Goal: Communication & Community: Connect with others

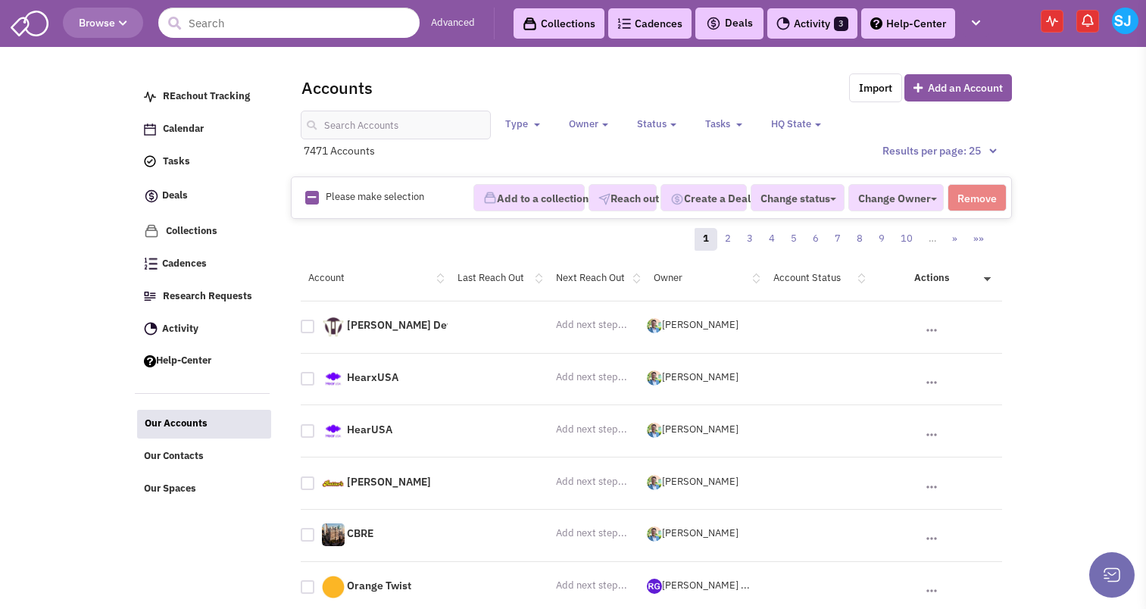
select select
click at [412, 121] on input "text" at bounding box center [396, 125] width 190 height 29
click at [410, 114] on input "text" at bounding box center [396, 125] width 190 height 29
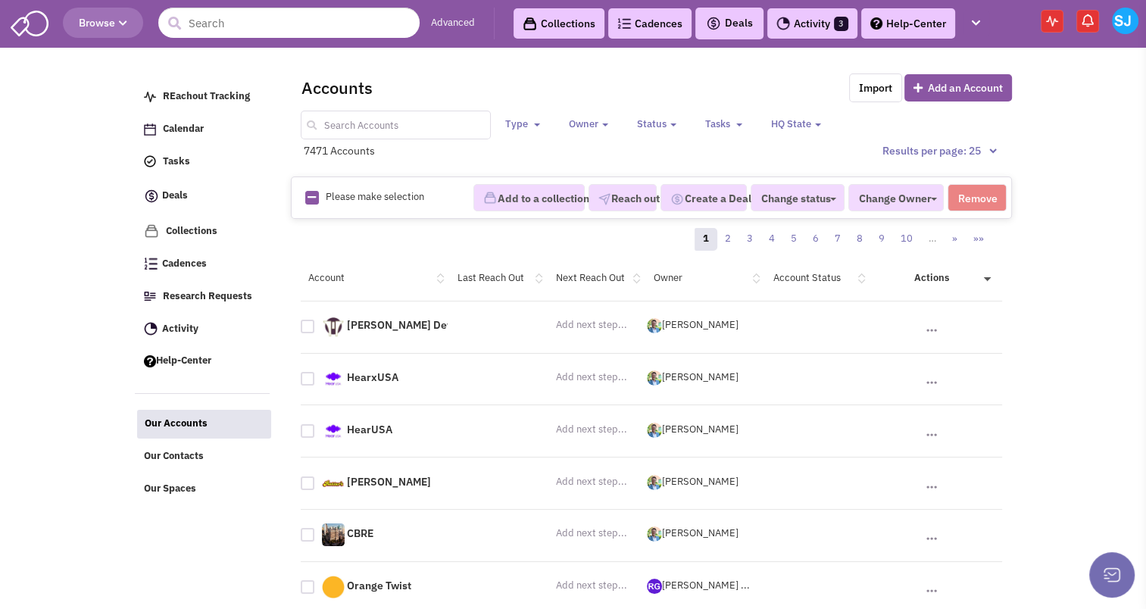
click at [345, 121] on input "text" at bounding box center [396, 125] width 190 height 29
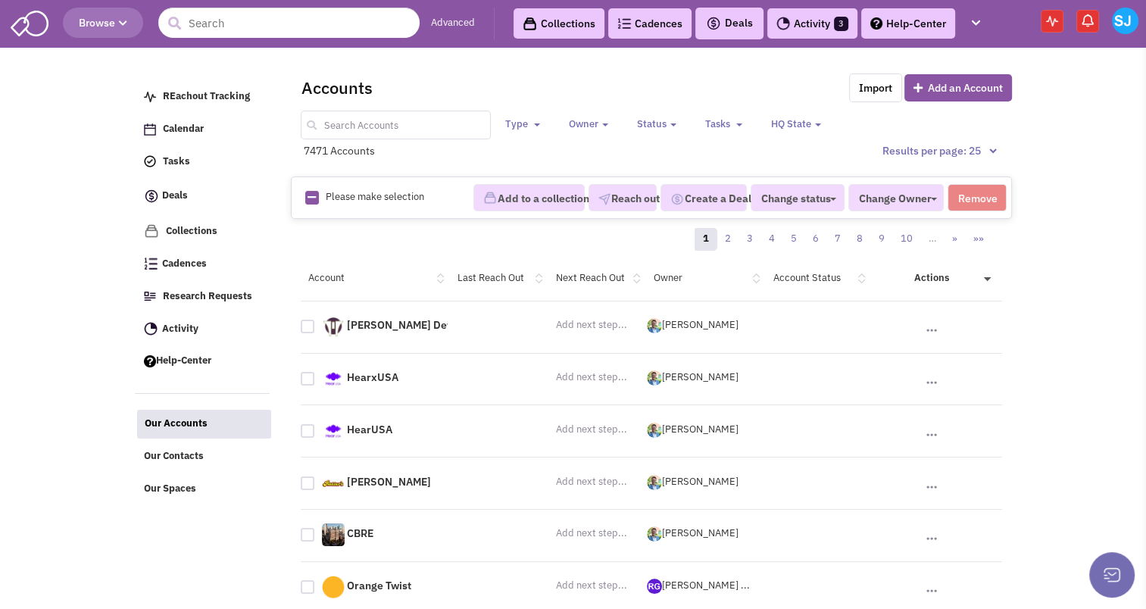
click at [345, 121] on input "text" at bounding box center [396, 125] width 190 height 29
click at [395, 137] on input "text" at bounding box center [396, 125] width 190 height 29
click at [200, 27] on input "text" at bounding box center [288, 23] width 261 height 30
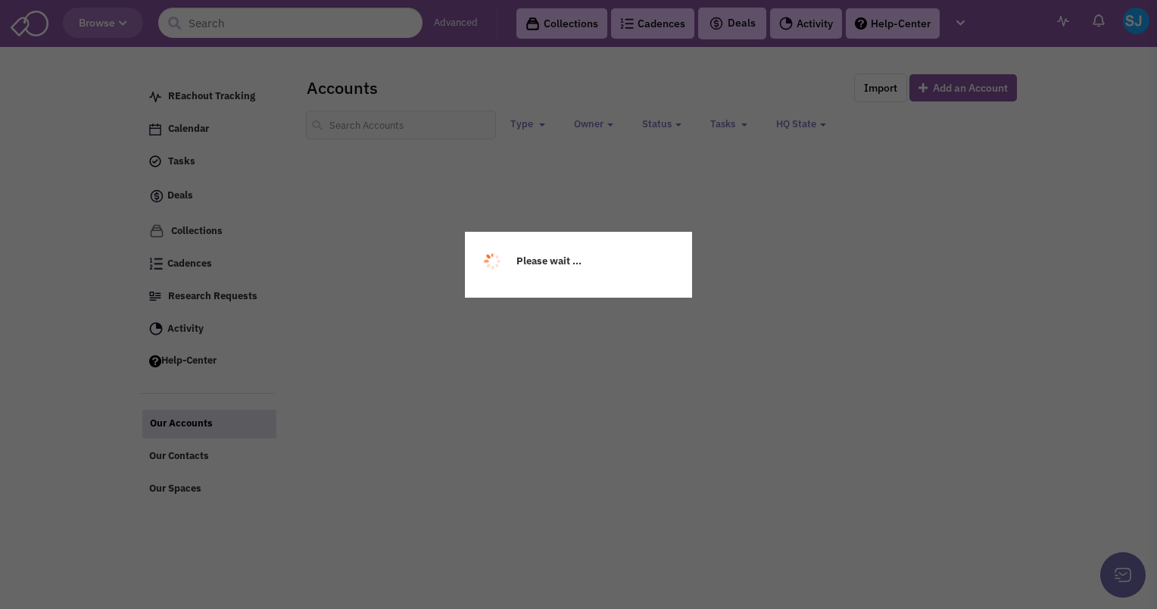
select select
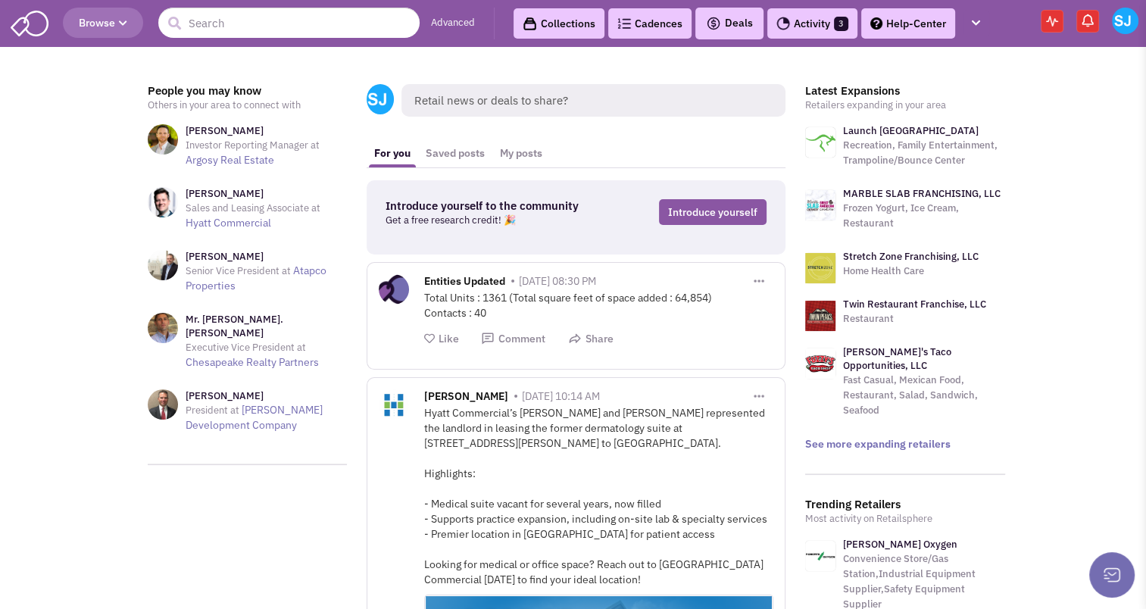
click at [164, 389] on link at bounding box center [163, 404] width 30 height 30
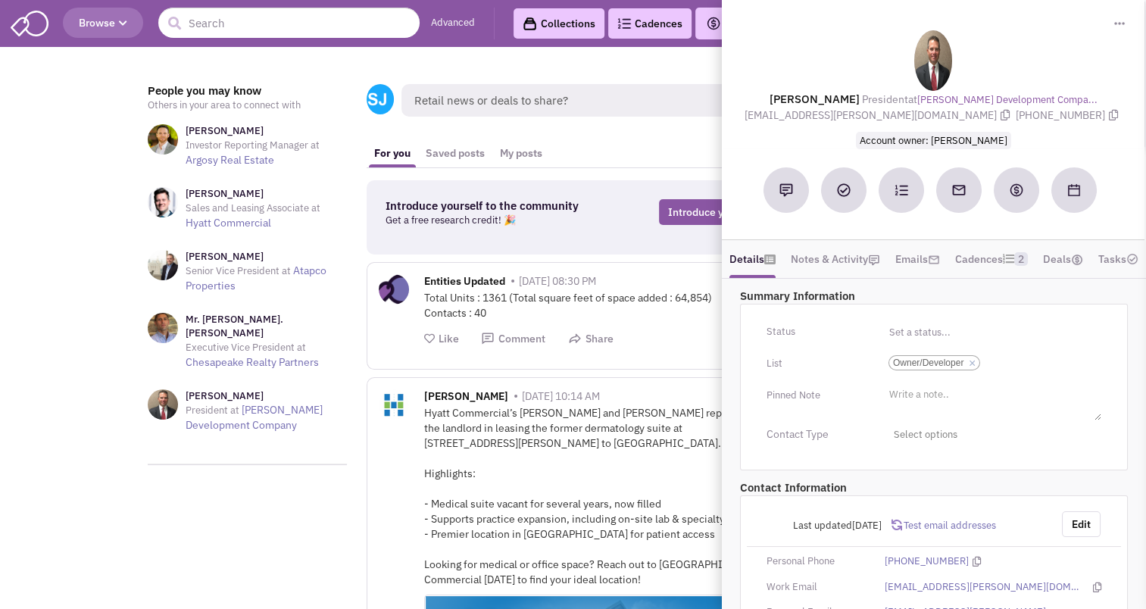
scroll to position [191, 0]
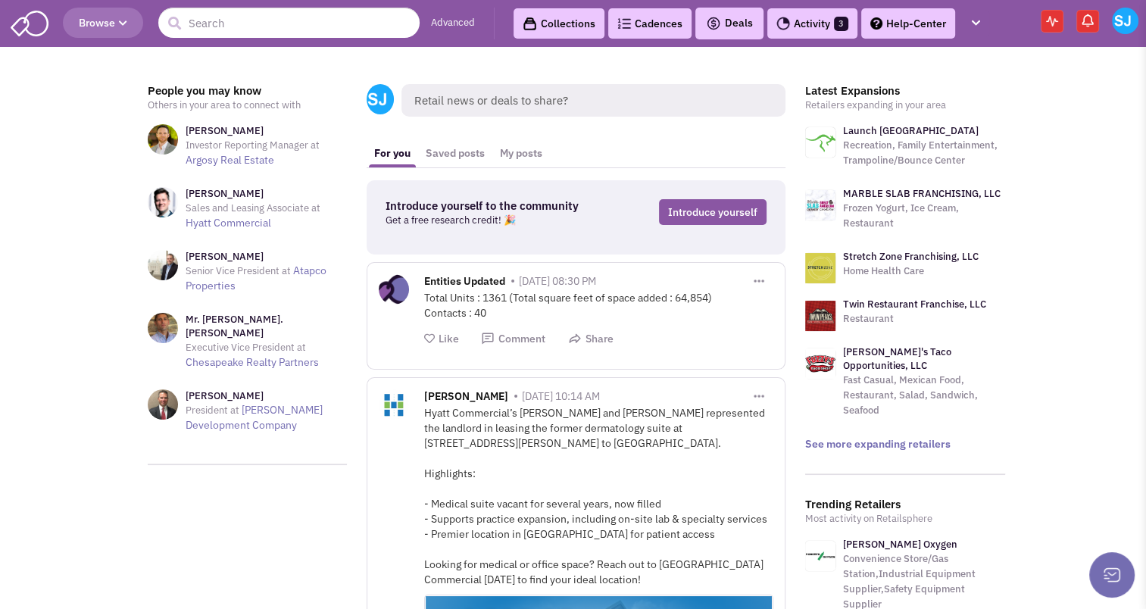
scroll to position [0, 0]
click at [976, 23] on icon "button" at bounding box center [976, 23] width 8 height 10
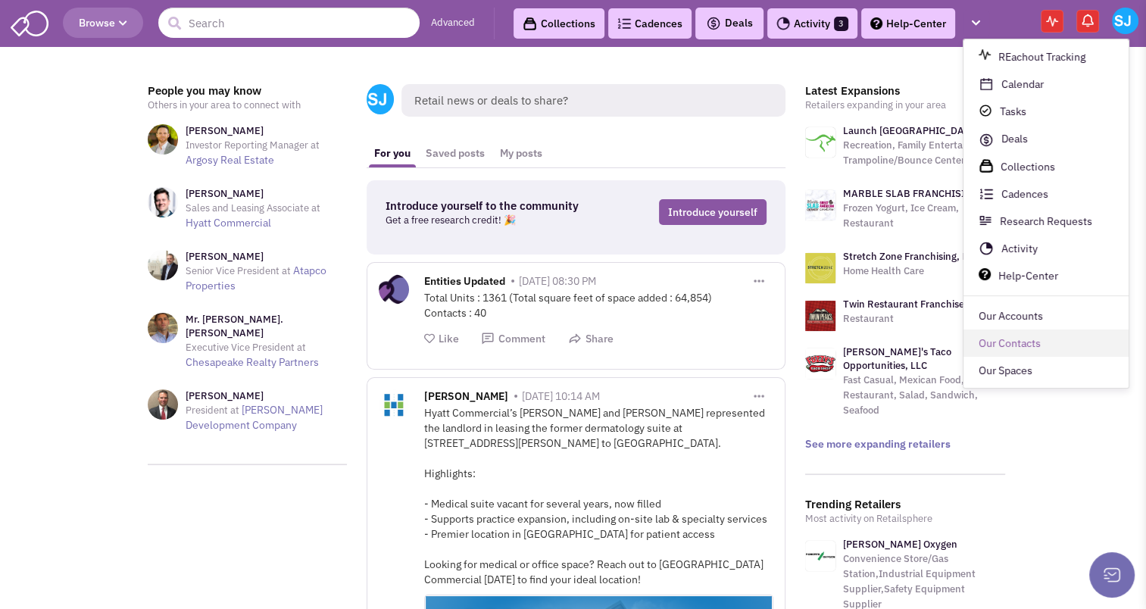
click at [1008, 351] on link "Our Contacts" at bounding box center [1045, 343] width 165 height 27
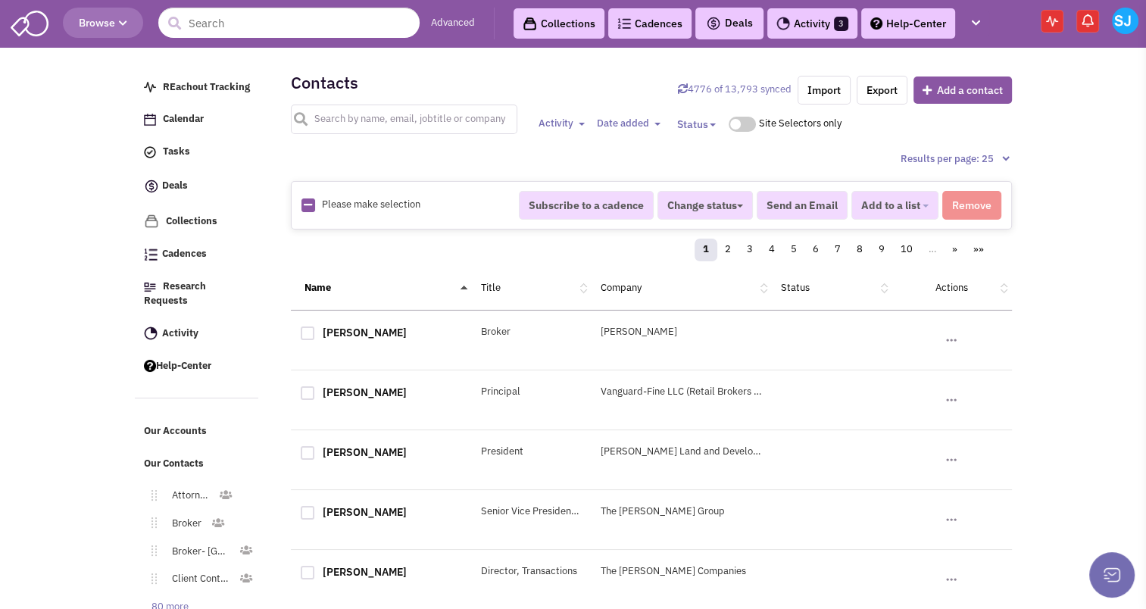
click at [438, 122] on input "text" at bounding box center [404, 120] width 227 height 30
type input "mearn"
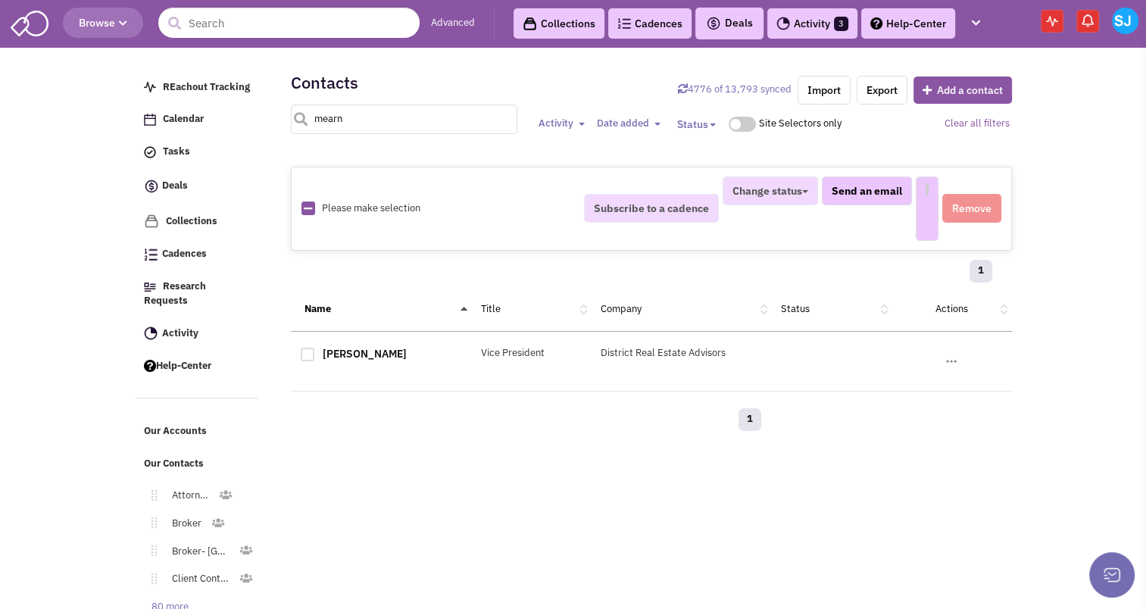
select select
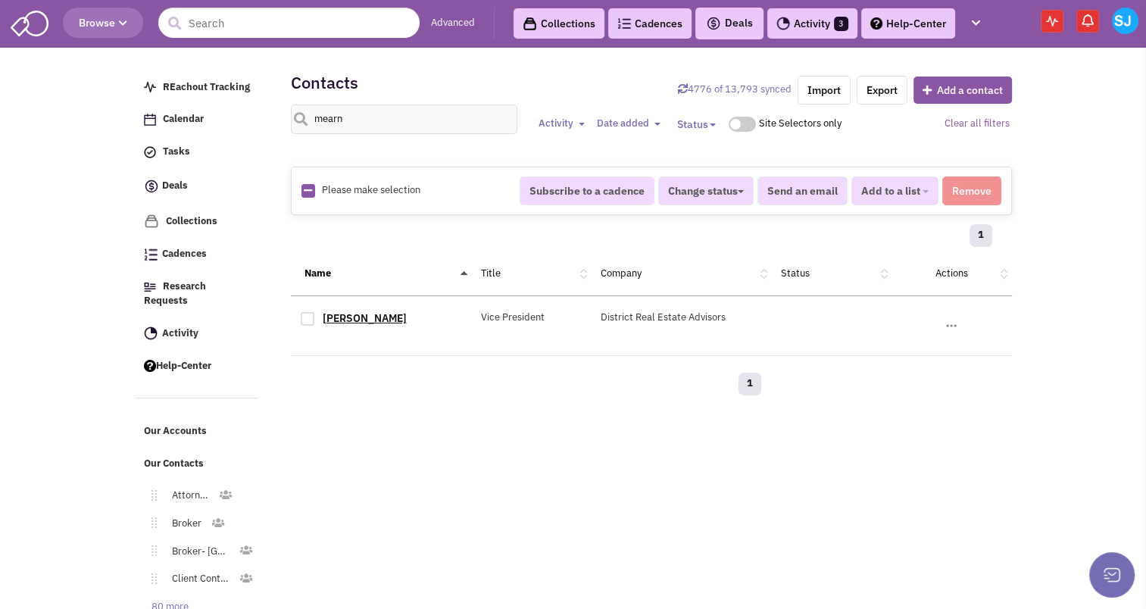
click at [378, 311] on link "Christopher Mearn" at bounding box center [365, 318] width 84 height 14
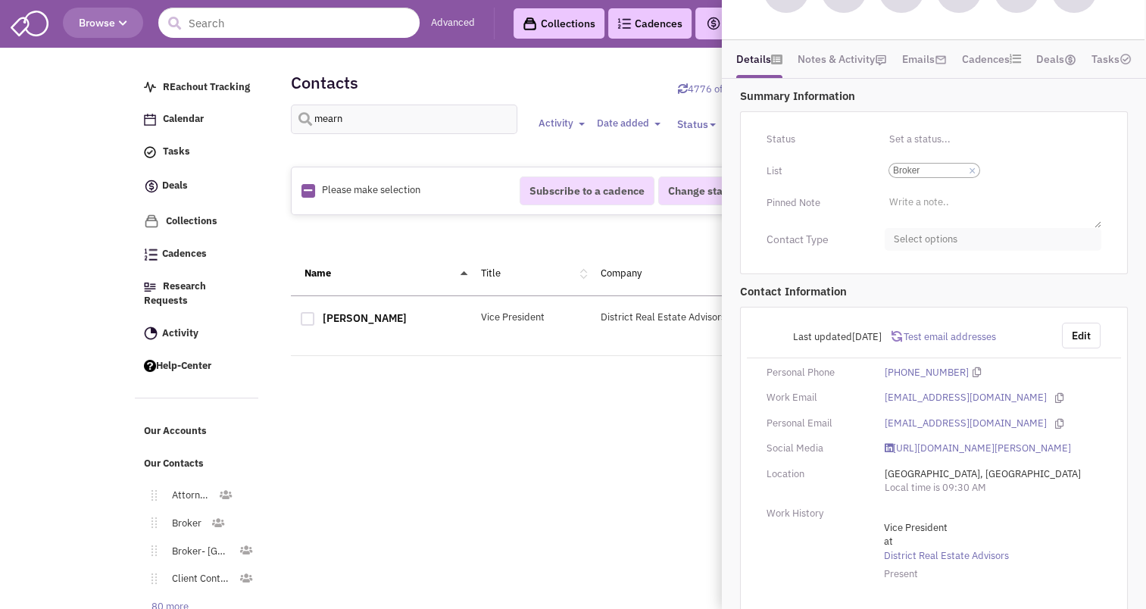
scroll to position [192, 0]
click at [933, 234] on span "Select options" at bounding box center [992, 240] width 217 height 23
click at [903, 293] on div at bounding box center [900, 300] width 14 height 14
checkbox input "true"
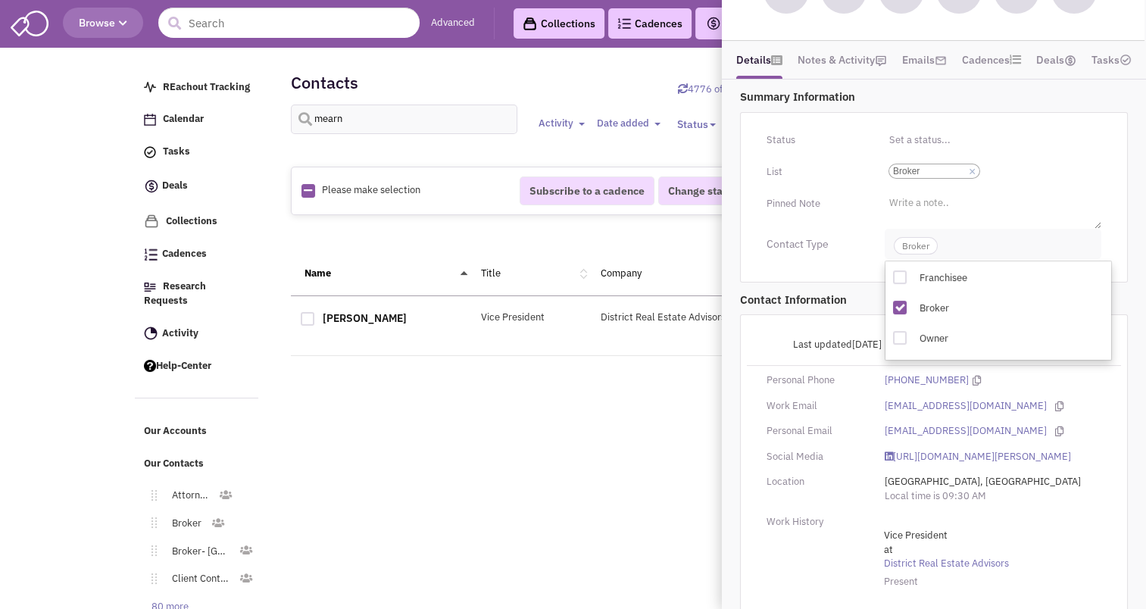
click at [916, 251] on span "Broker" at bounding box center [992, 244] width 217 height 30
click at [1081, 338] on button "Edit" at bounding box center [1081, 343] width 39 height 26
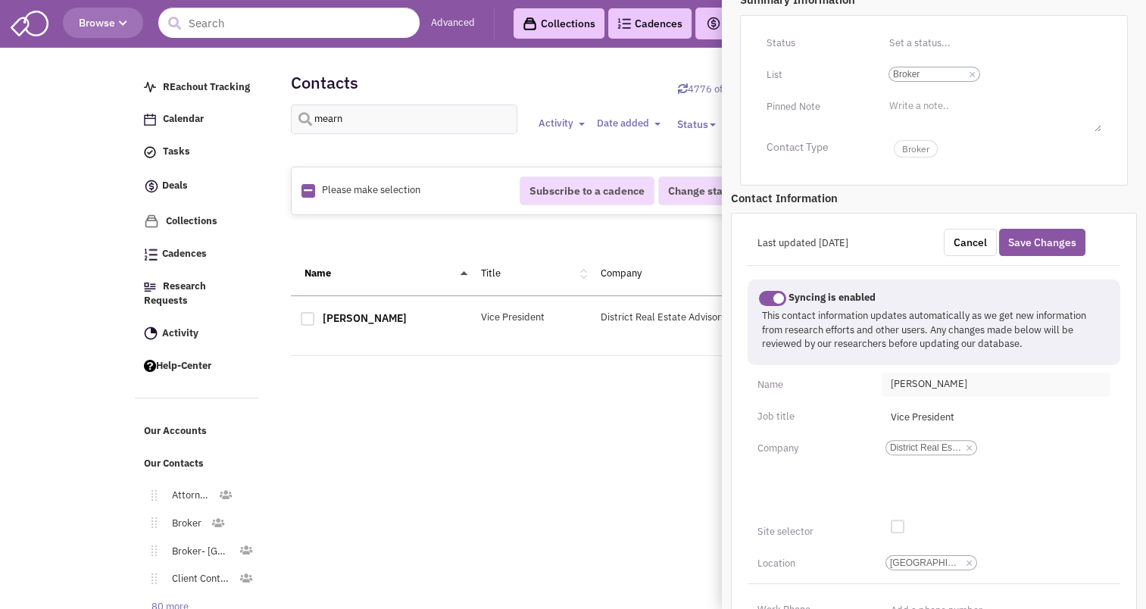
scroll to position [301, 0]
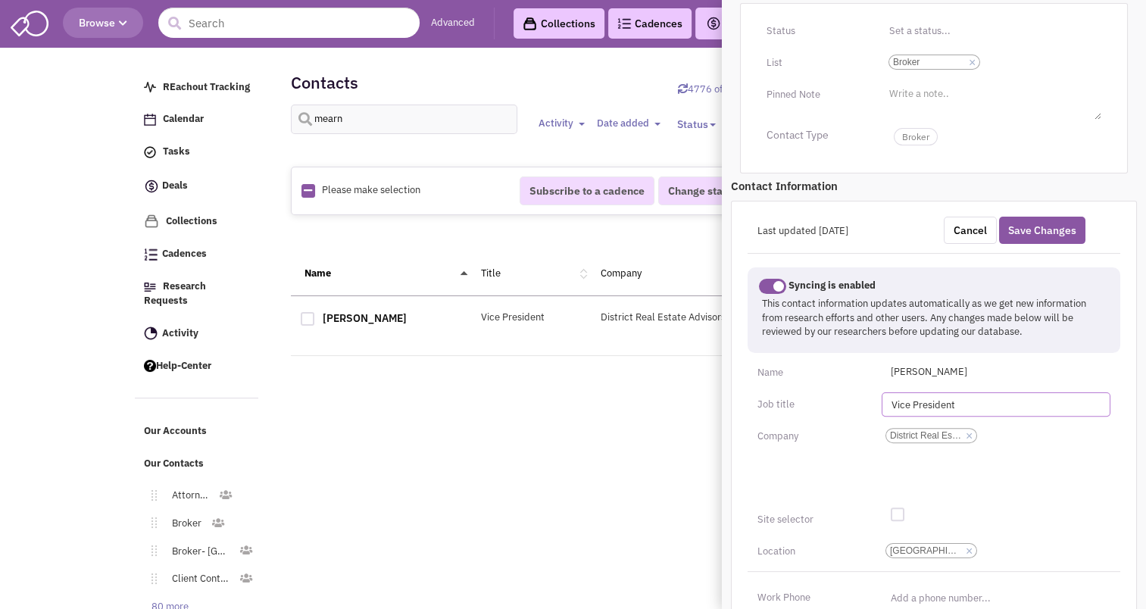
click at [954, 402] on input "Vice President" at bounding box center [995, 404] width 229 height 24
type input "V"
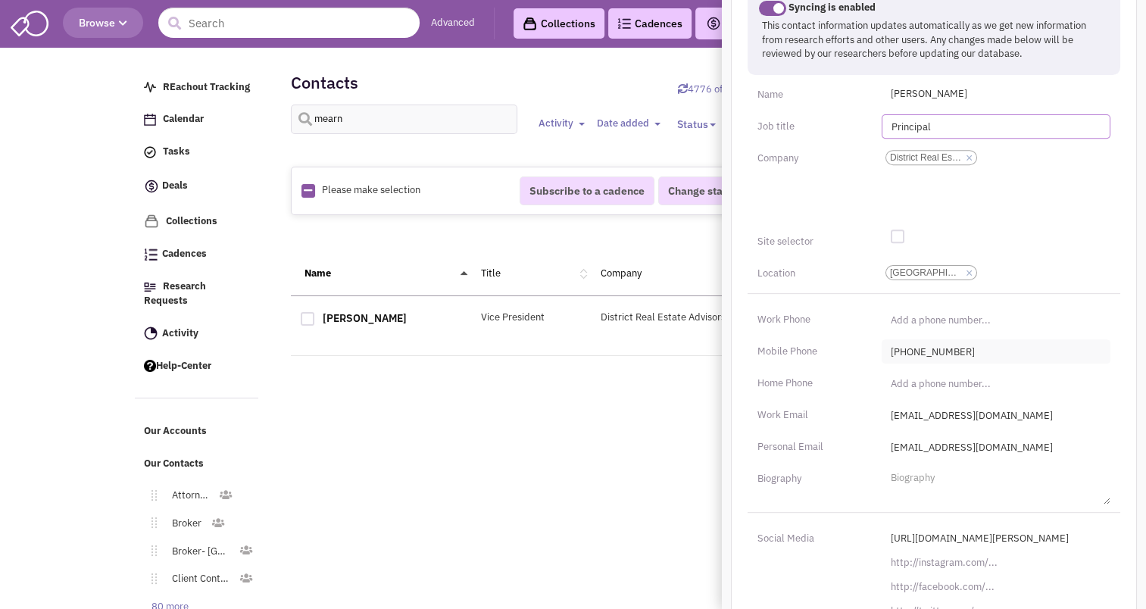
type input "Principal"
click at [930, 344] on input "(857) 284-7971" at bounding box center [995, 351] width 229 height 24
type input "(857) 284-7971"
click at [889, 353] on input "(___) ___-____" at bounding box center [995, 351] width 229 height 24
type input "(617) 595-1544"
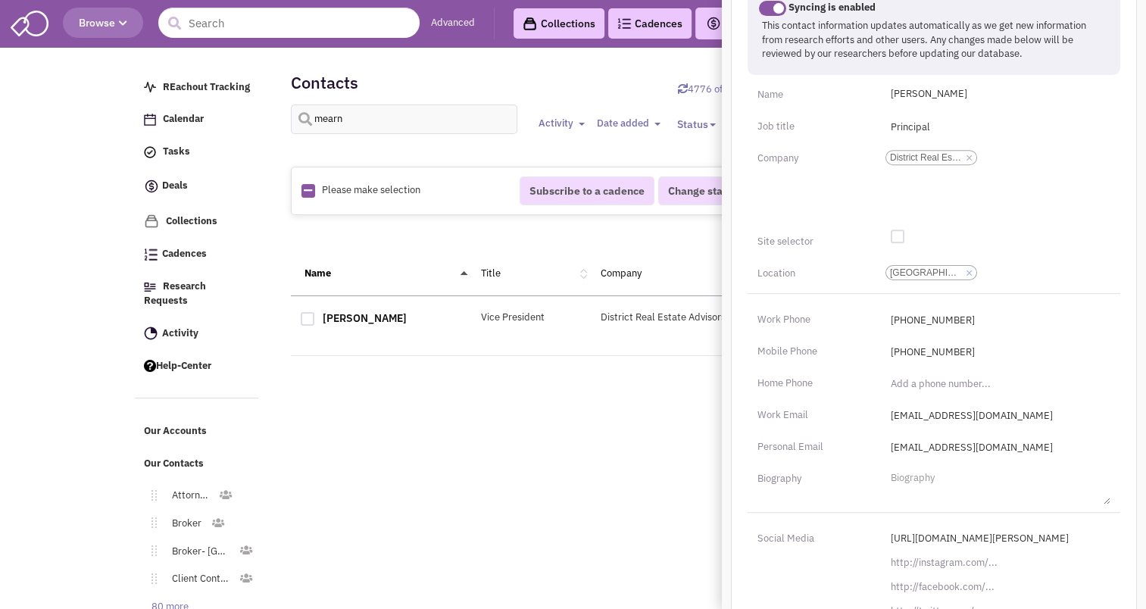
click at [1066, 283] on div "Last updated 9/18/2024 Cancel Save Changes Syncing is enabled This contact info…" at bounding box center [934, 296] width 406 height 747
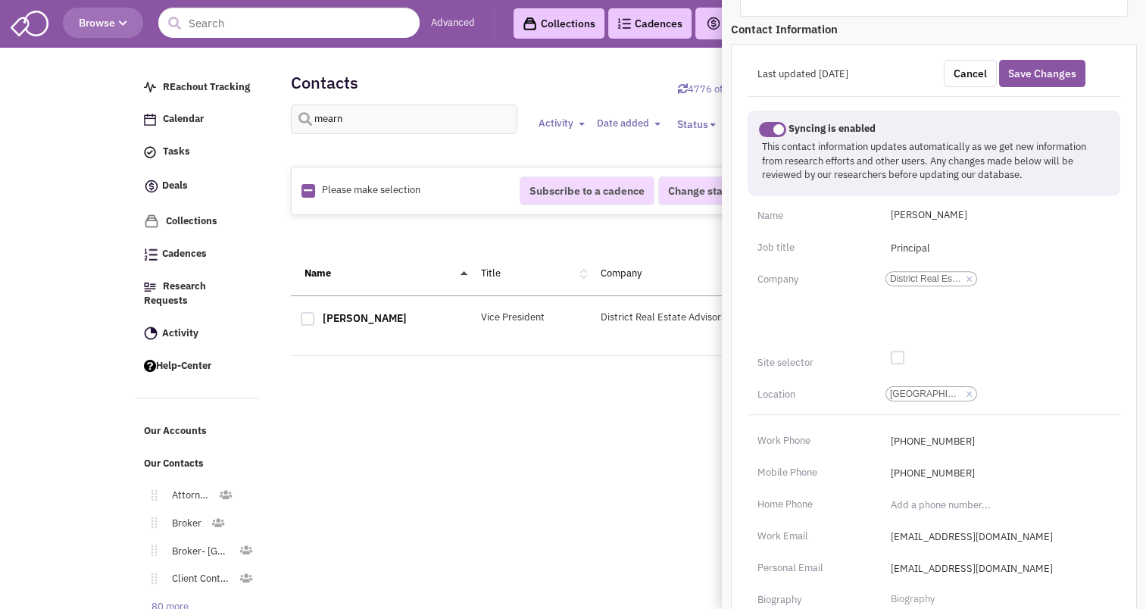
scroll to position [452, 0]
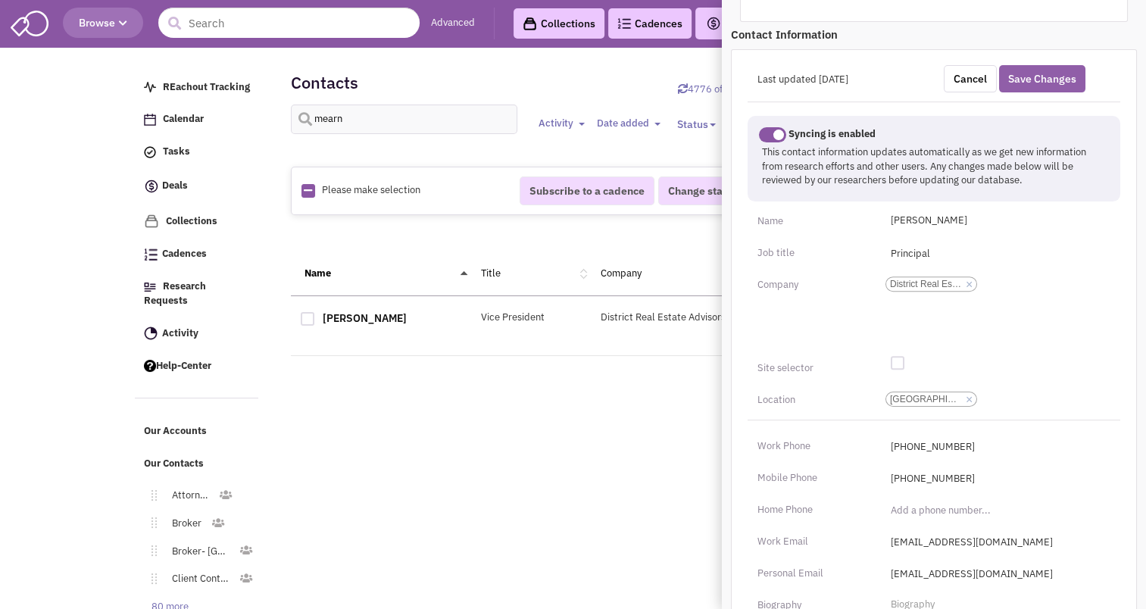
click at [1039, 85] on button "Save Changes" at bounding box center [1042, 78] width 86 height 27
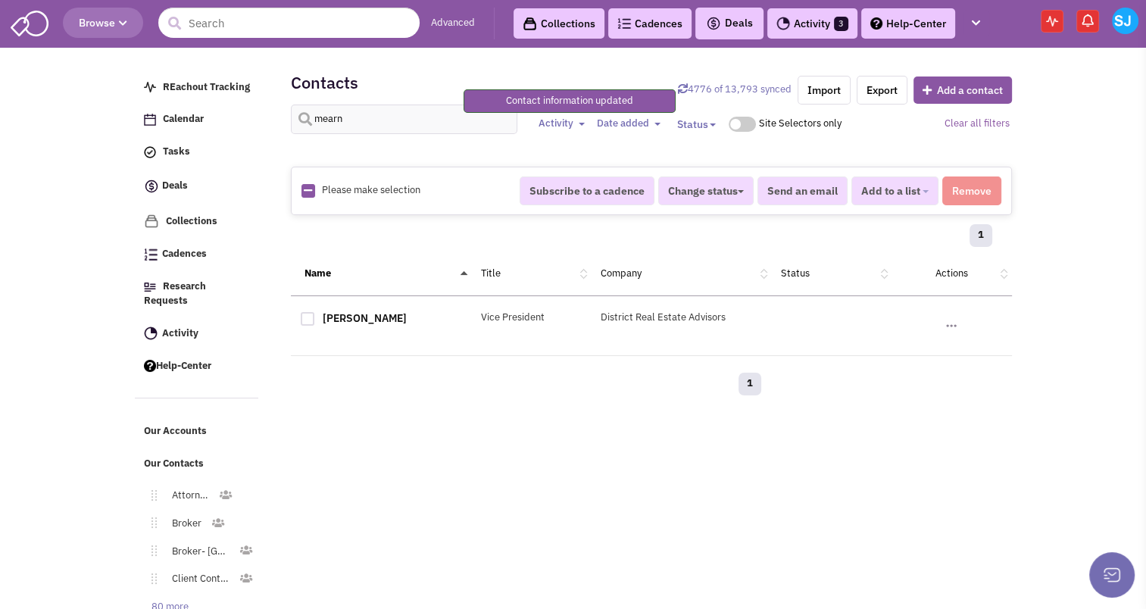
scroll to position [244, 0]
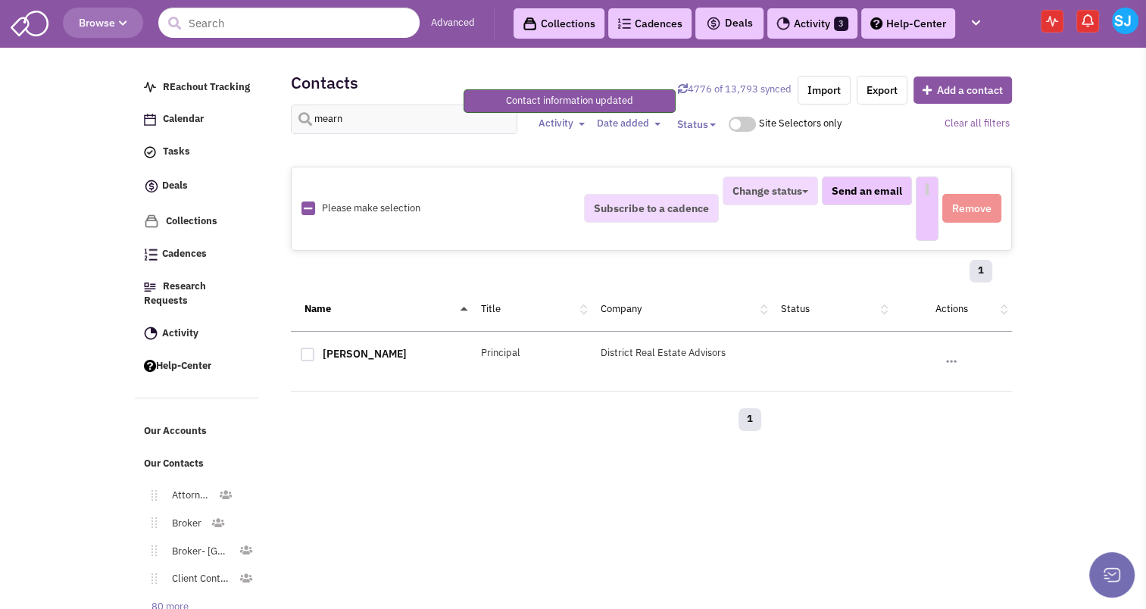
select select
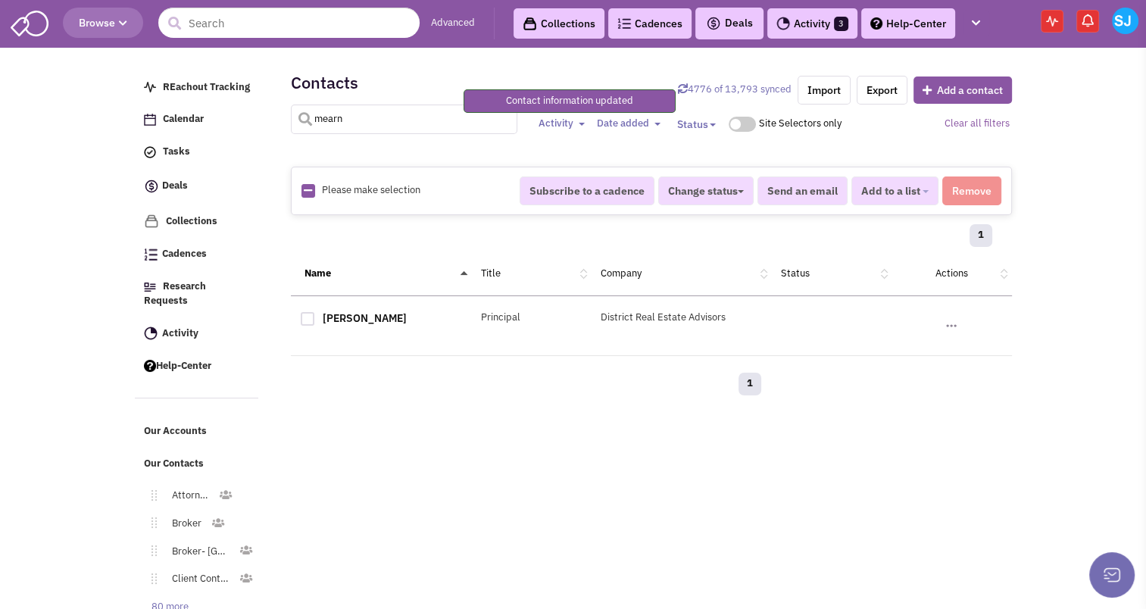
click at [371, 116] on input "mearn" at bounding box center [404, 120] width 227 height 30
type input "carlson"
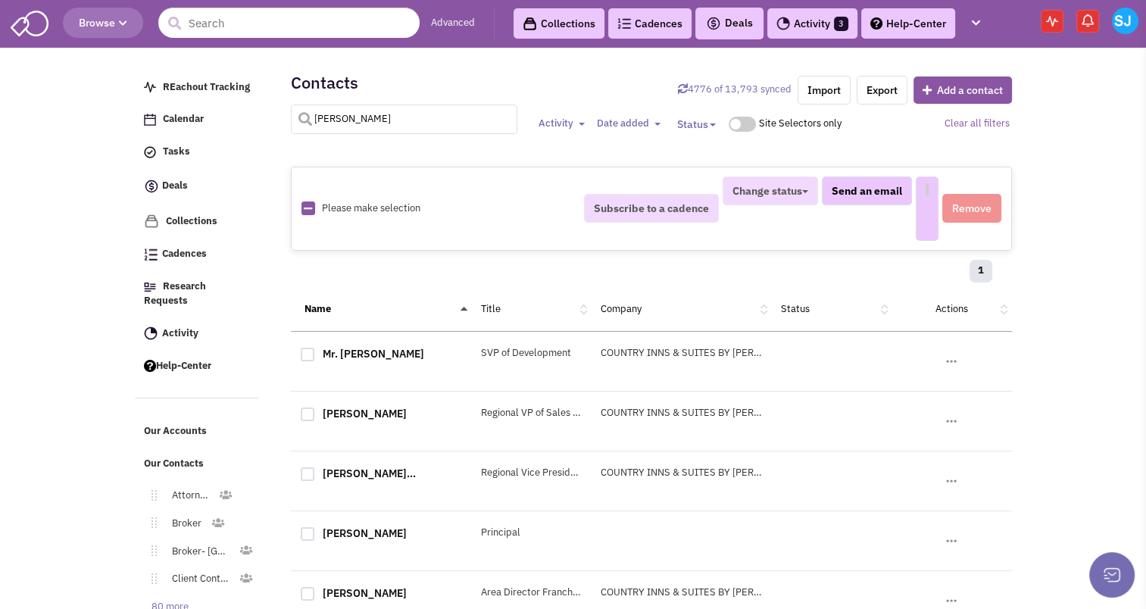
select select
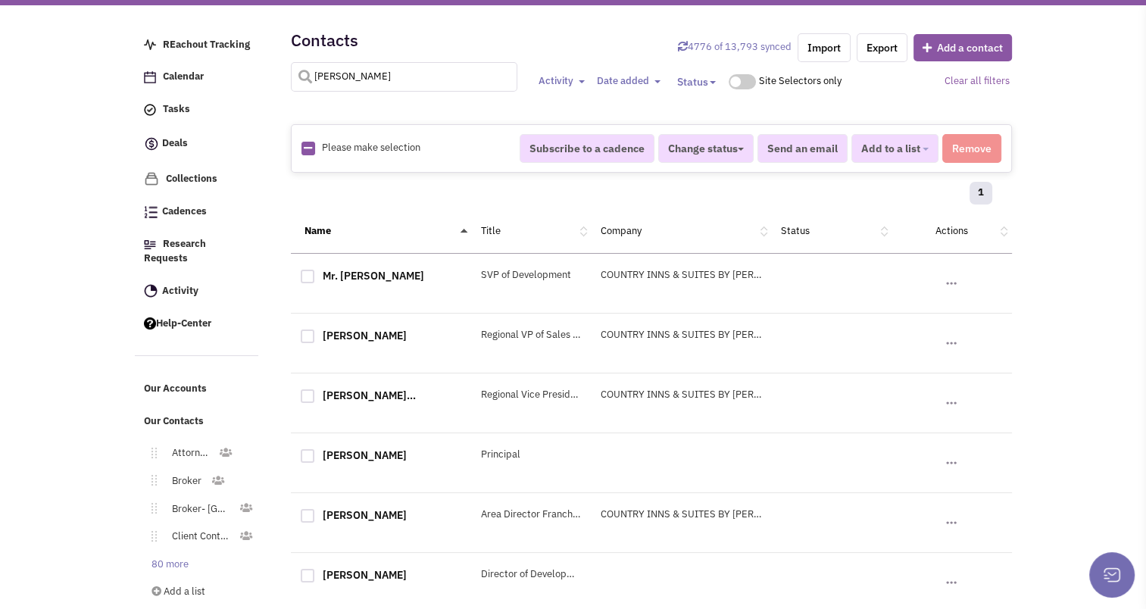
scroll to position [40, 0]
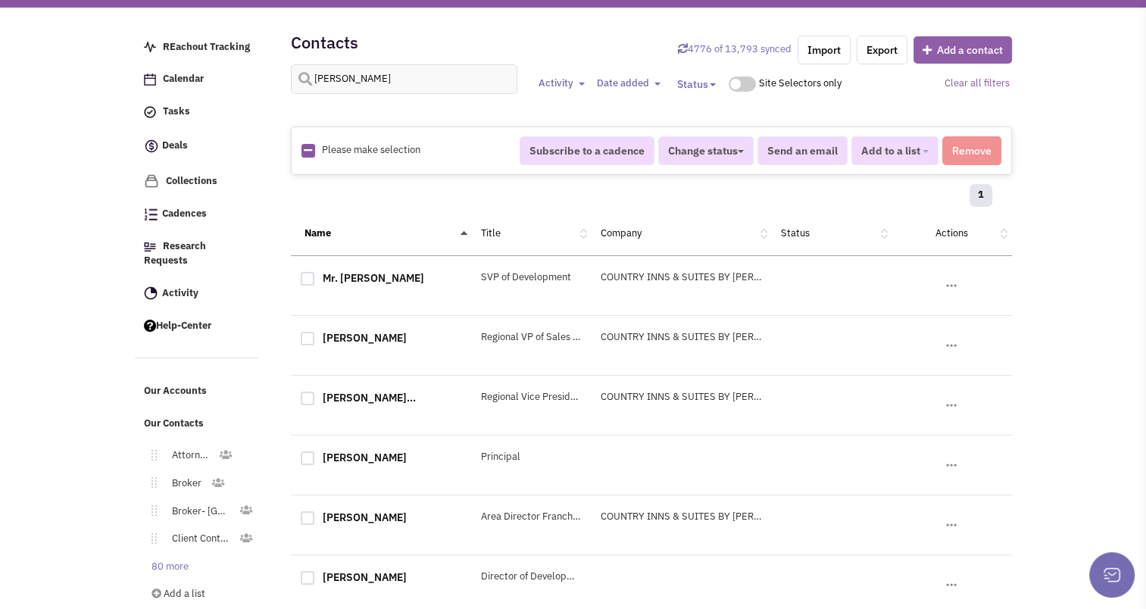
click at [990, 49] on button "Add a contact" at bounding box center [962, 49] width 98 height 27
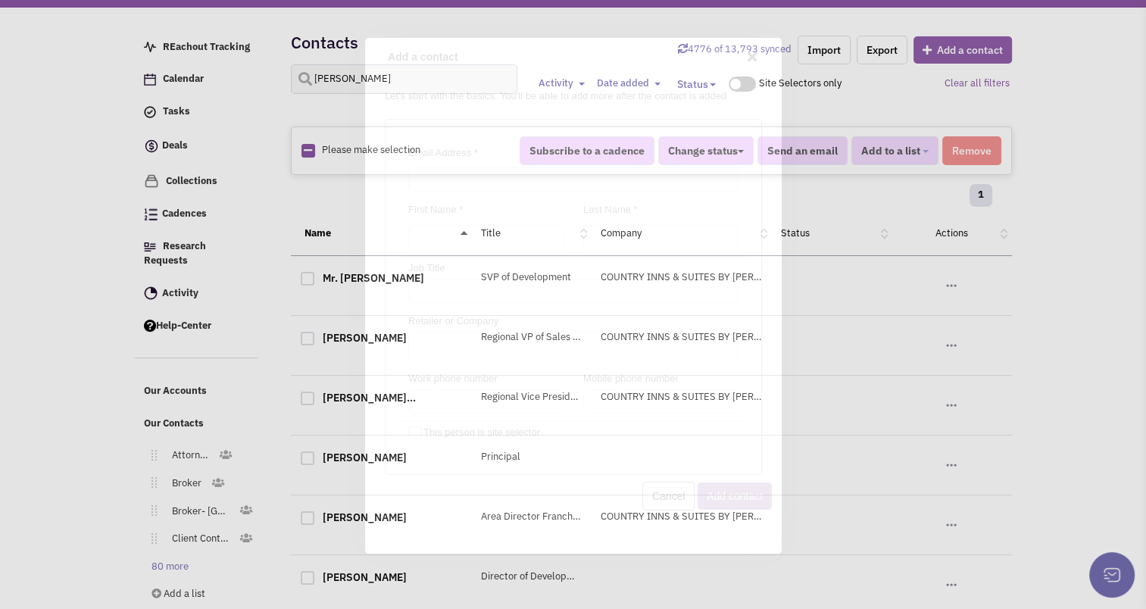
scroll to position [0, 0]
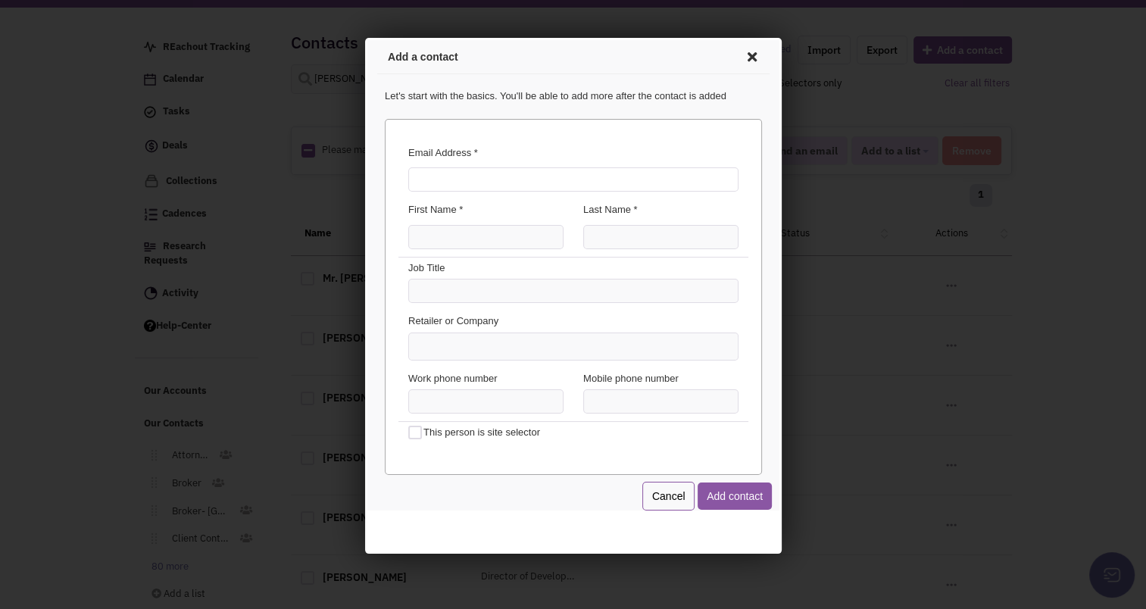
click at [464, 184] on input "Email Address *" at bounding box center [570, 177] width 330 height 24
type input "rcarlson@carlsonretail.com"
type input "Roger"
type input "Carlson"
type input "Founder"
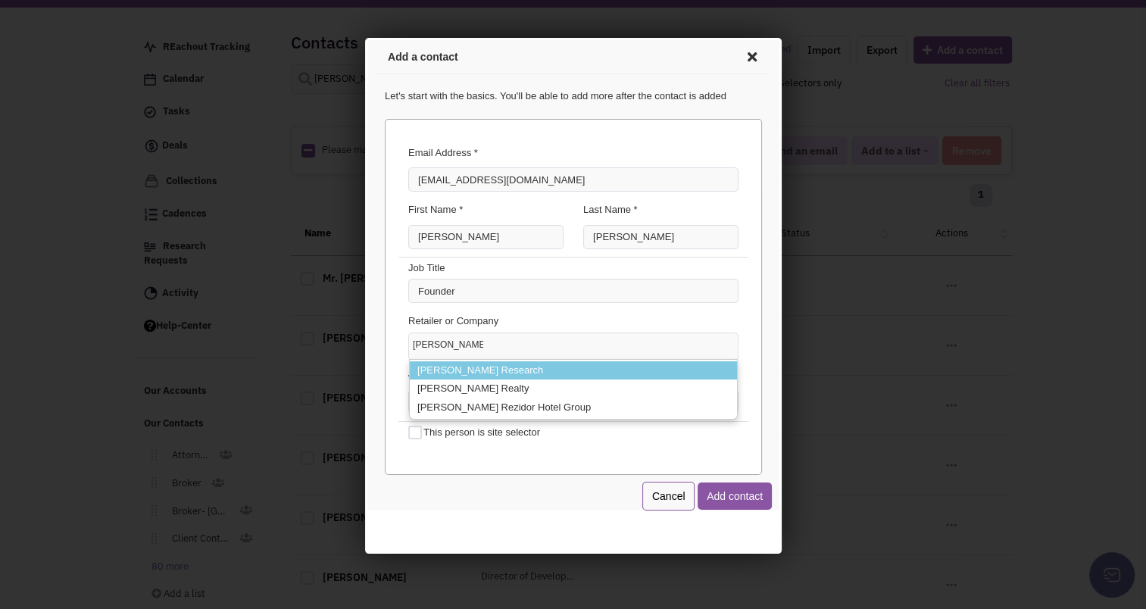
type input "Carlson Retail"
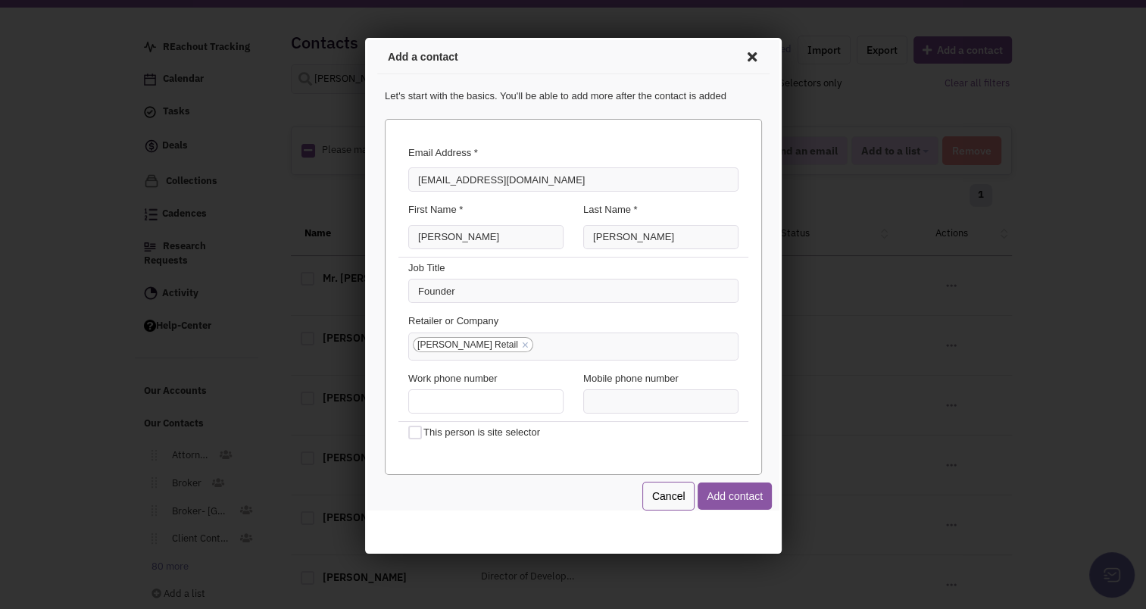
type input "(___) ___-____"
type input "(301) 580-5025"
click at [728, 491] on button "Add contact" at bounding box center [731, 493] width 74 height 27
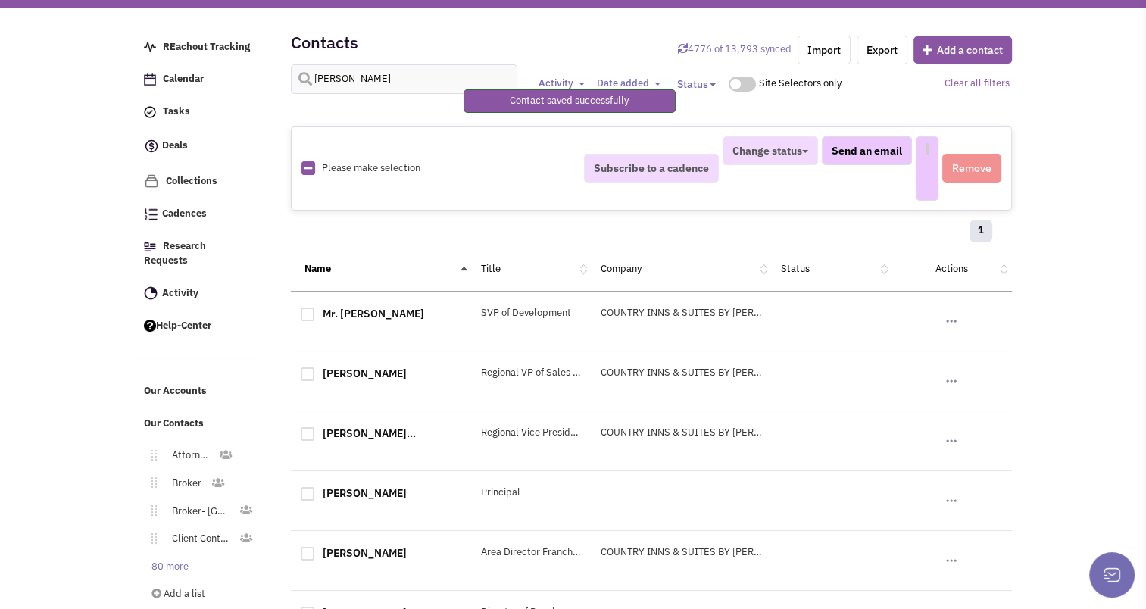
select select
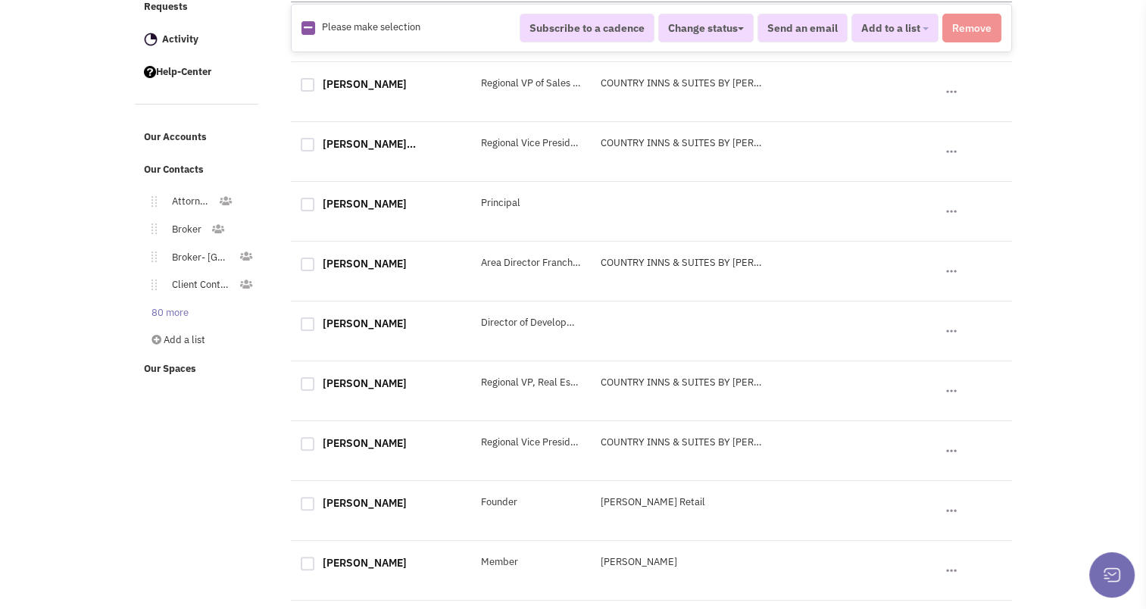
scroll to position [333, 0]
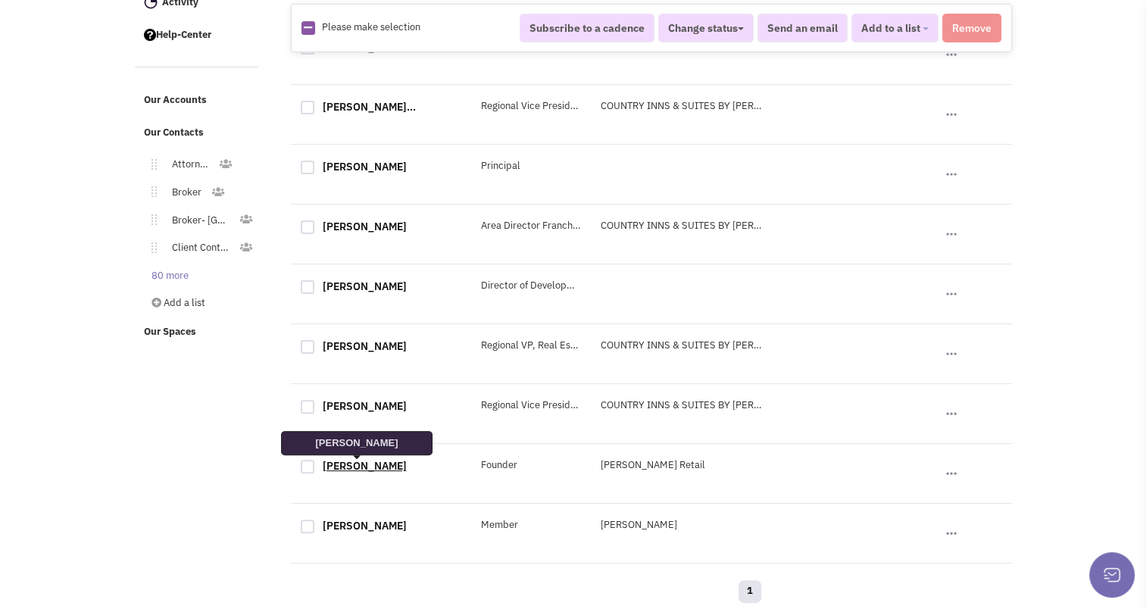
click at [345, 465] on link "Roger Carlson" at bounding box center [365, 466] width 84 height 14
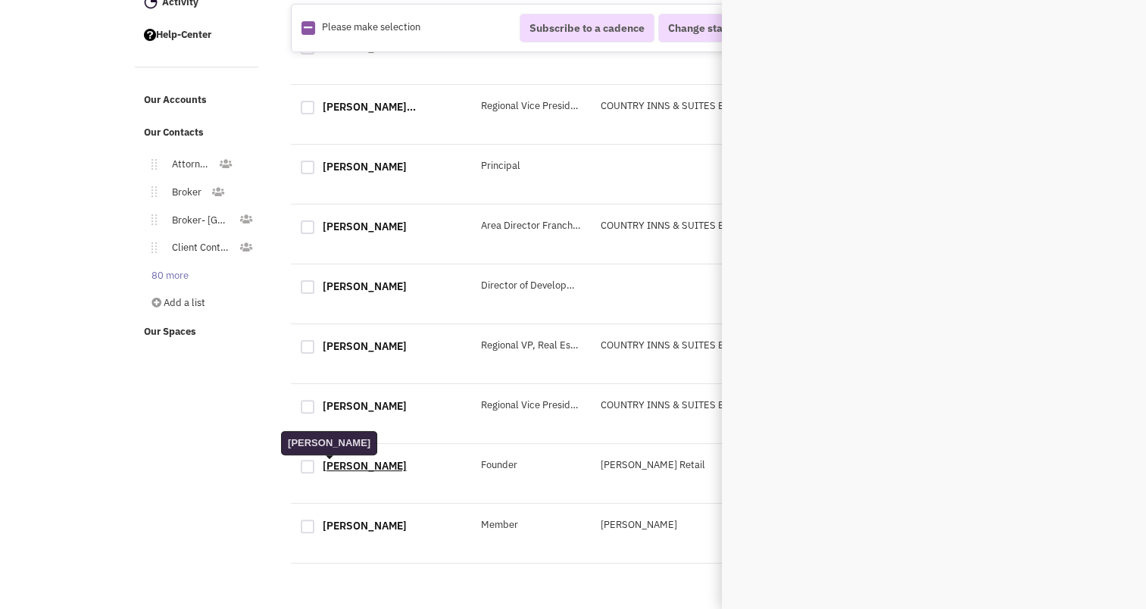
scroll to position [0, 0]
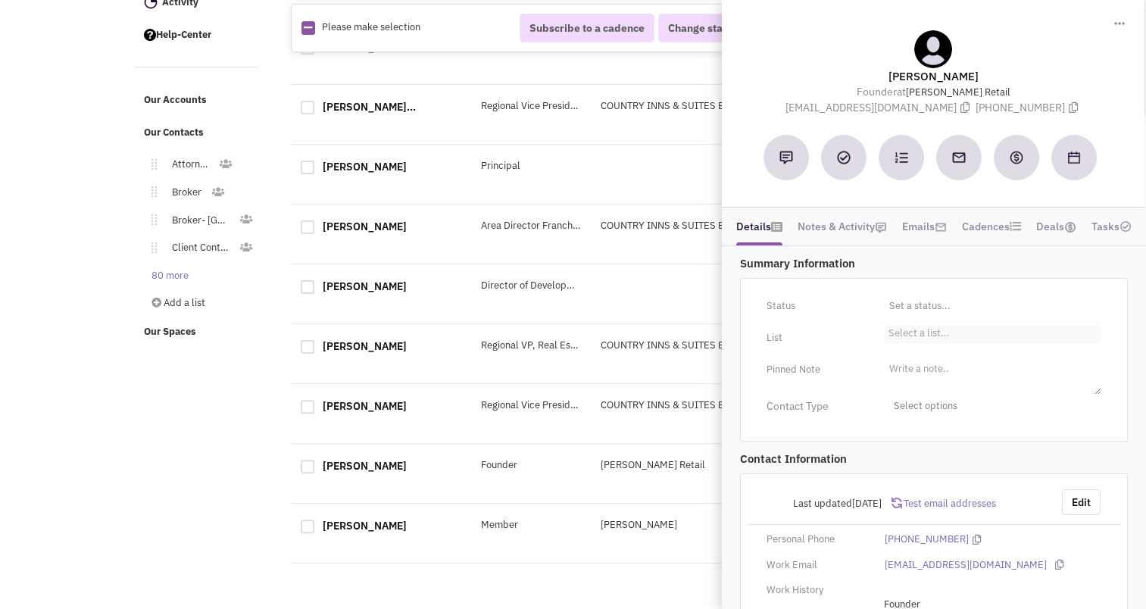
click at [901, 333] on li "Select a list..." at bounding box center [916, 331] width 65 height 11
click at [0, 0] on select "Select a list..." at bounding box center [0, 0] width 0 height 0
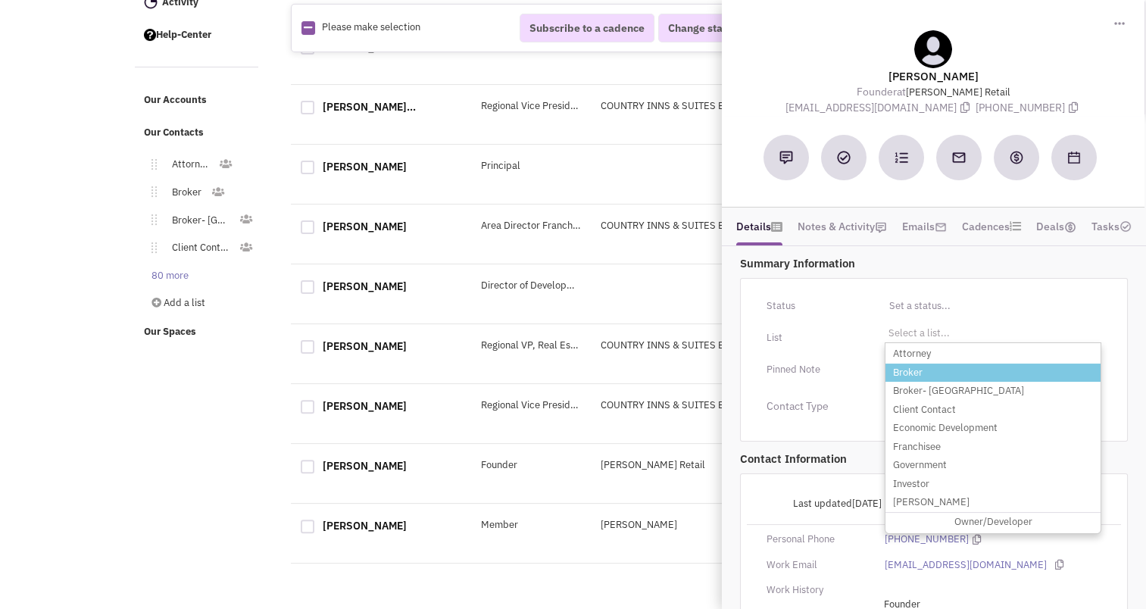
click at [903, 363] on li "Broker" at bounding box center [992, 372] width 215 height 19
click at [0, 0] on select "Select a list..." at bounding box center [0, 0] width 0 height 0
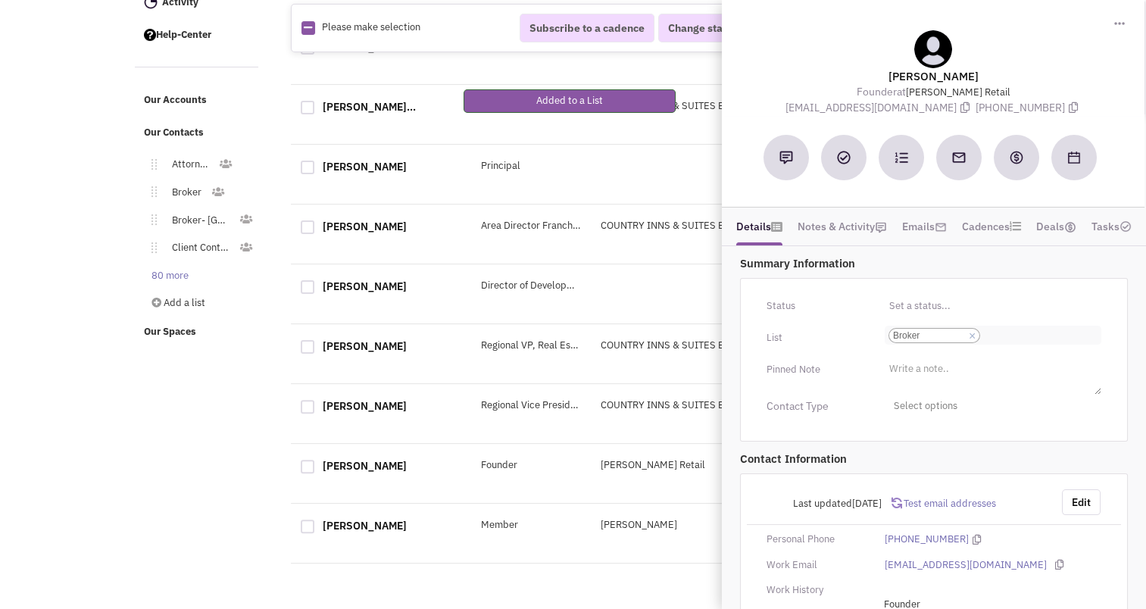
click at [1005, 331] on input "Select a list... Broker Select a list... × Broker" at bounding box center [1000, 335] width 33 height 15
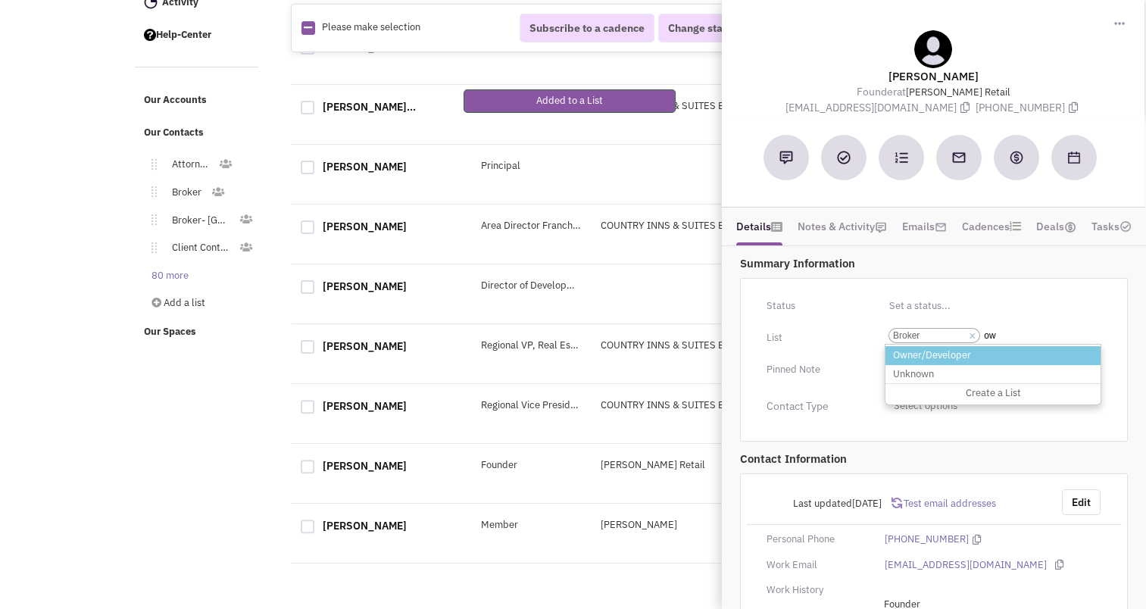
type input "ow"
click at [963, 349] on li "Owner/Developer" at bounding box center [992, 355] width 215 height 19
click at [0, 0] on select "Select a list... Broker" at bounding box center [0, 0] width 0 height 0
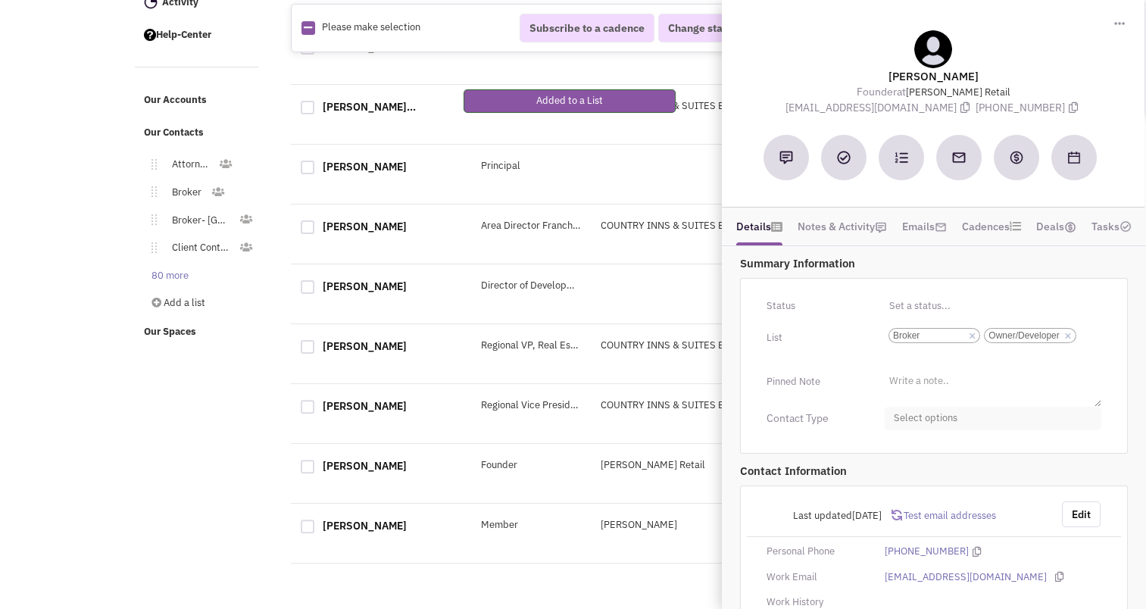
click at [948, 411] on span "Select options" at bounding box center [992, 418] width 217 height 23
click at [902, 473] on div at bounding box center [900, 479] width 14 height 14
checkbox input "true"
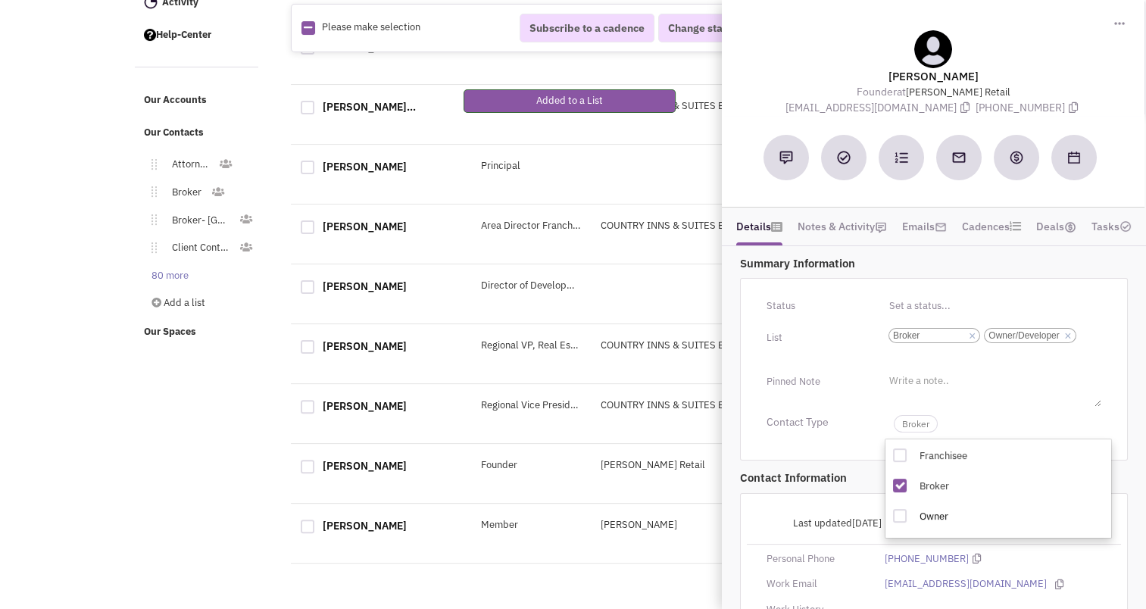
click at [897, 512] on div at bounding box center [900, 516] width 14 height 14
checkbox input "true"
click at [905, 420] on span "Broker" at bounding box center [916, 423] width 44 height 17
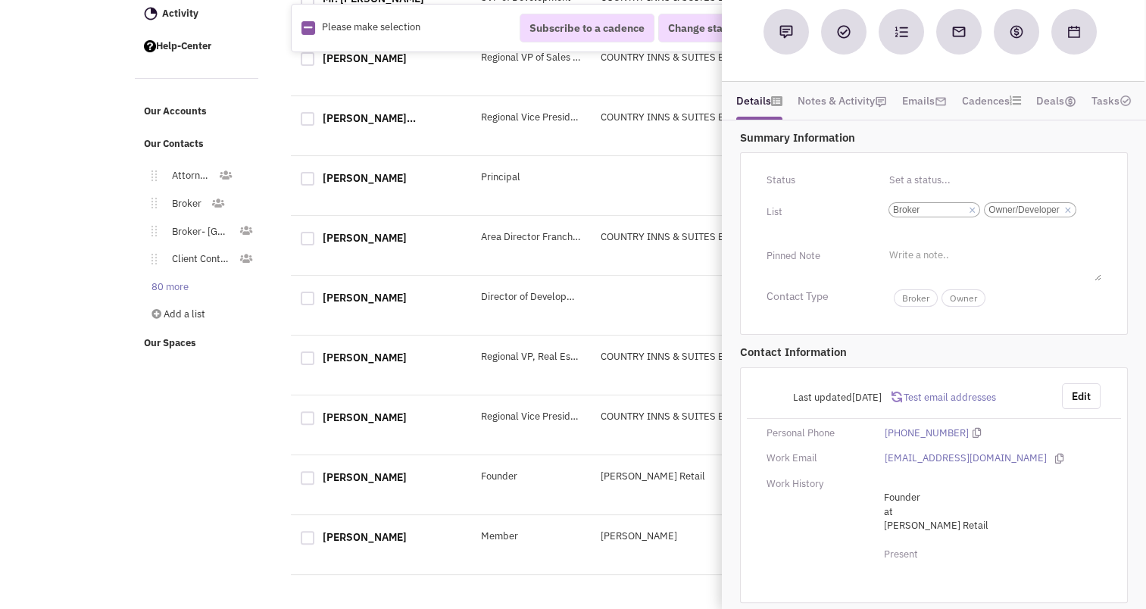
scroll to position [0, 0]
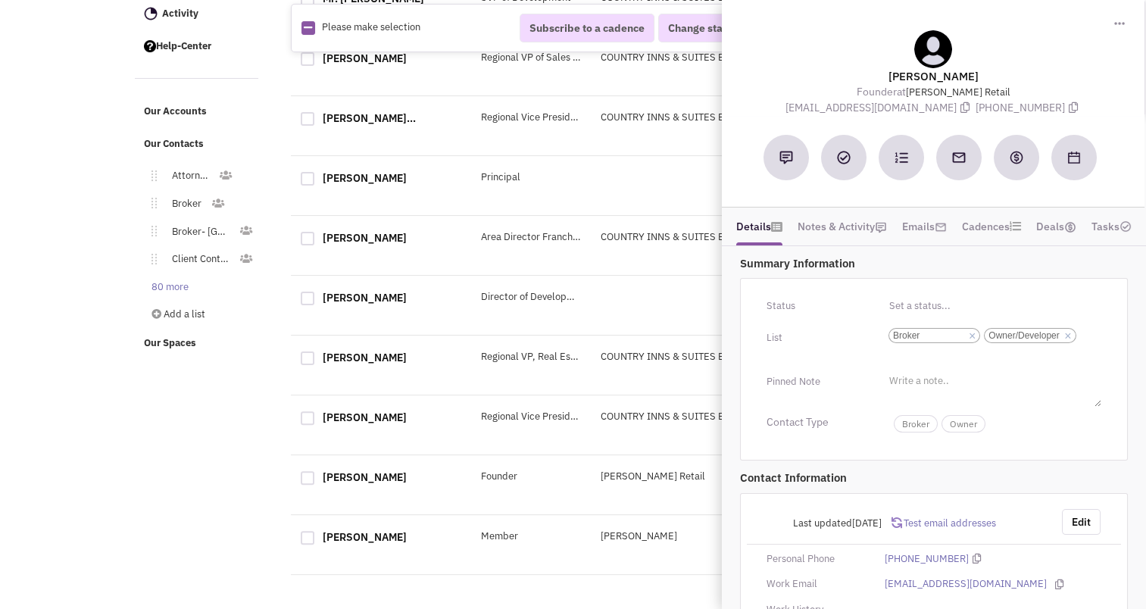
click at [206, 436] on div "Retailsphere Support Message Send REachout Tracking Calendar Tasks Completed Ta…" at bounding box center [573, 176] width 883 height 888
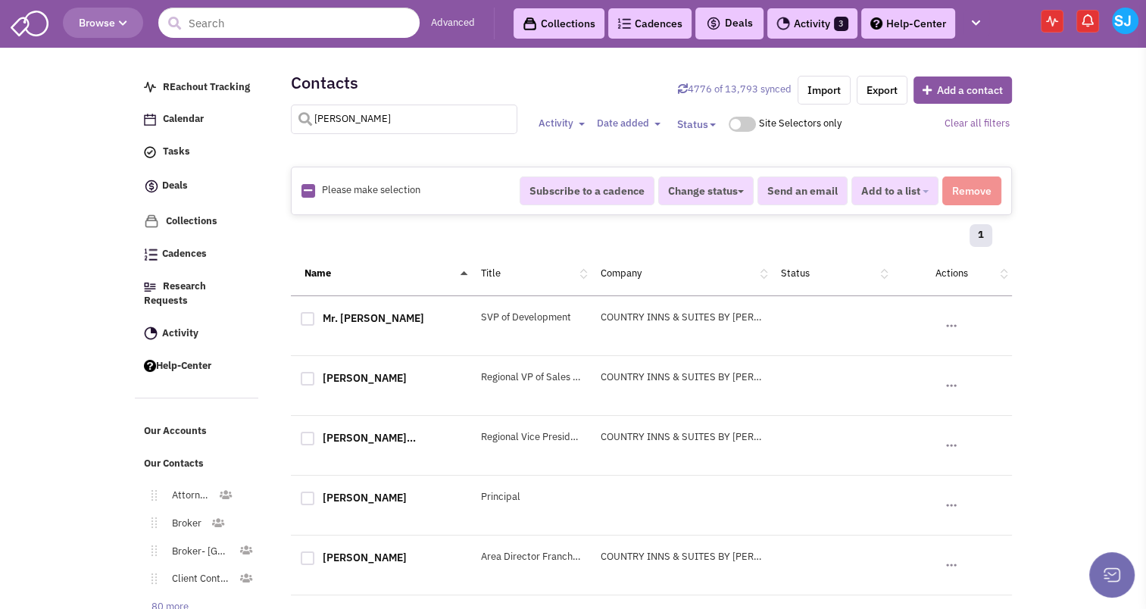
click at [345, 120] on input "carlson" at bounding box center [404, 120] width 227 height 30
type input "buccinno"
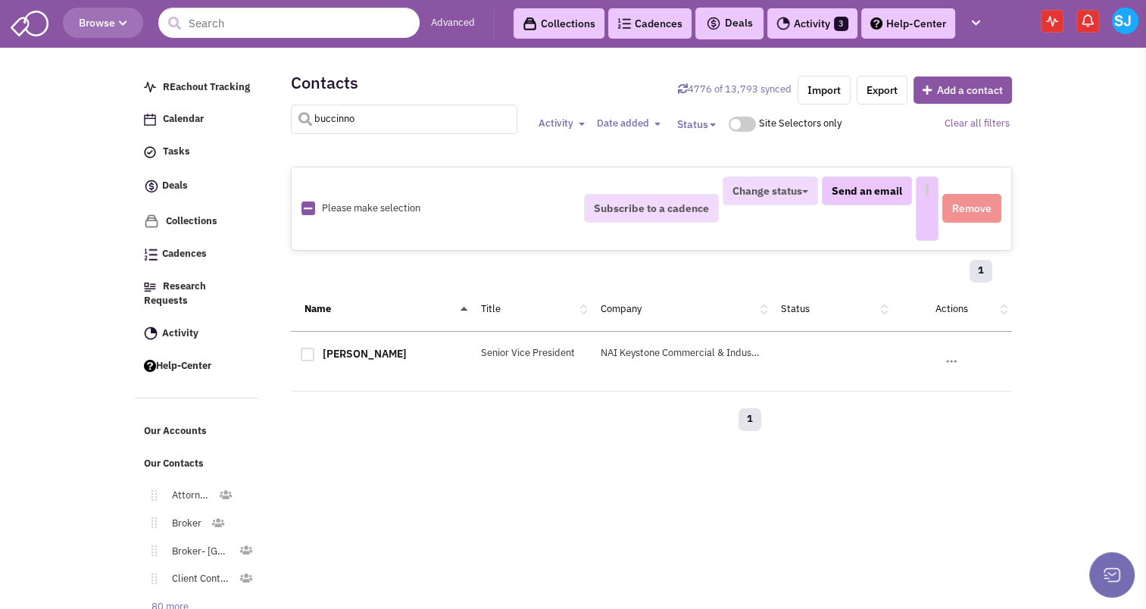
select select
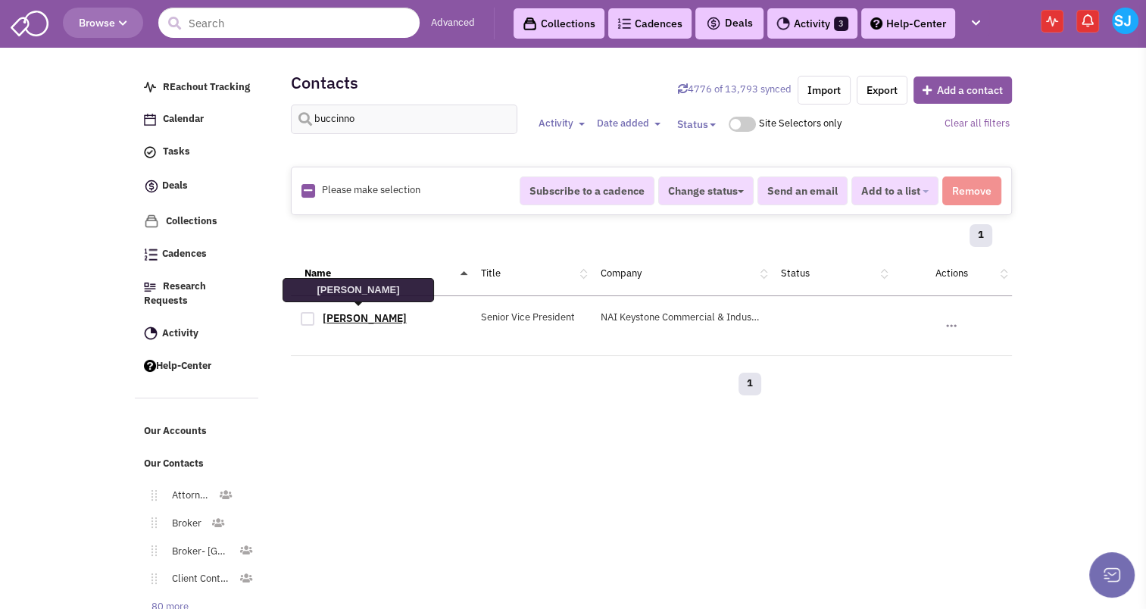
click at [360, 315] on link "John Buccinno" at bounding box center [365, 318] width 84 height 14
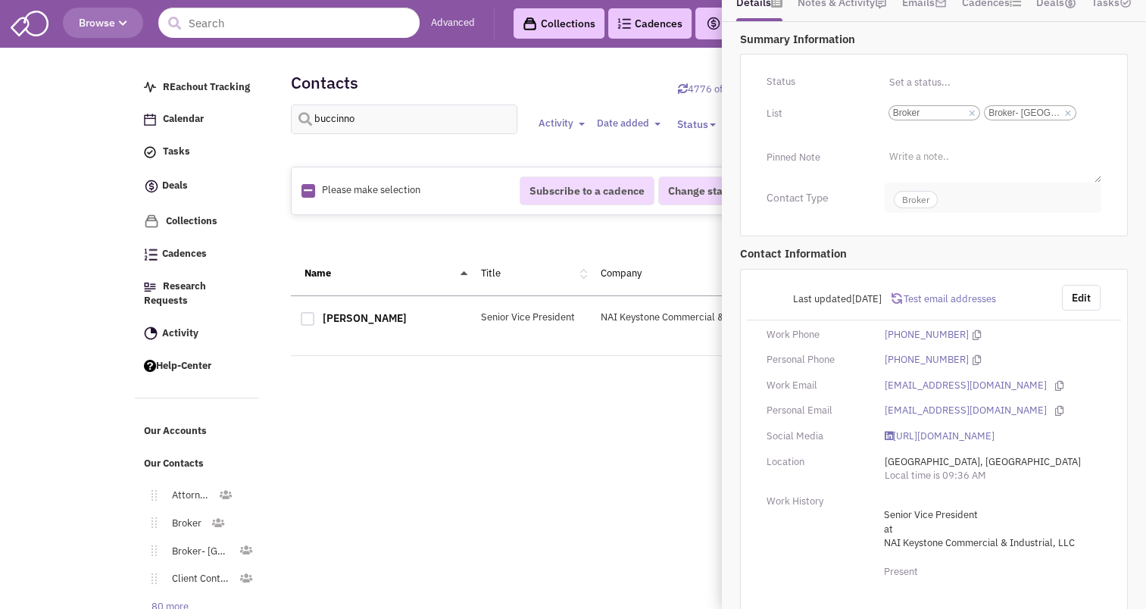
scroll to position [266, 0]
click at [507, 389] on div "1" at bounding box center [531, 386] width 481 height 30
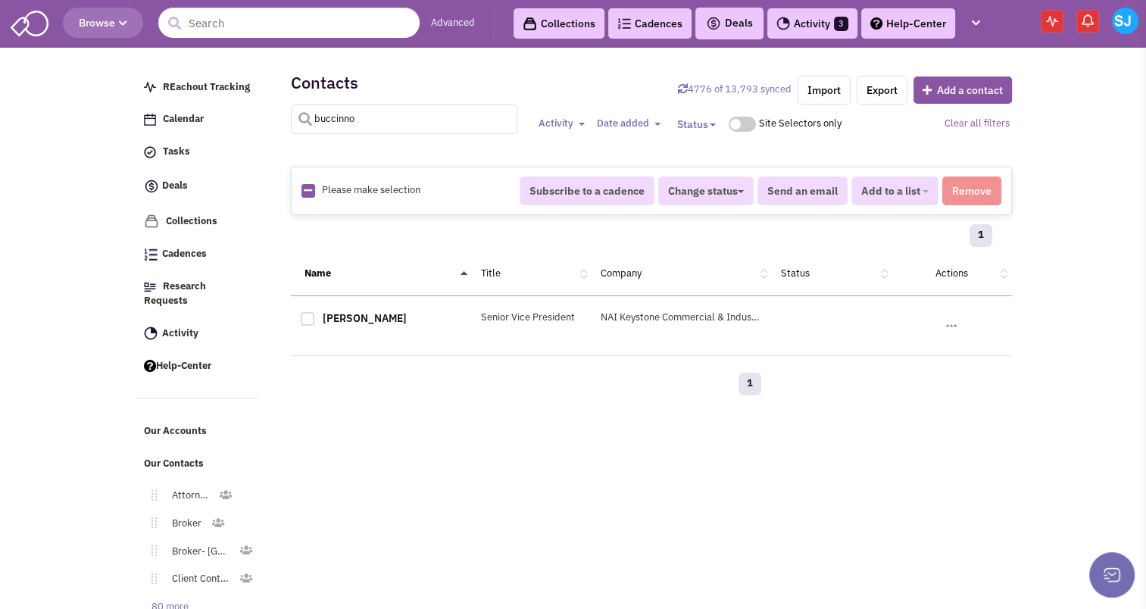
click at [364, 121] on input "buccinno" at bounding box center [404, 120] width 227 height 30
type input "parchinski"
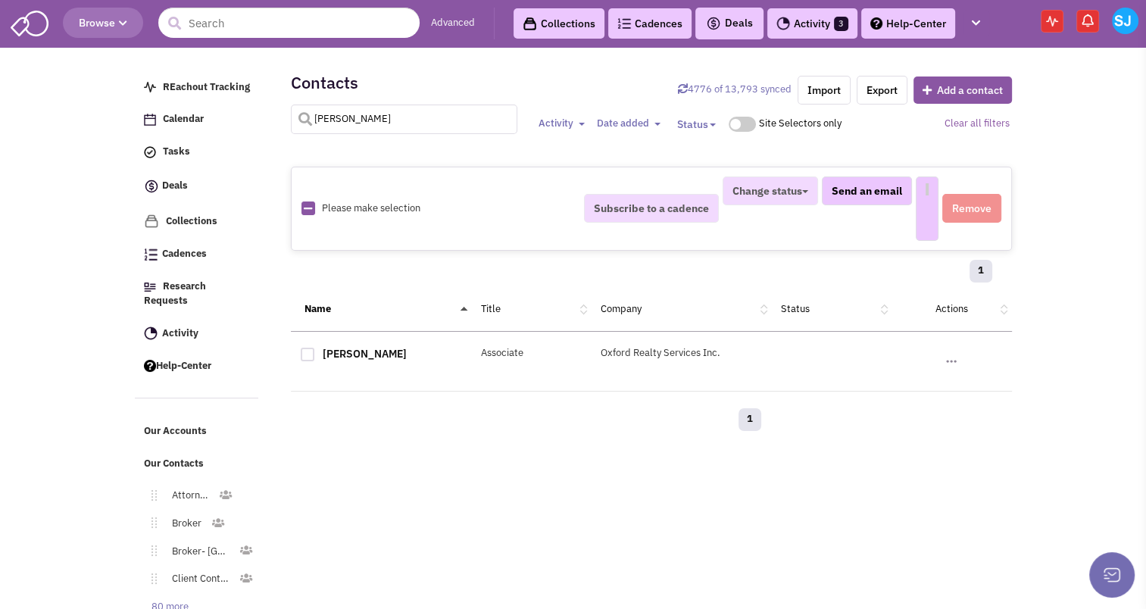
select select
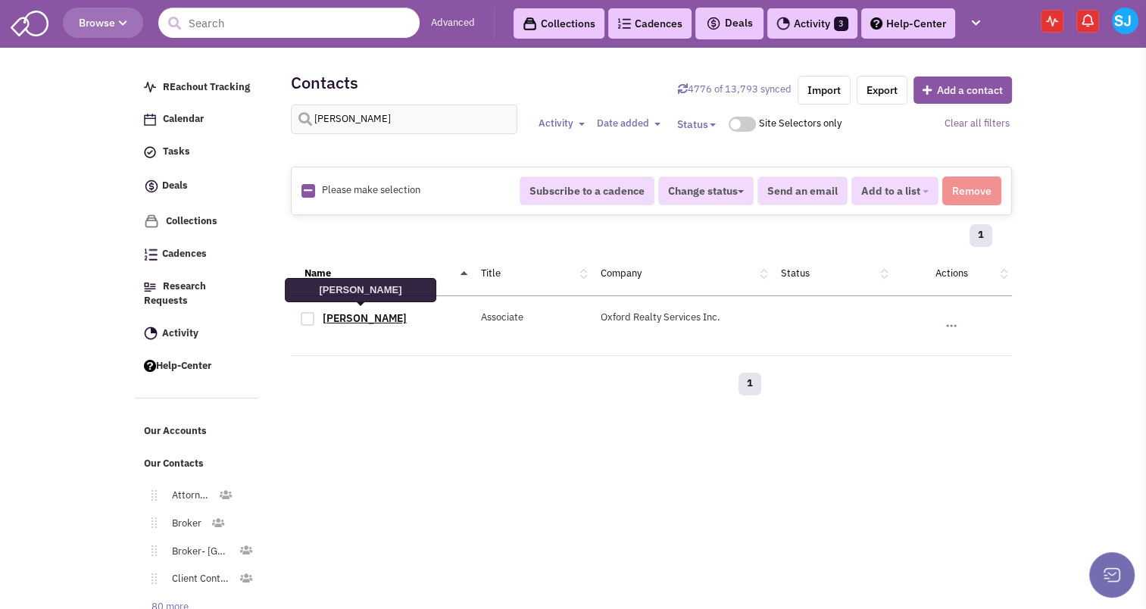
click at [372, 311] on link "Alec Parchinski" at bounding box center [365, 318] width 84 height 14
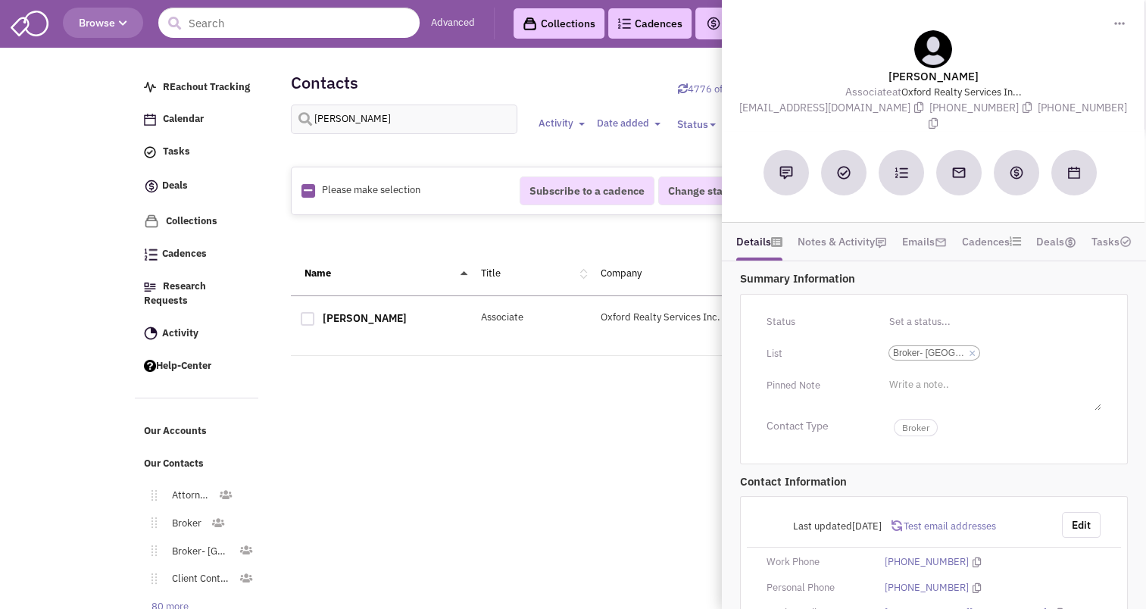
scroll to position [51, 0]
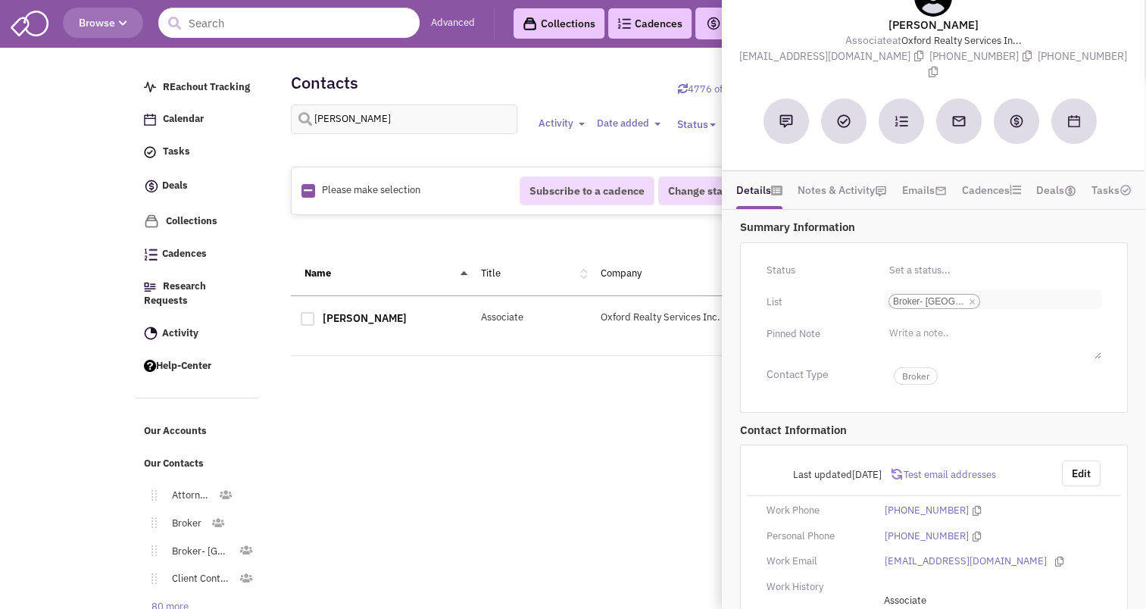
click at [1007, 302] on input "Select a list... Broker- PA Select a list... × Broker- PA" at bounding box center [1000, 301] width 33 height 15
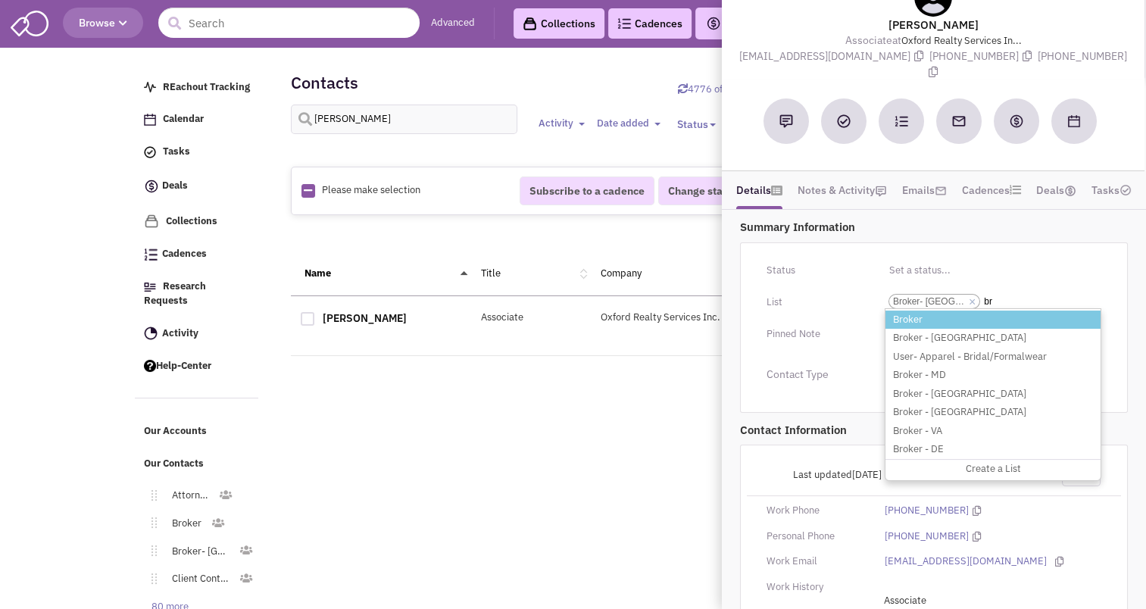
type input "br"
click at [956, 313] on li "Broker" at bounding box center [992, 319] width 215 height 19
click at [0, 0] on select "Select a list... Broker- PA" at bounding box center [0, 0] width 0 height 0
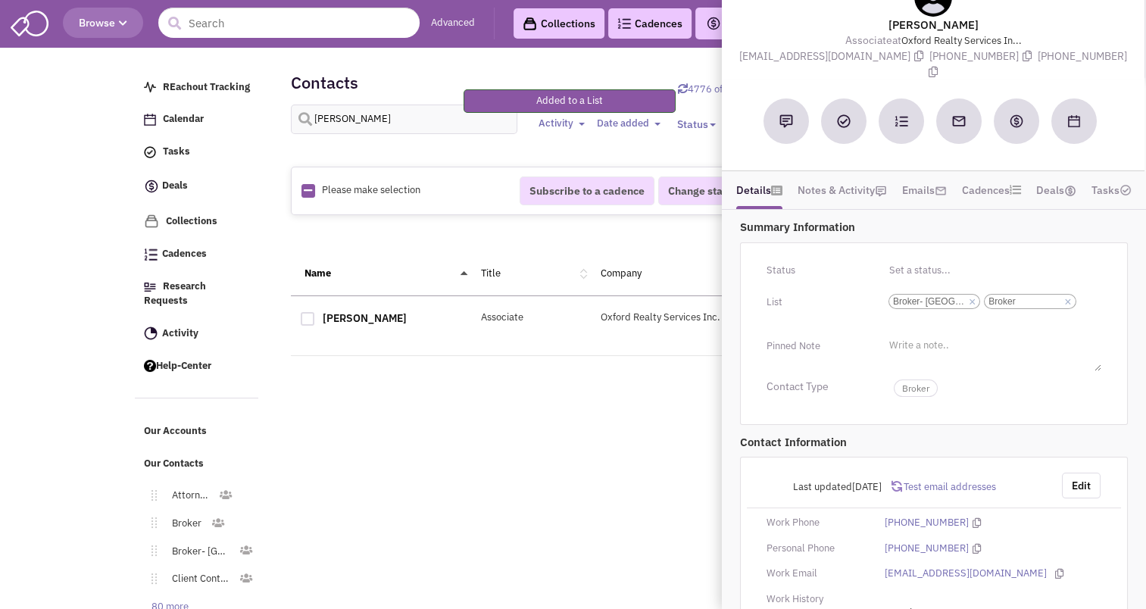
scroll to position [167, 0]
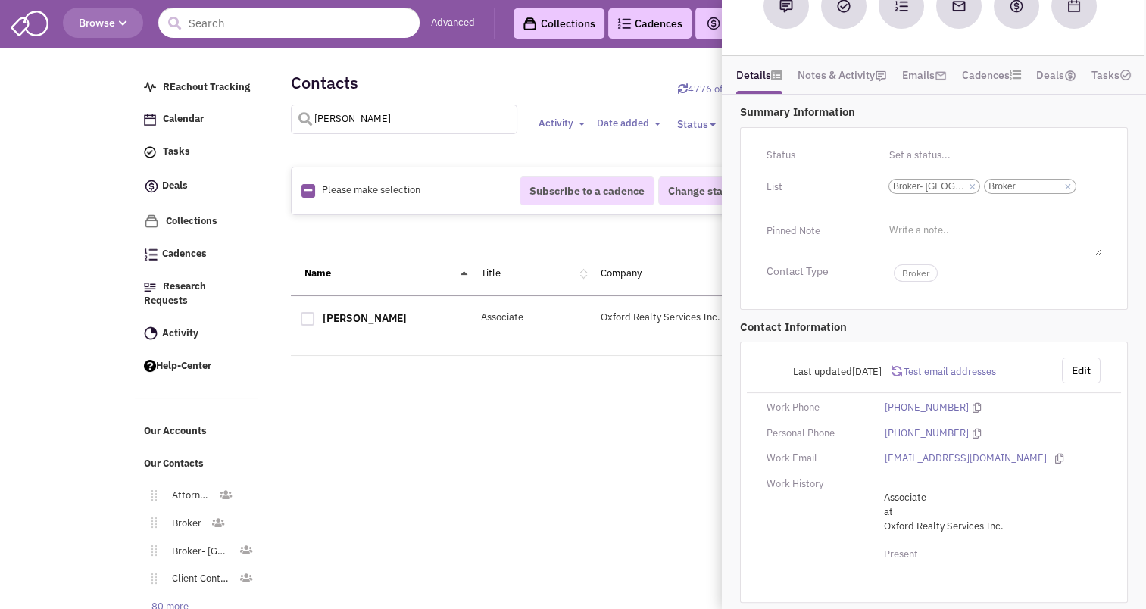
click at [359, 112] on input "parchinski" at bounding box center [404, 120] width 227 height 30
click at [359, 112] on input "sk" at bounding box center [404, 120] width 227 height 30
type input "skeans"
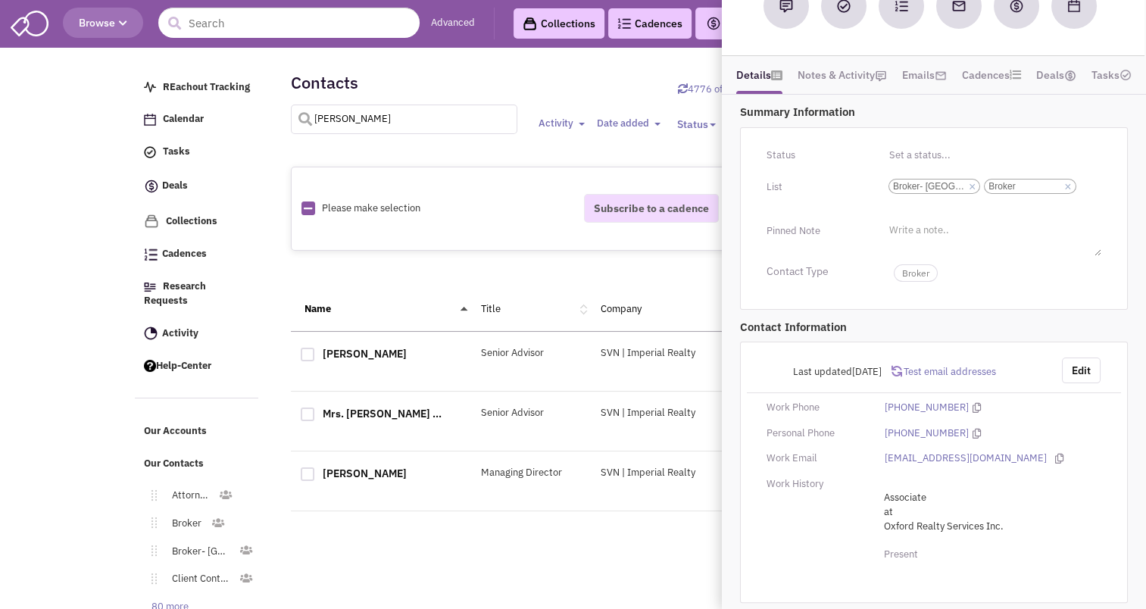
select select
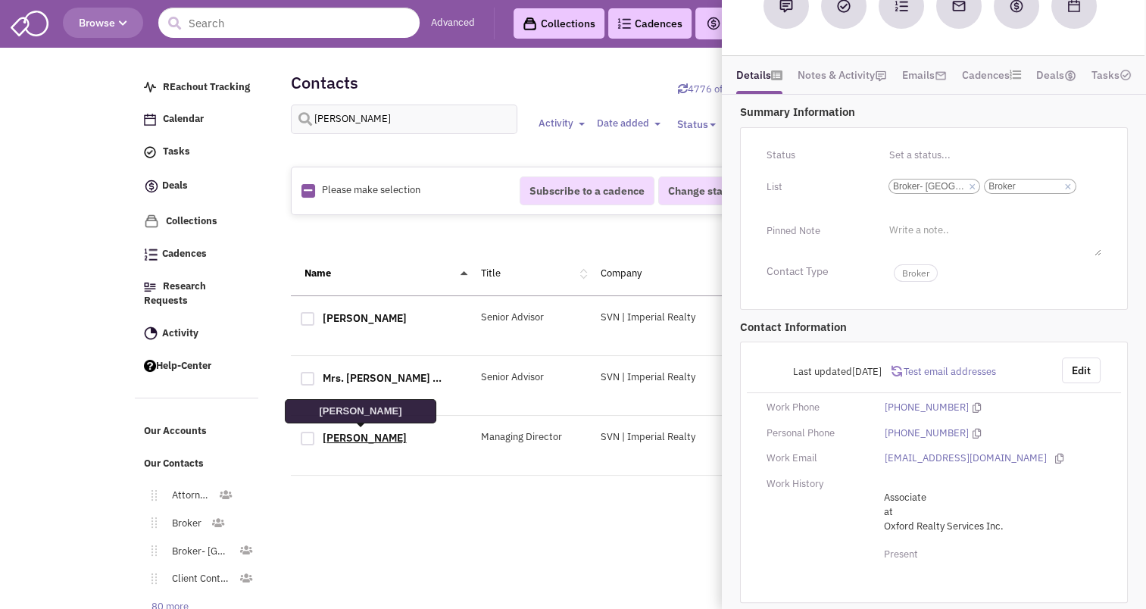
click at [353, 437] on link "Mr. Tom Skeans" at bounding box center [365, 438] width 84 height 14
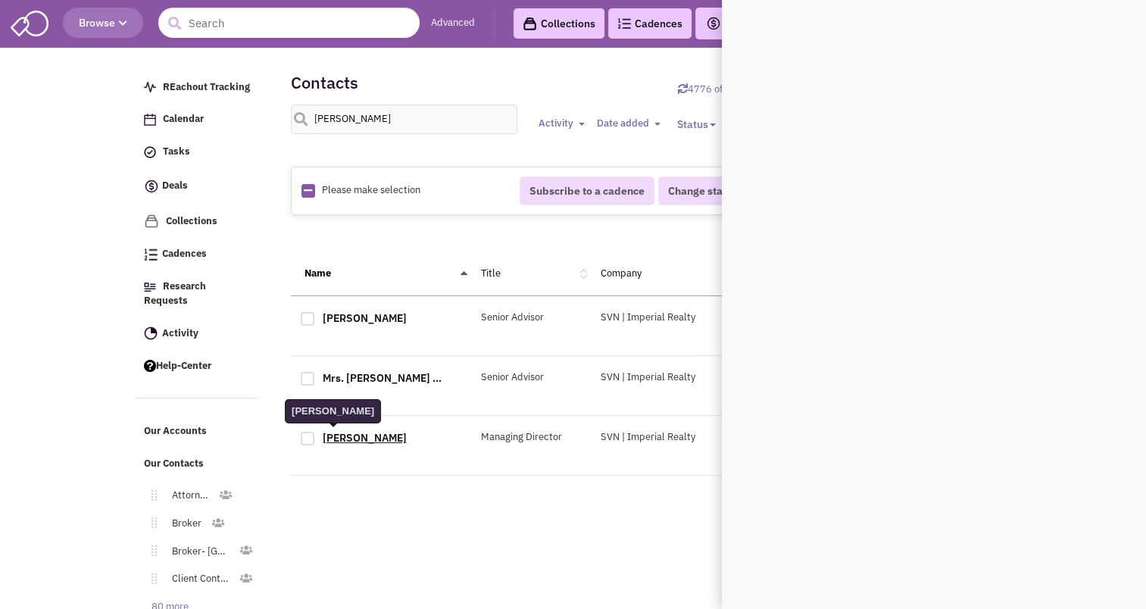
scroll to position [0, 0]
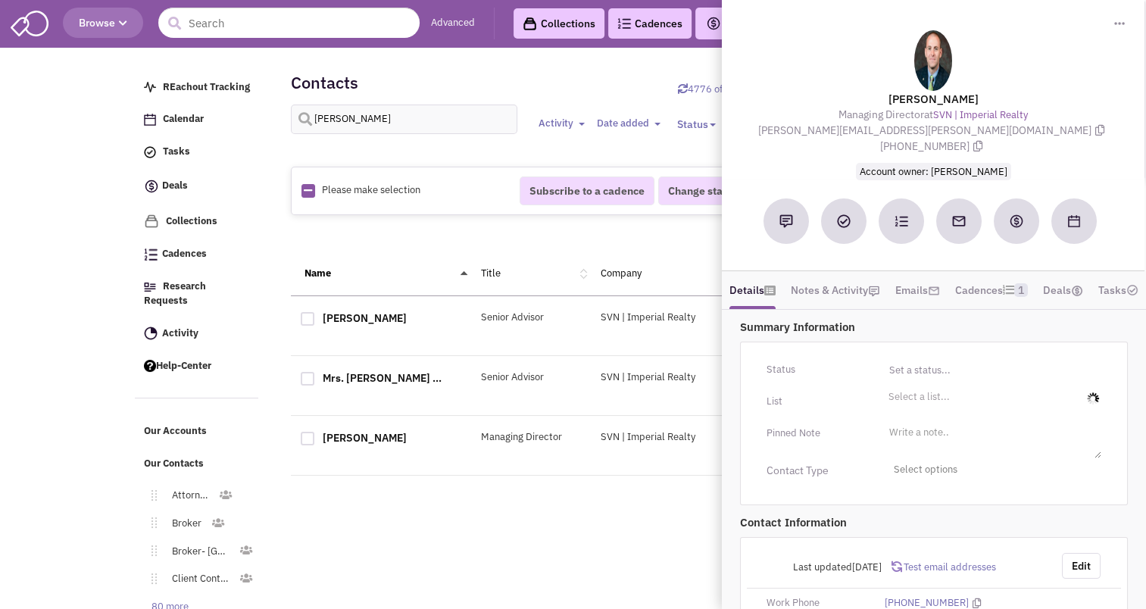
click at [895, 408] on input "Select a list... Select a list..." at bounding box center [904, 400] width 33 height 15
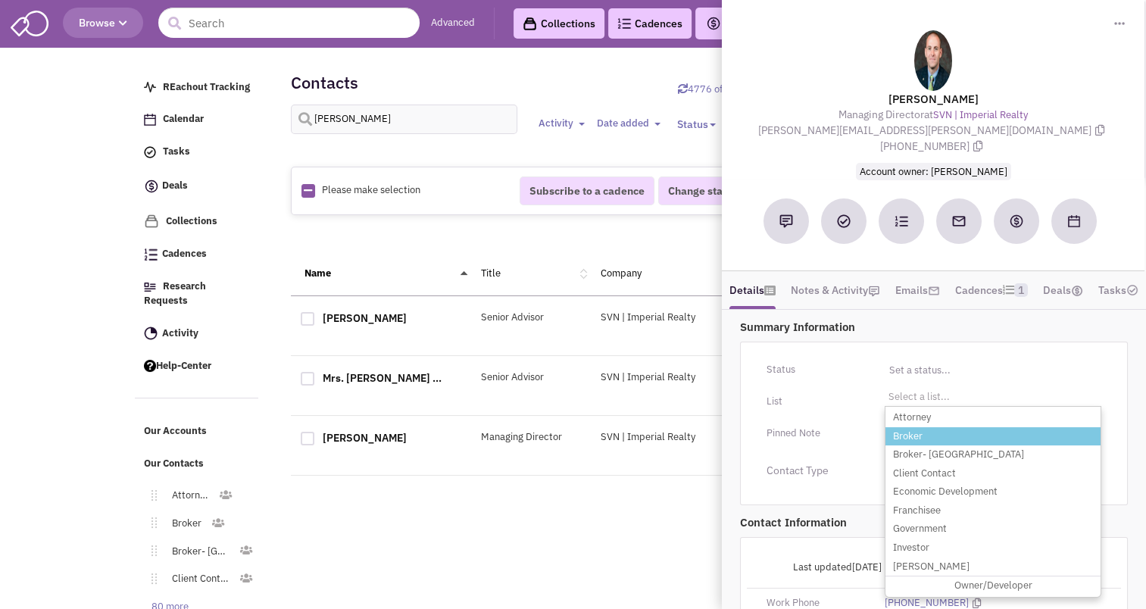
click at [898, 435] on li "Broker" at bounding box center [992, 436] width 215 height 19
click at [0, 0] on select "Select a list..." at bounding box center [0, 0] width 0 height 0
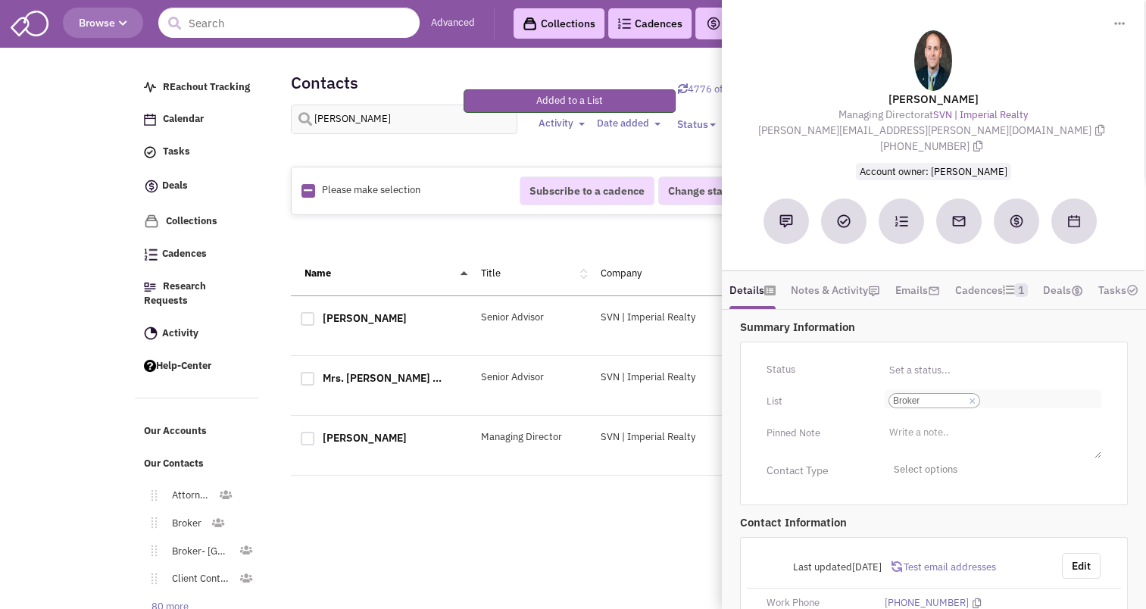
click at [1012, 408] on input "Select a list... Broker Select a list... × Broker" at bounding box center [1000, 400] width 33 height 15
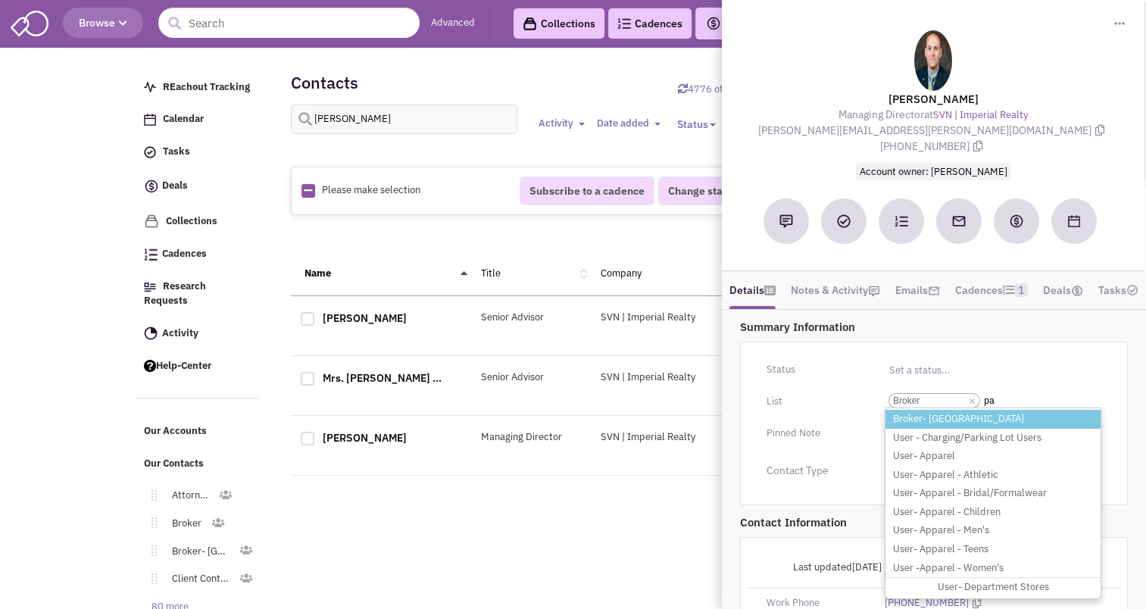
type input "pa"
click at [976, 424] on li "Broker- PA" at bounding box center [992, 419] width 215 height 19
click at [0, 0] on select "Select a list... Broker" at bounding box center [0, 0] width 0 height 0
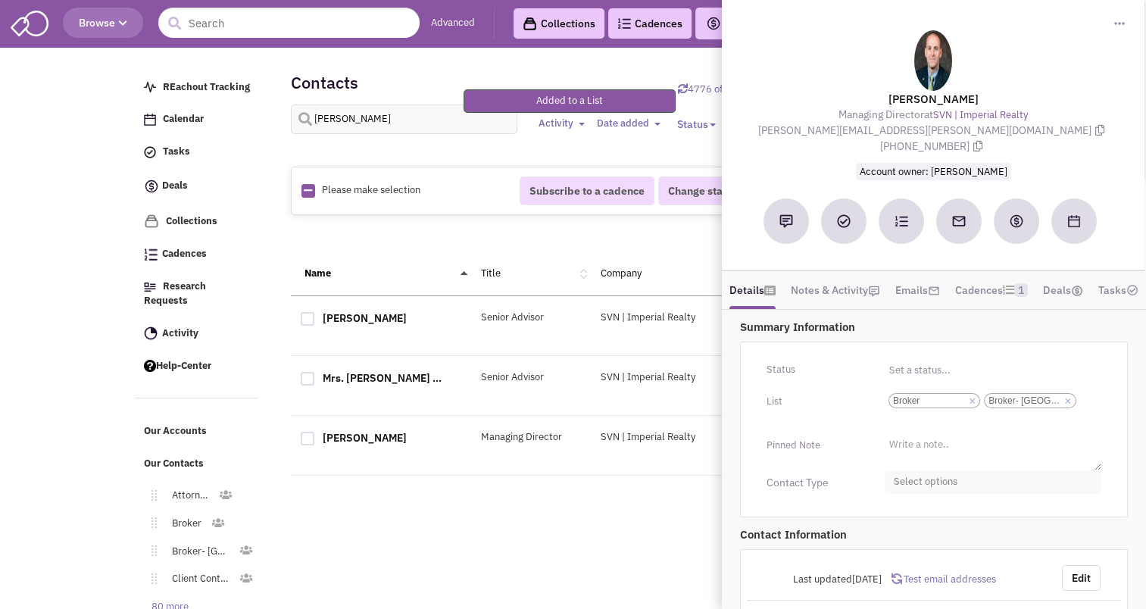
click at [926, 485] on span "Select options" at bounding box center [992, 481] width 217 height 23
click at [900, 539] on div at bounding box center [900, 542] width 14 height 14
checkbox input "true"
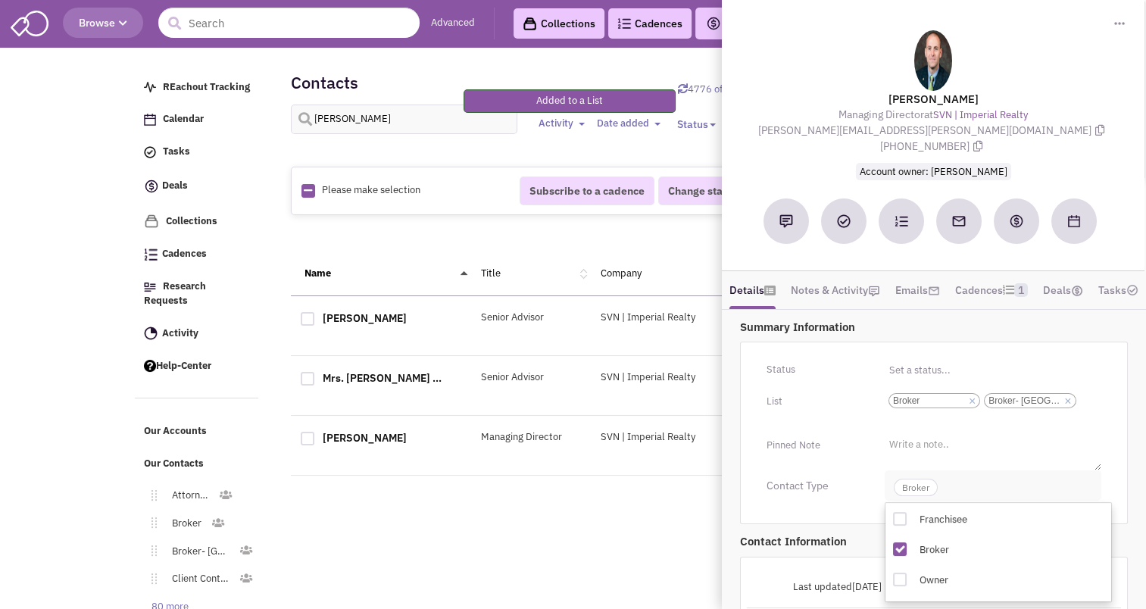
click at [909, 494] on span "Broker" at bounding box center [916, 487] width 44 height 17
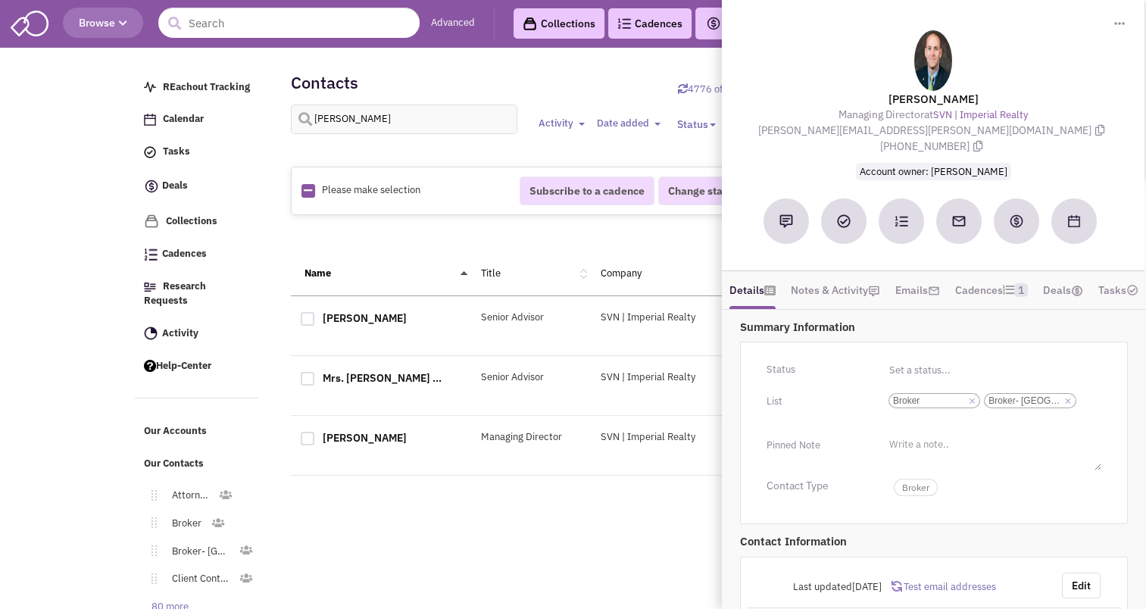
click at [91, 29] on span "Browse" at bounding box center [103, 23] width 48 height 14
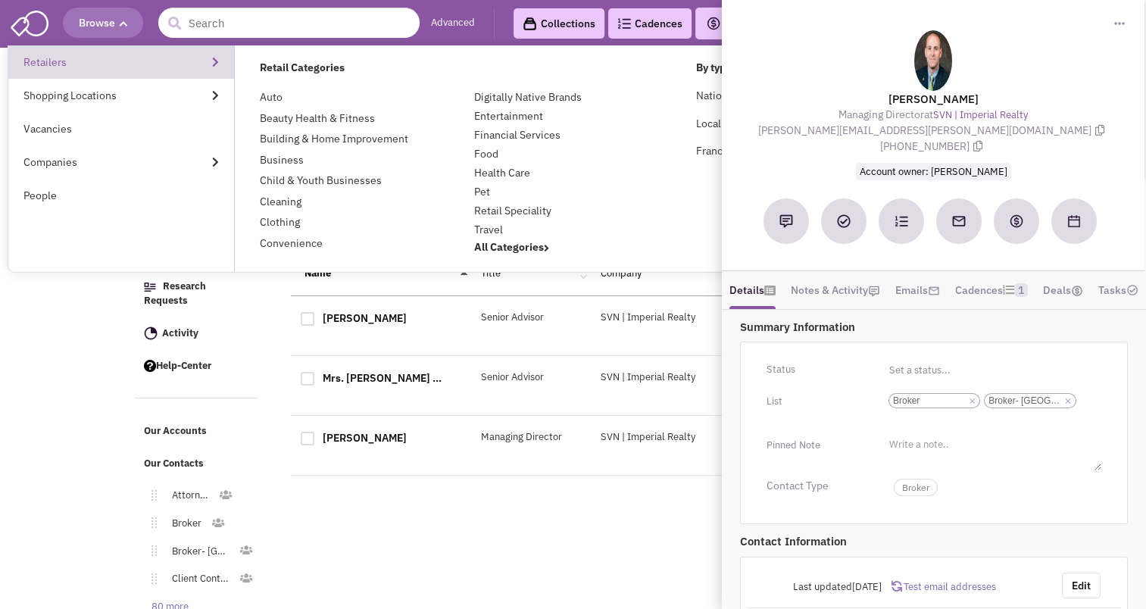
click at [55, 52] on link "Retailers" at bounding box center [121, 61] width 226 height 33
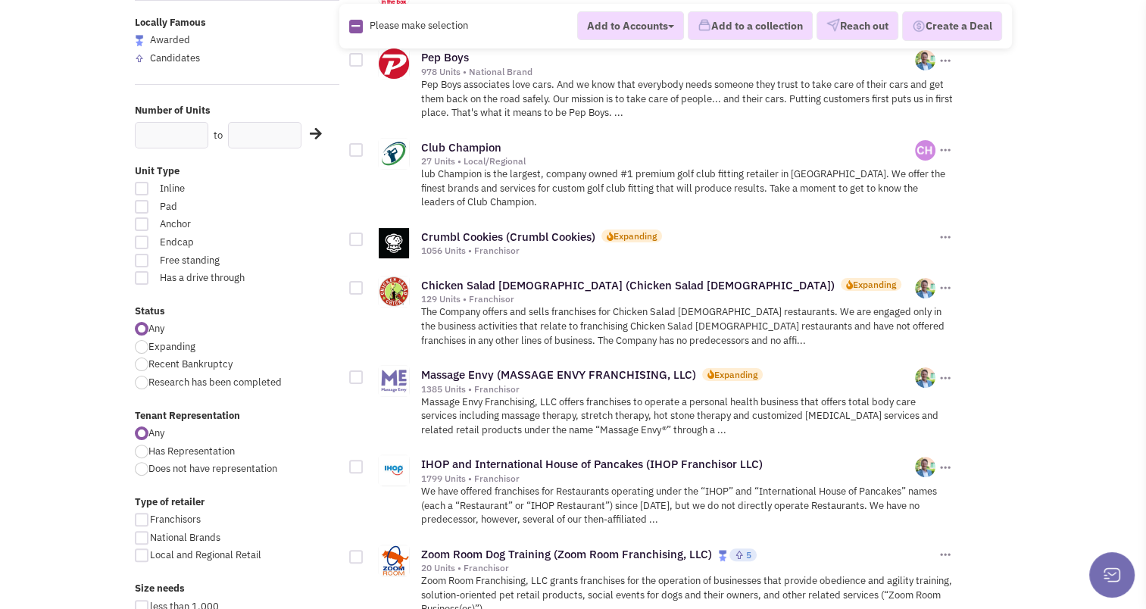
scroll to position [315, 0]
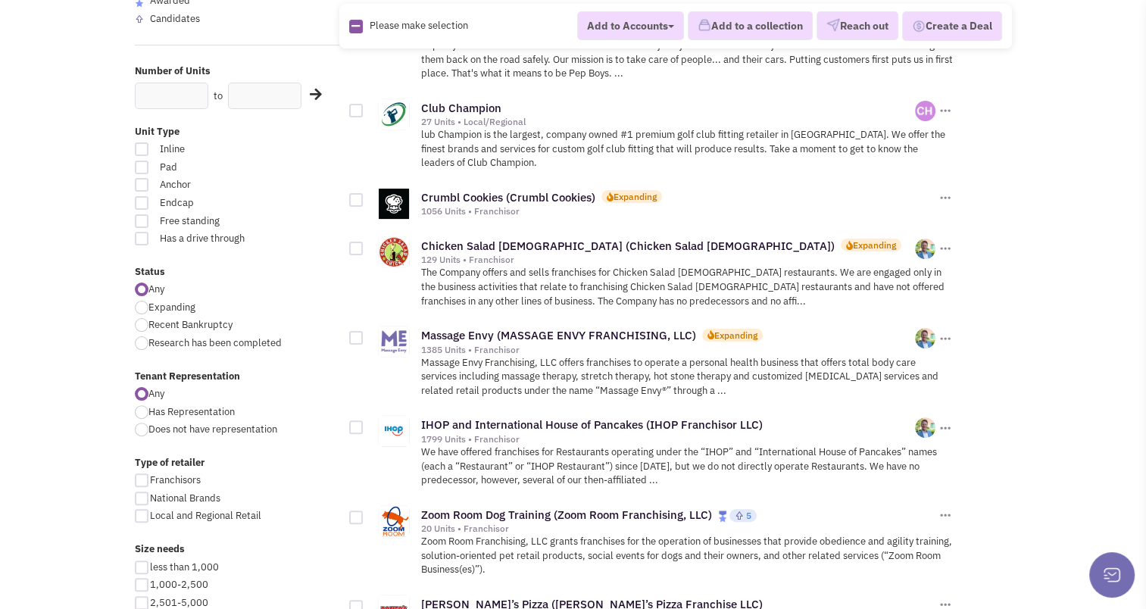
click at [170, 307] on span "Expanding" at bounding box center [171, 307] width 47 height 13
click at [158, 307] on input "Expanding" at bounding box center [153, 309] width 10 height 10
radio input "true"
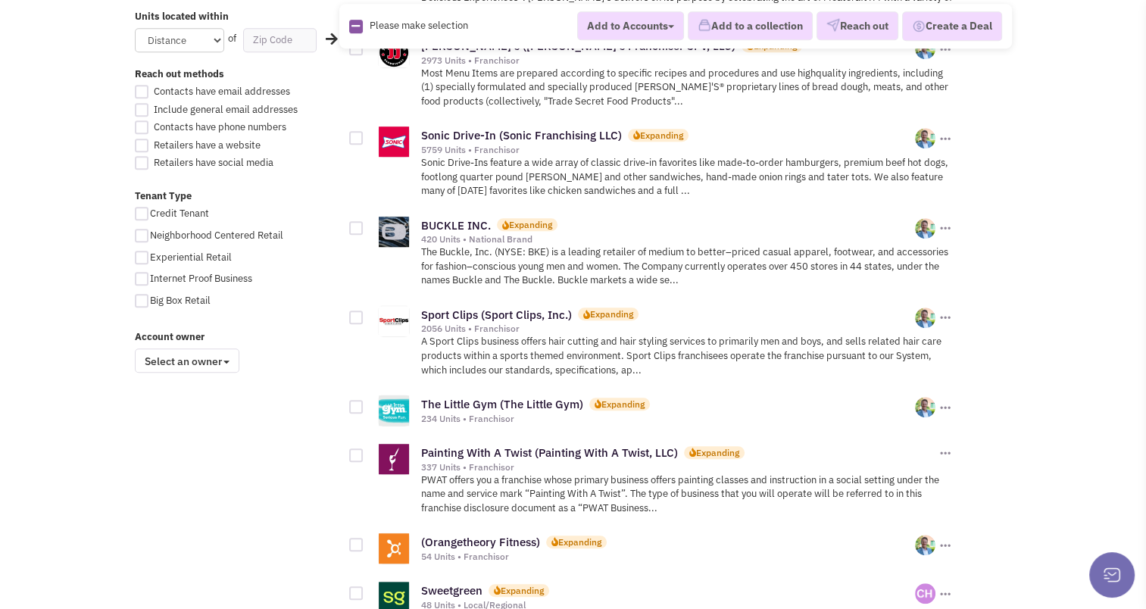
scroll to position [989, 0]
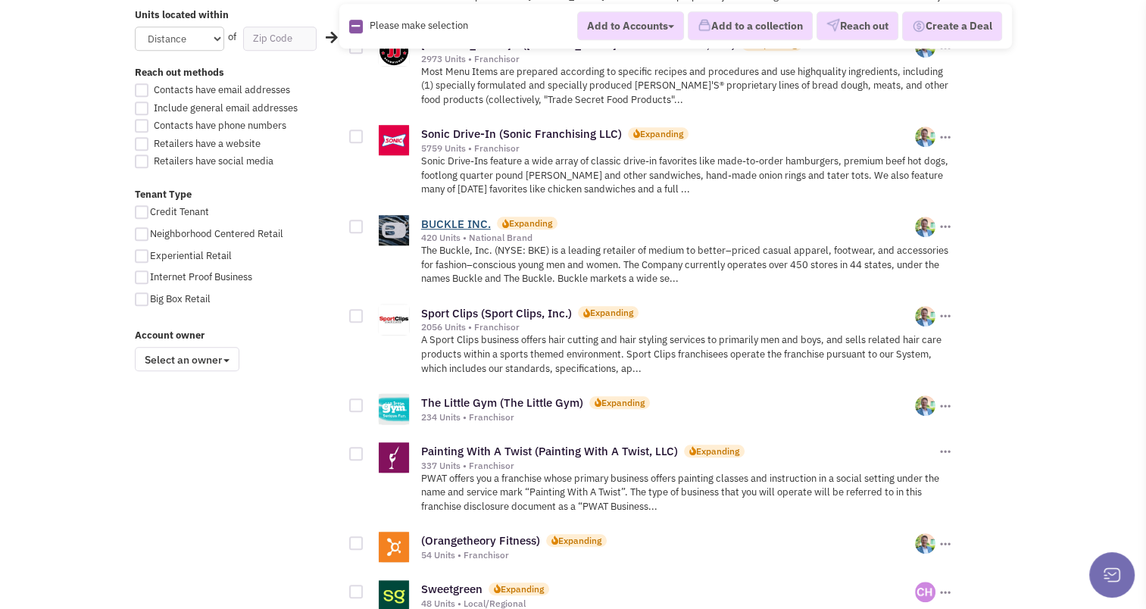
click at [458, 217] on link "BUCKLE INC." at bounding box center [456, 224] width 70 height 14
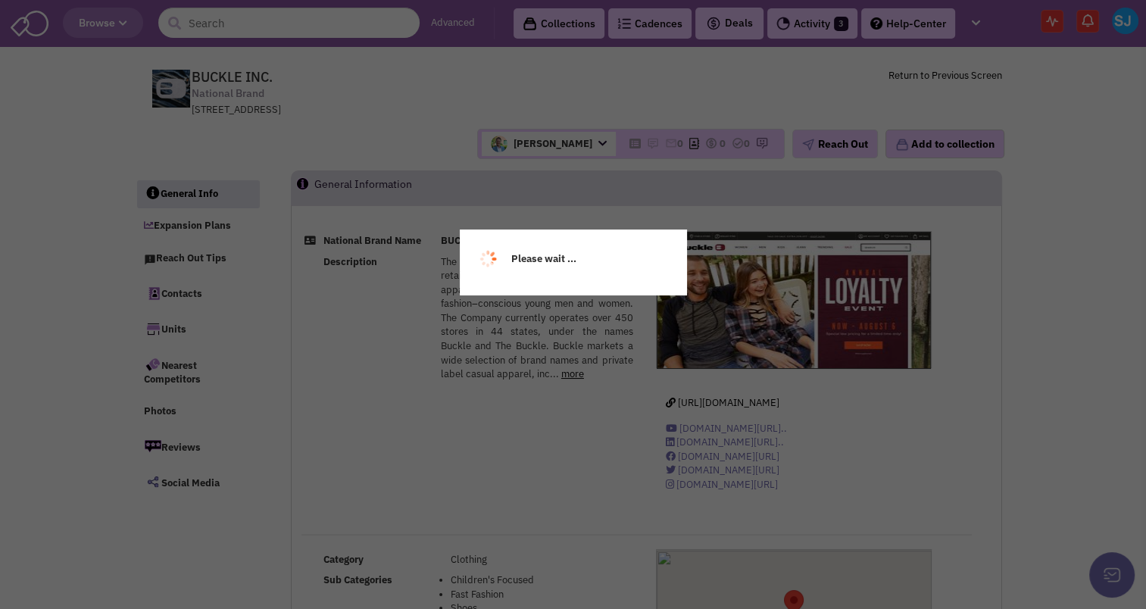
select select
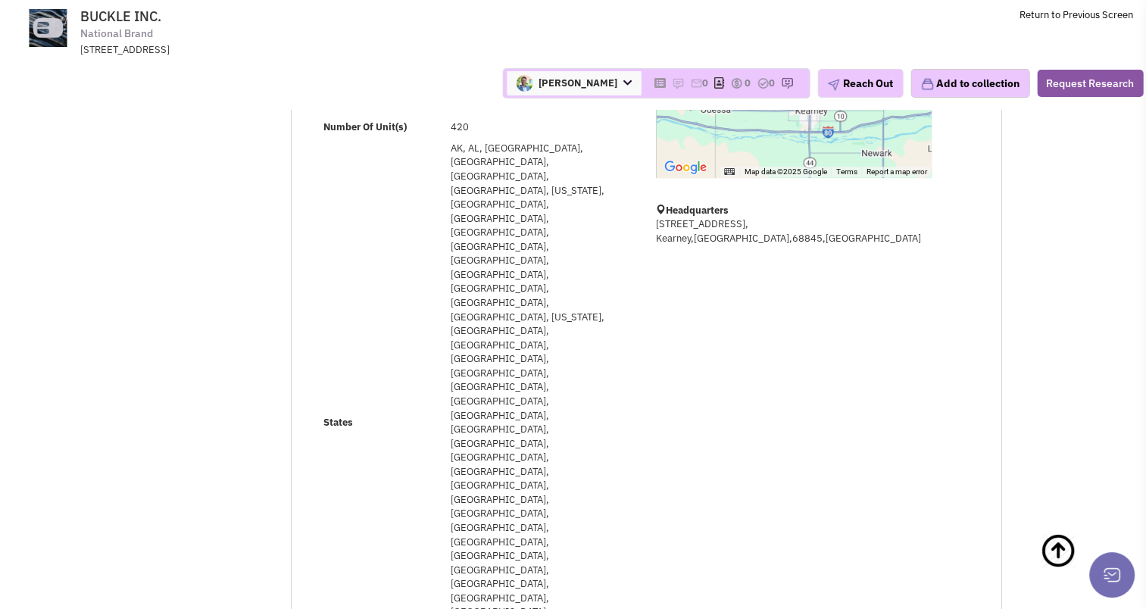
scroll to position [399, 0]
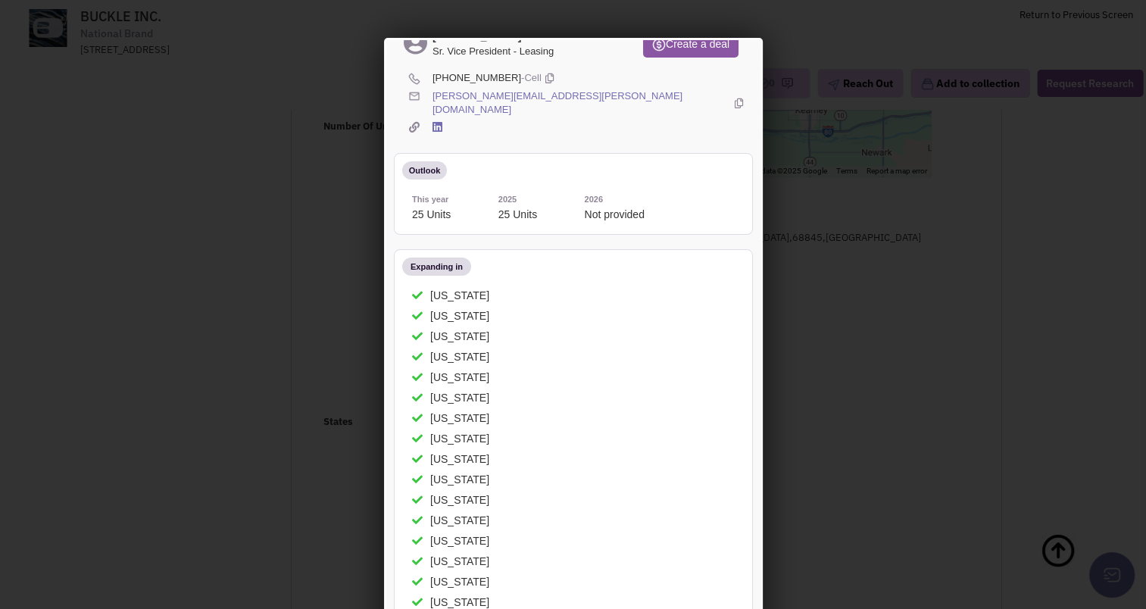
scroll to position [80, 0]
click at [939, 74] on div at bounding box center [573, 304] width 1146 height 609
click at [818, 73] on div at bounding box center [573, 304] width 1146 height 609
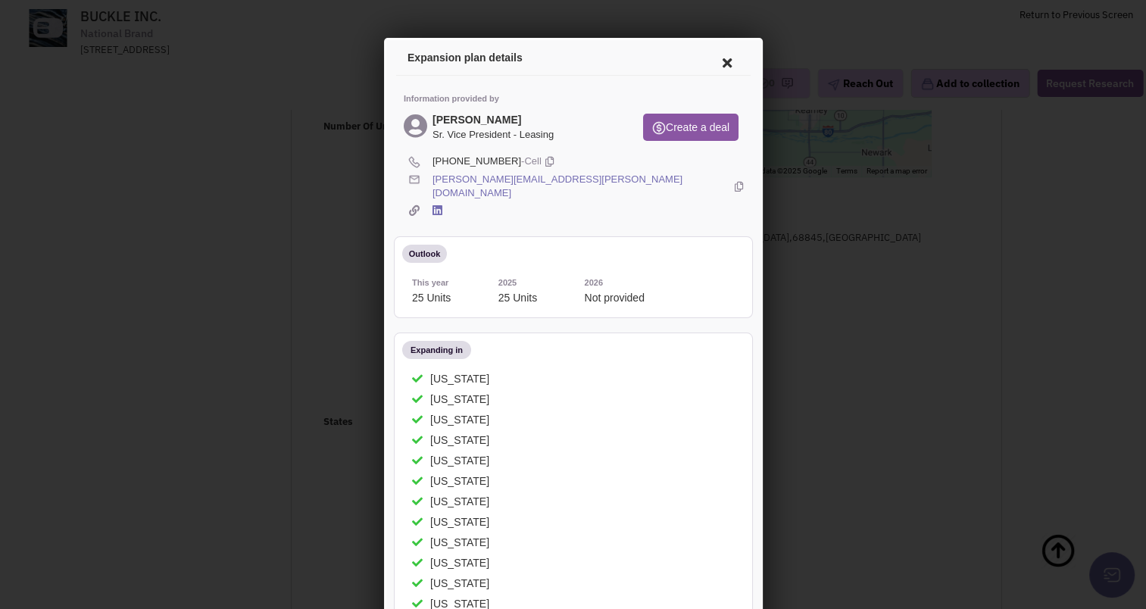
click at [725, 58] on icon at bounding box center [724, 60] width 32 height 36
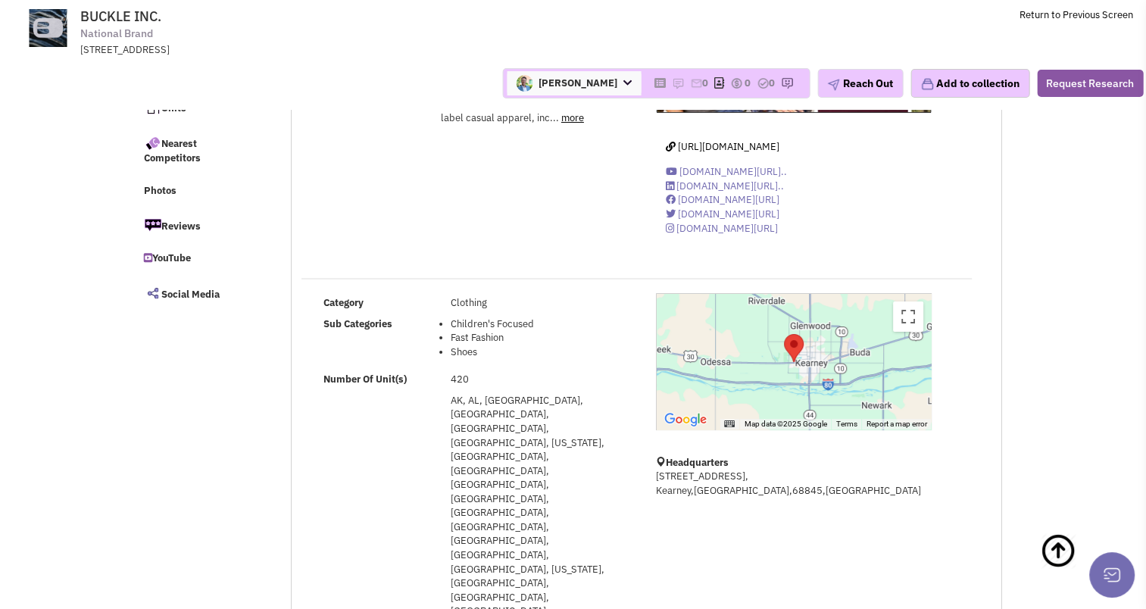
scroll to position [145, 0]
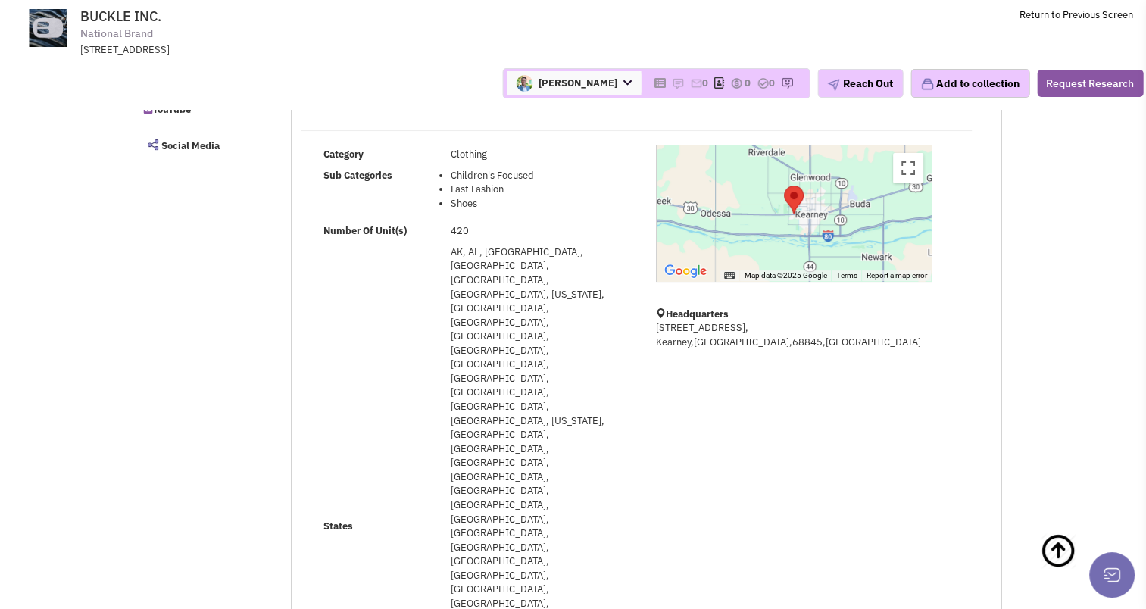
scroll to position [0, 0]
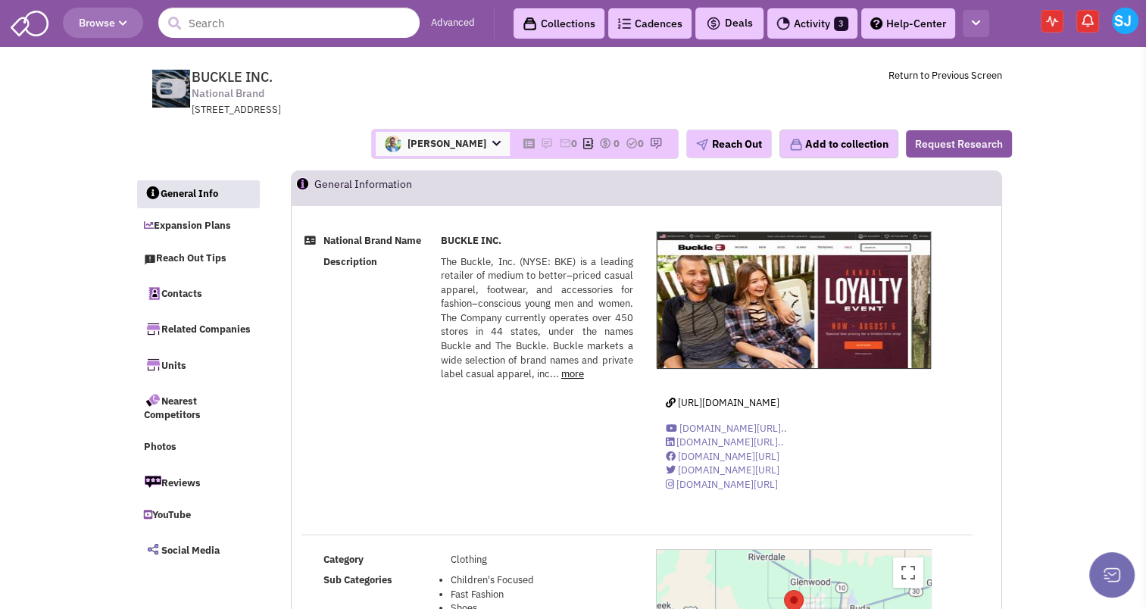
click at [976, 33] on button "button" at bounding box center [975, 24] width 27 height 28
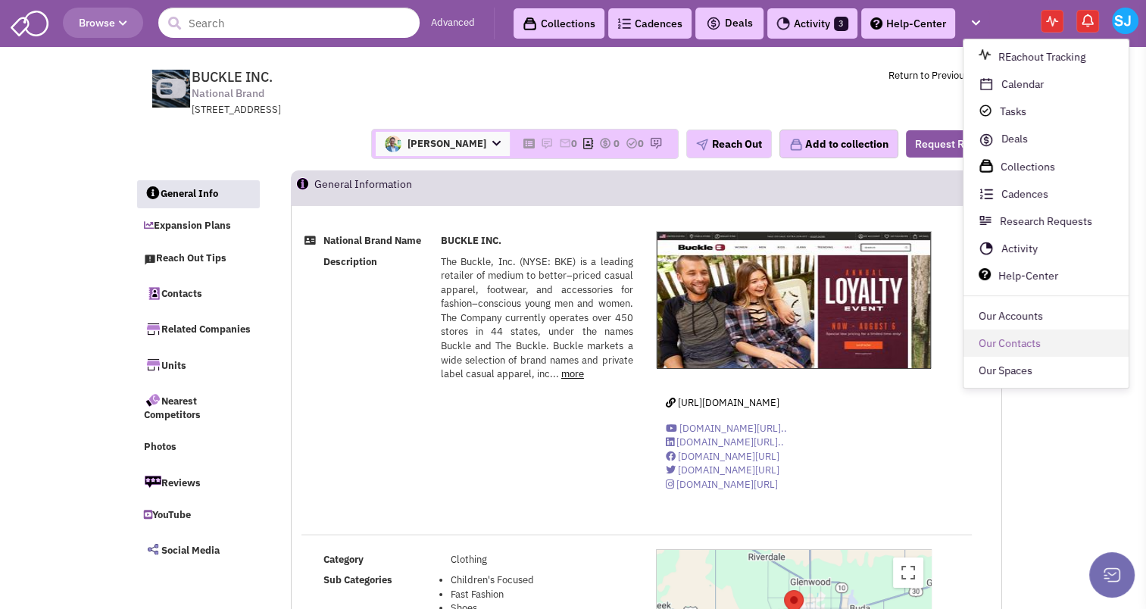
click at [994, 333] on link "Our Contacts" at bounding box center [1045, 343] width 165 height 27
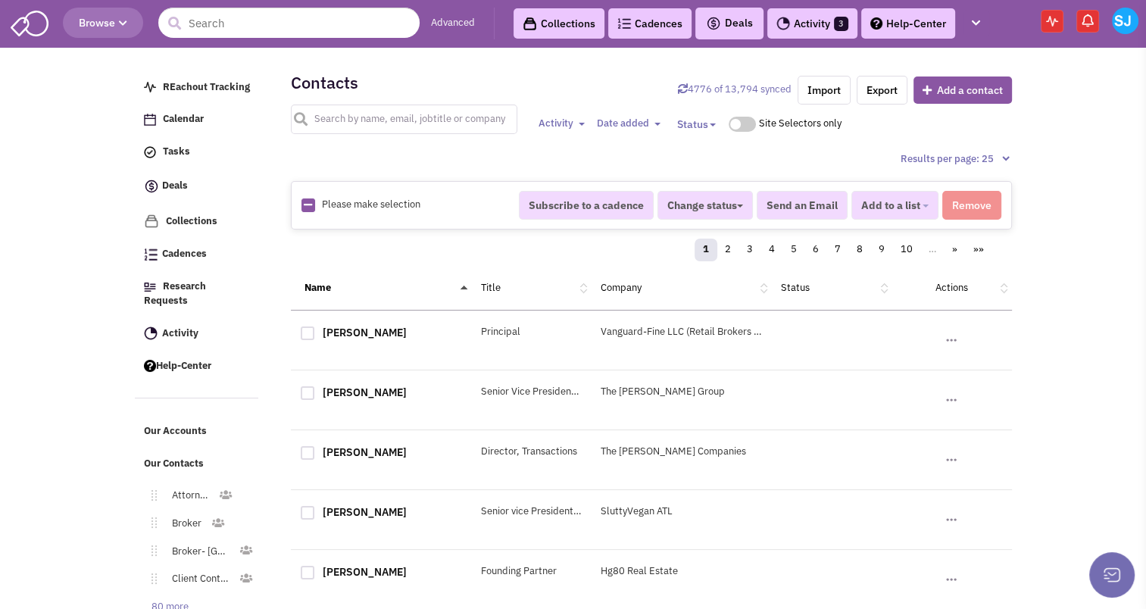
click at [366, 121] on input "text" at bounding box center [404, 120] width 227 height 30
type input "jonathan lasala"
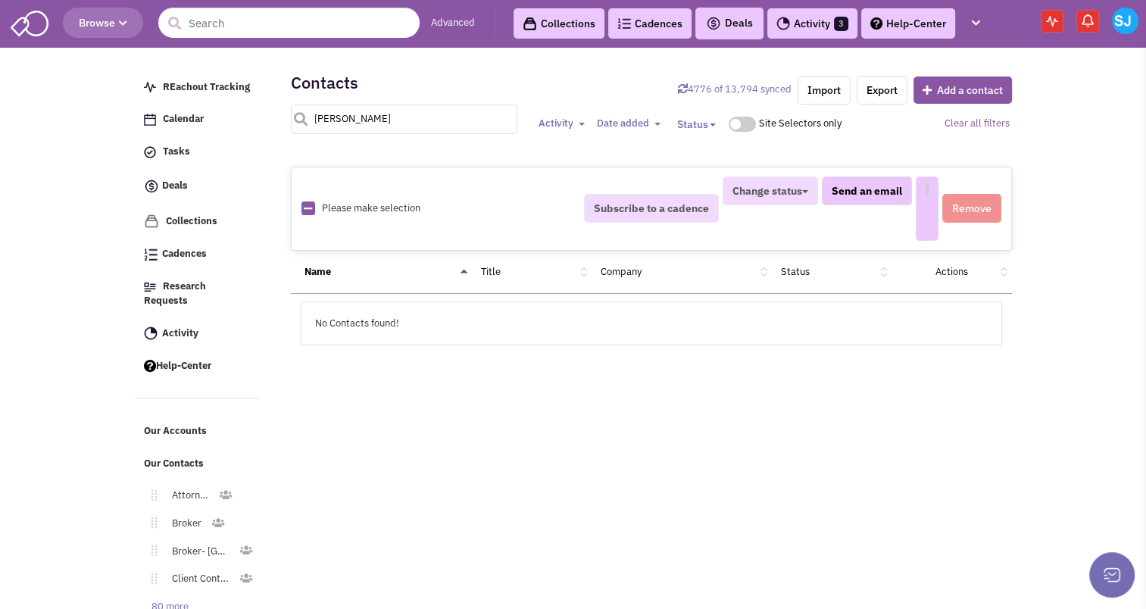
select select
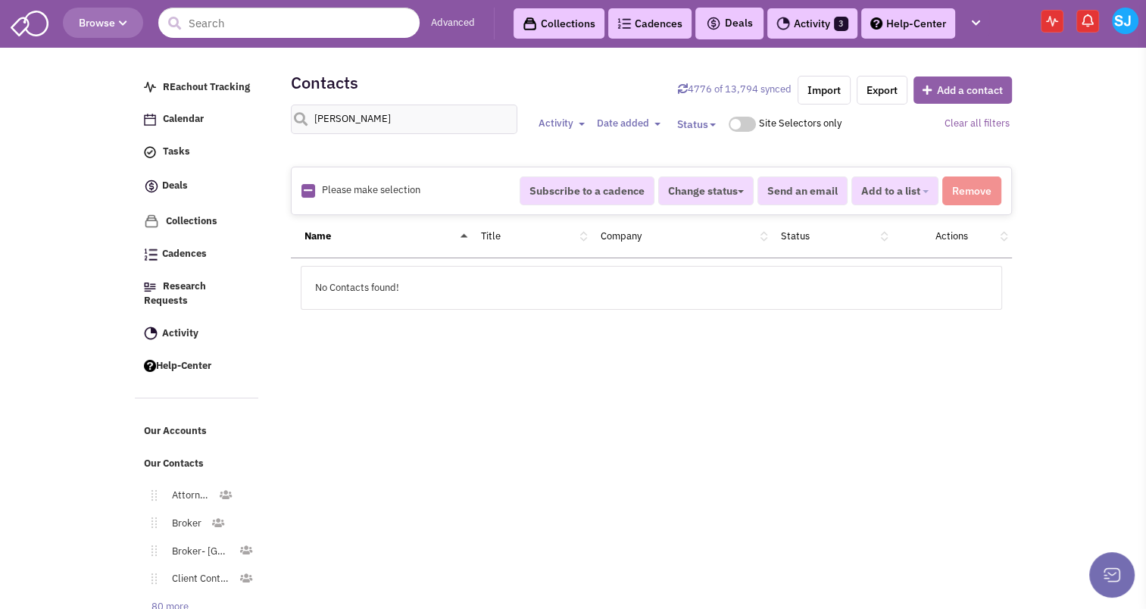
click at [963, 86] on button "Add a contact" at bounding box center [962, 89] width 98 height 27
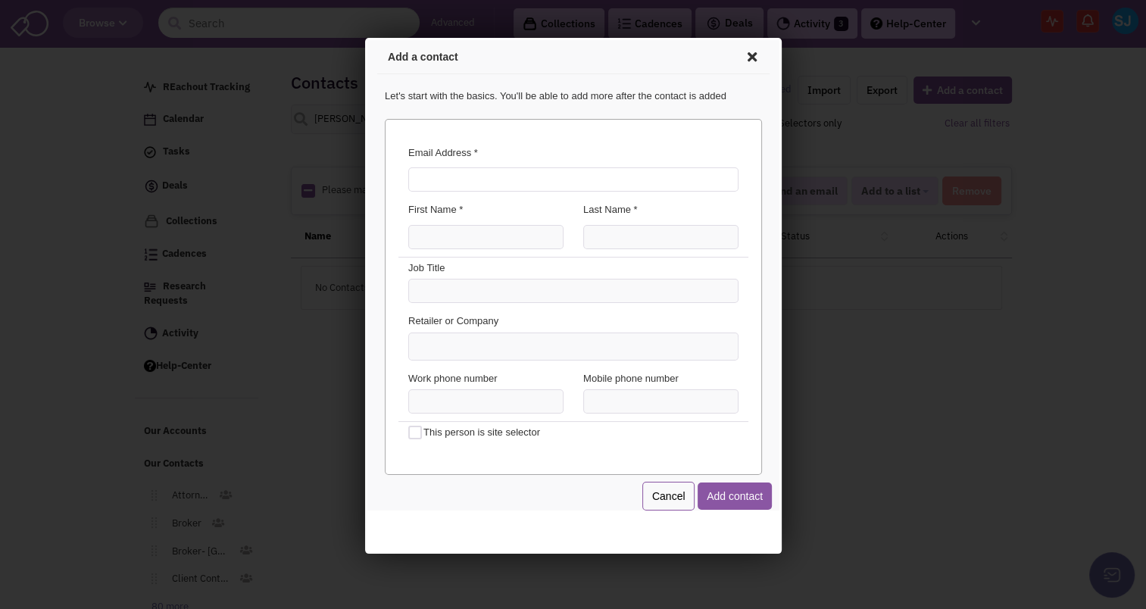
click at [541, 179] on input "Email Address *" at bounding box center [570, 177] width 330 height 24
type input "jlasala@acropolisrealtygroup.com"
type input "Jonathan"
type input "LaSala"
type input "Associate Real Estate Broker"
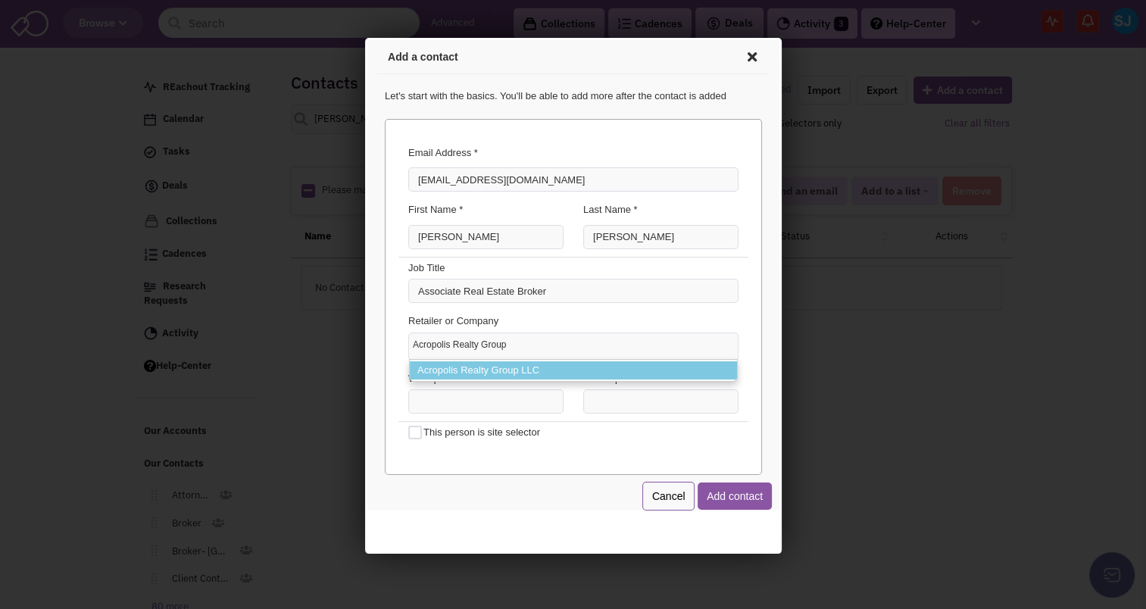
type input "Acropolis Realty Group"
click at [466, 365] on li "Acropolis Realty Group LLC" at bounding box center [570, 368] width 327 height 19
click at [364, 38] on select "Acropolis Realty Group Acropolis Realty Group LLC" at bounding box center [364, 38] width 0 height 0
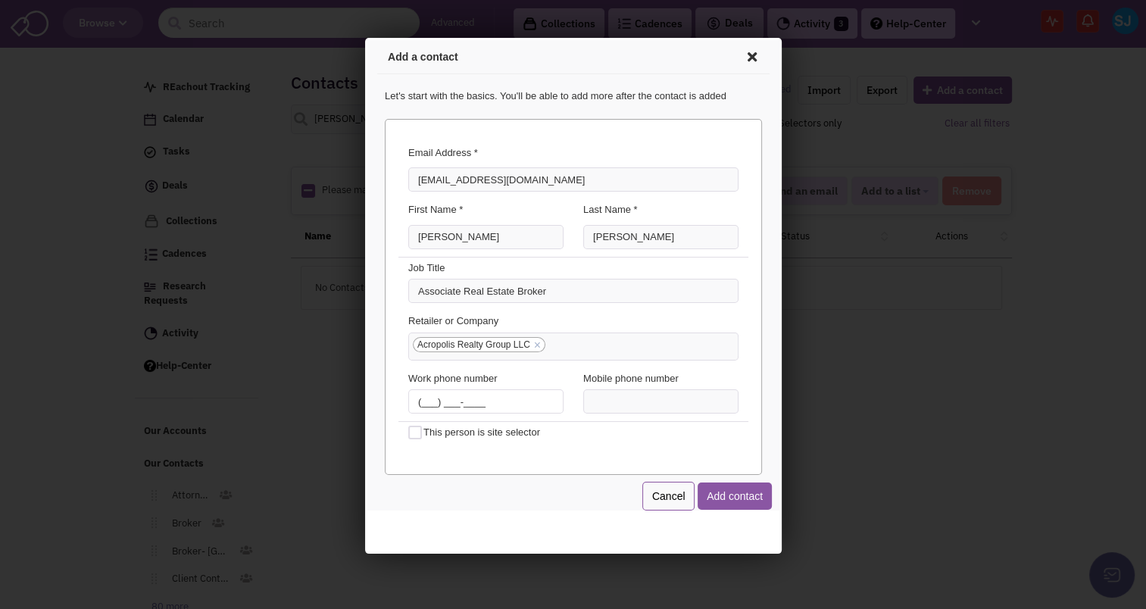
click at [409, 401] on input "(___) ___-____" at bounding box center [482, 399] width 155 height 24
type input "(315) 396-0493"
type input "(315) 882-7531"
click at [724, 494] on button "Add contact" at bounding box center [731, 493] width 74 height 27
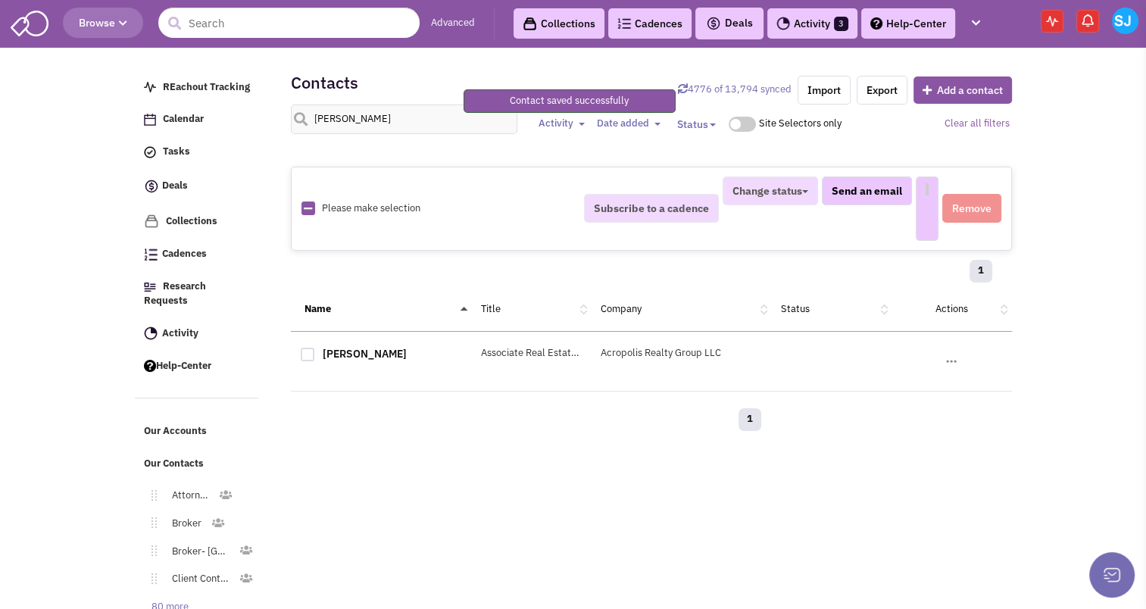
select select
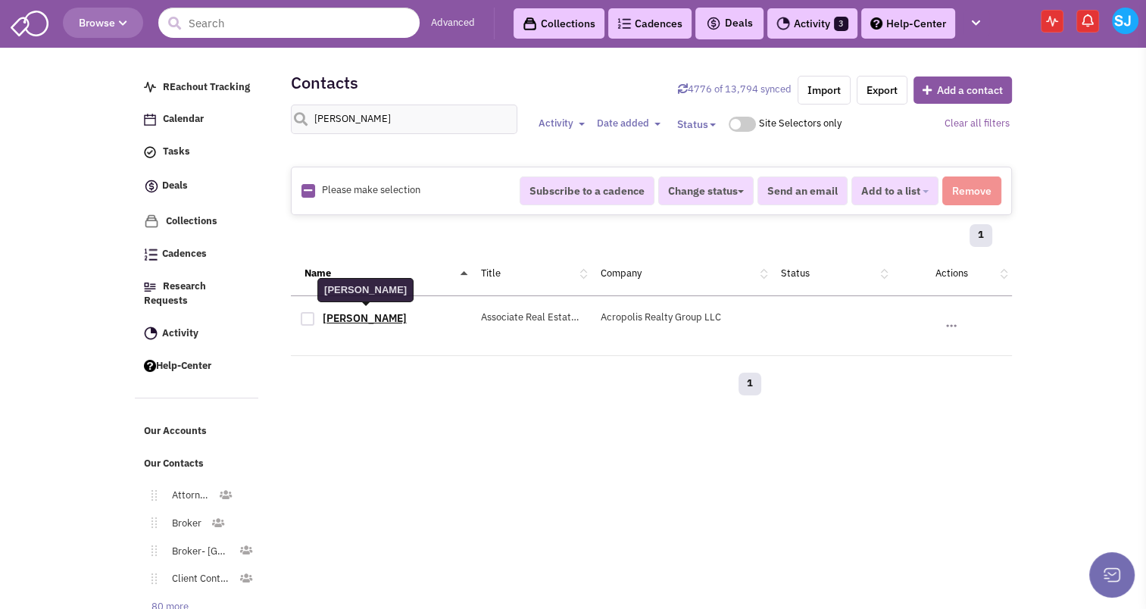
click at [378, 311] on link "Jonathan LaSala" at bounding box center [365, 318] width 84 height 14
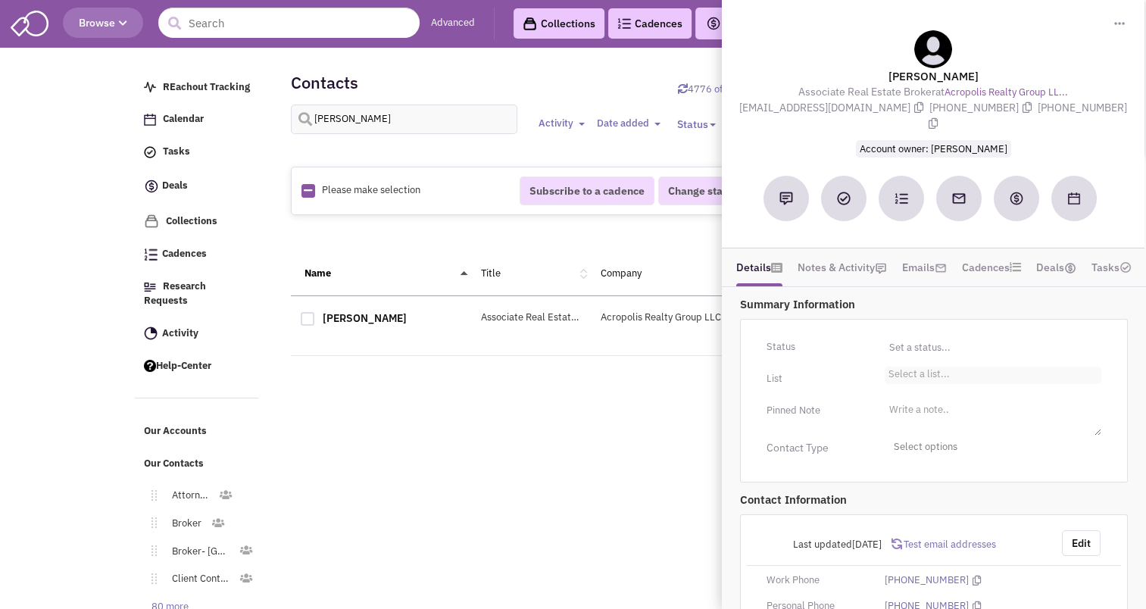
click at [936, 367] on li "Select a list..." at bounding box center [916, 372] width 65 height 11
click at [0, 0] on select "Select a list..." at bounding box center [0, 0] width 0 height 0
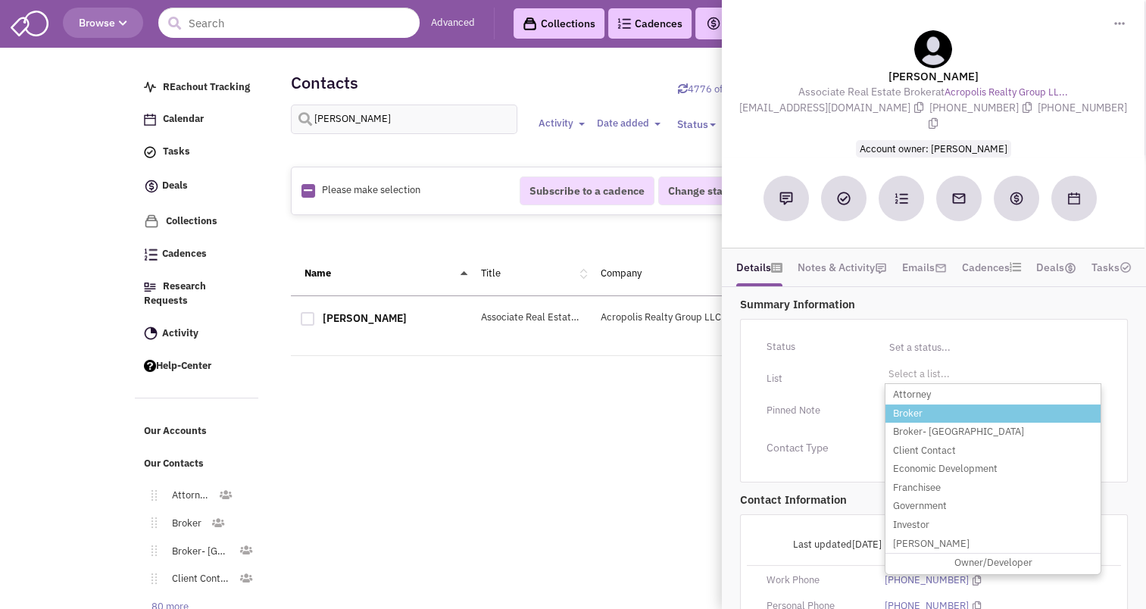
click at [909, 404] on li "Broker" at bounding box center [992, 413] width 215 height 19
click at [0, 0] on select "Select a list..." at bounding box center [0, 0] width 0 height 0
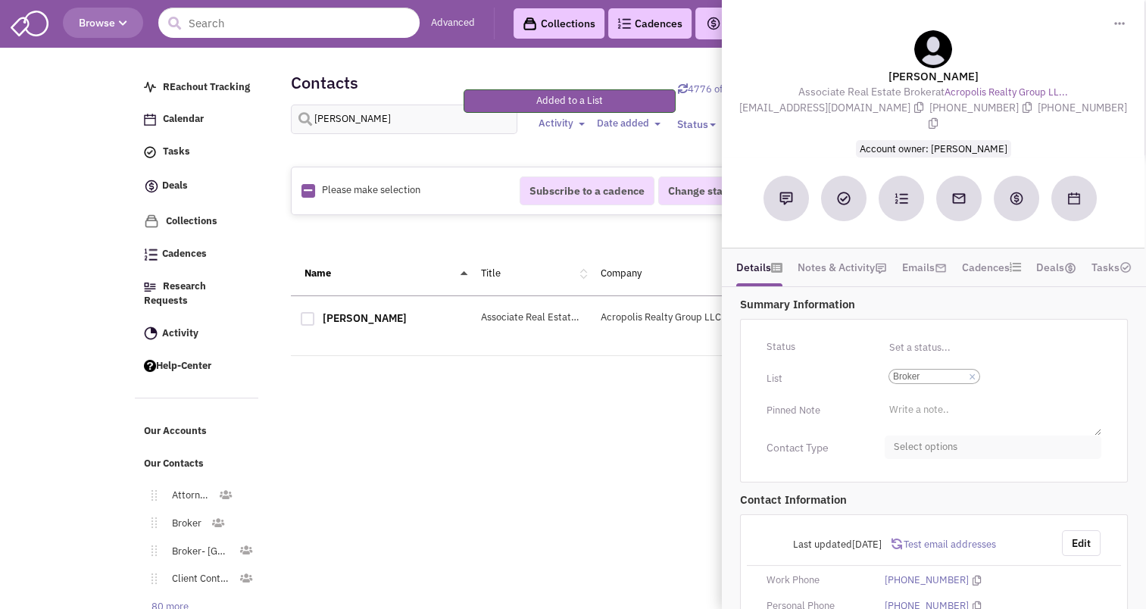
click at [929, 435] on span "Select options" at bounding box center [992, 446] width 217 height 23
click at [903, 501] on div at bounding box center [900, 508] width 14 height 14
checkbox input "true"
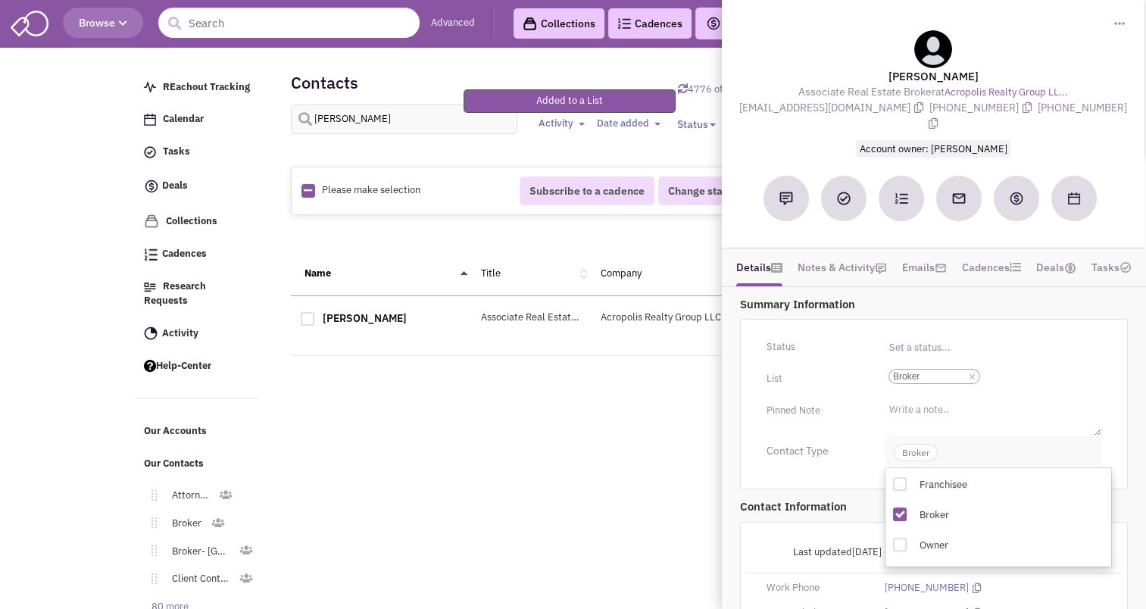
click at [921, 444] on span "Broker" at bounding box center [916, 452] width 44 height 17
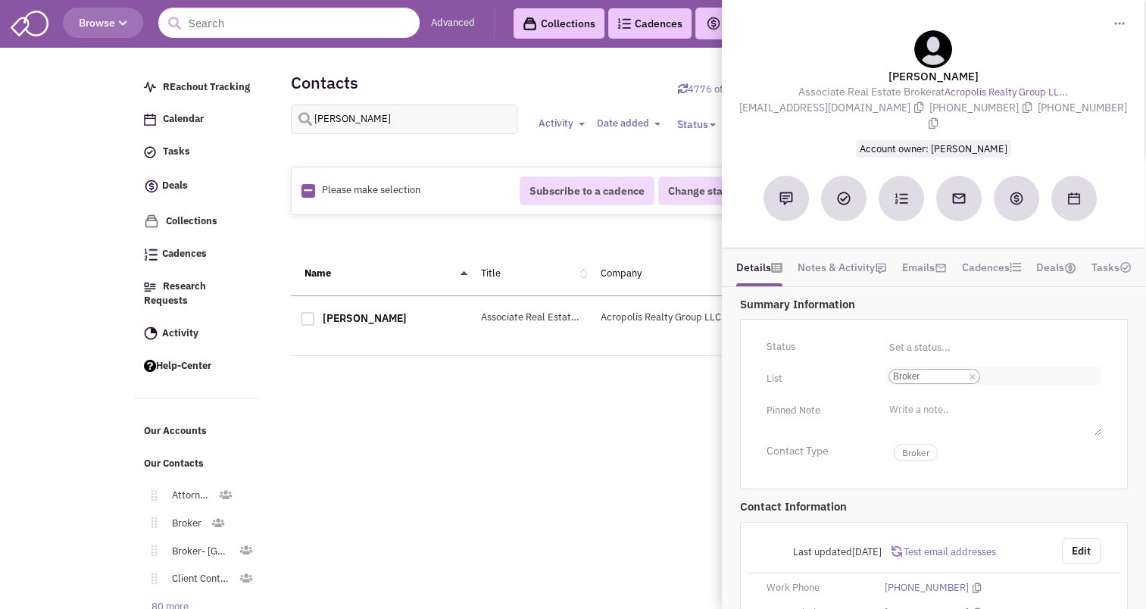
click at [1015, 369] on input "Select a list... Broker Select a list... × Broker" at bounding box center [1000, 376] width 33 height 15
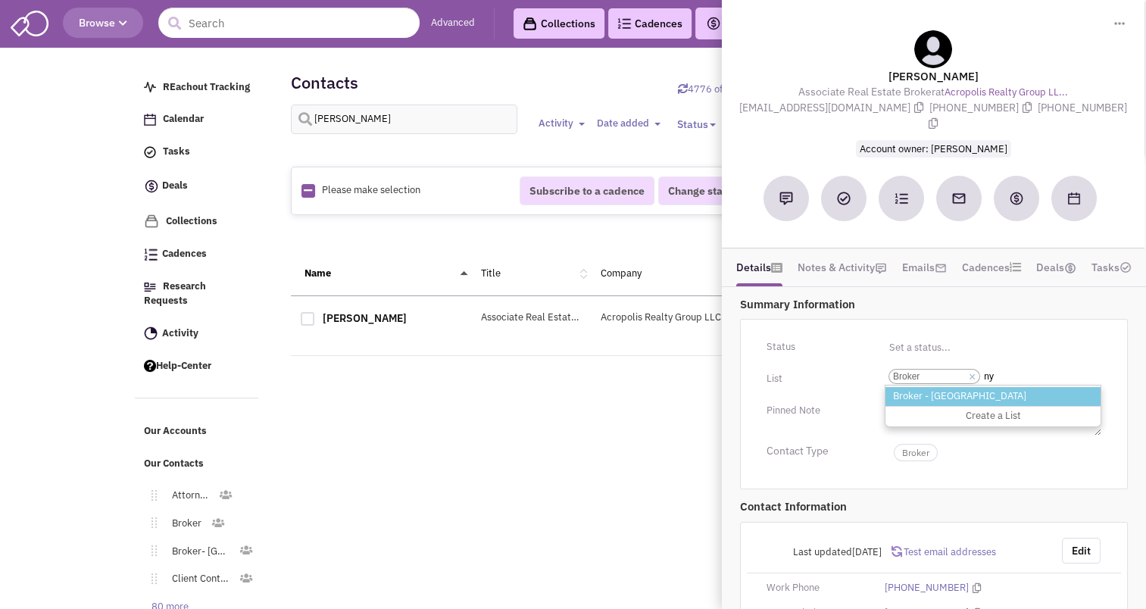
type input "ny"
click at [924, 387] on li "Broker - NY" at bounding box center [992, 396] width 215 height 19
click at [0, 0] on select "Select a list... Broker" at bounding box center [0, 0] width 0 height 0
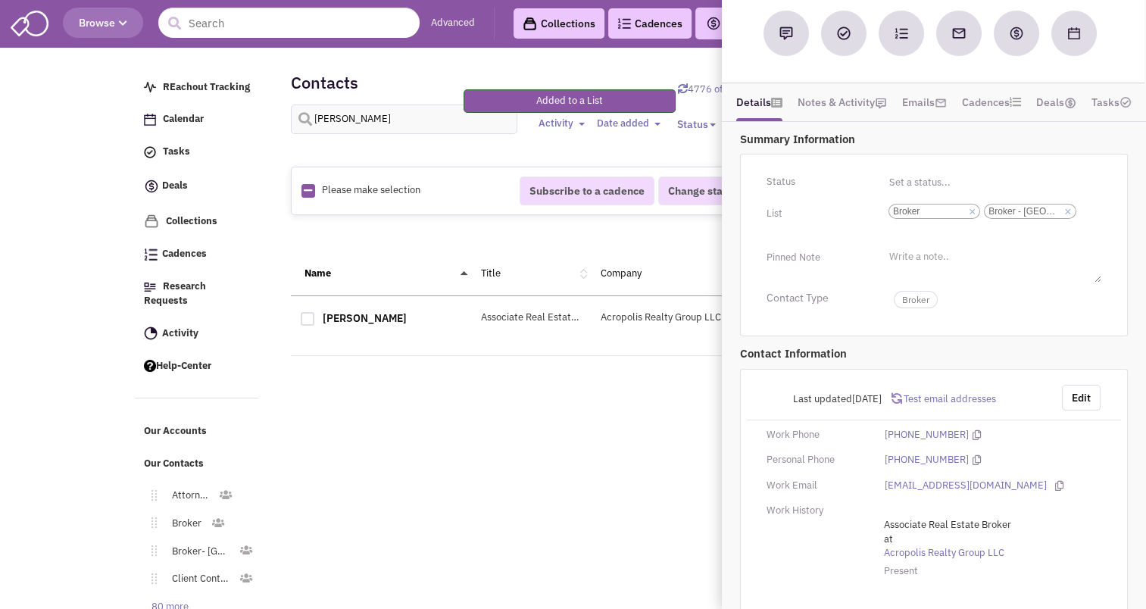
scroll to position [66, 0]
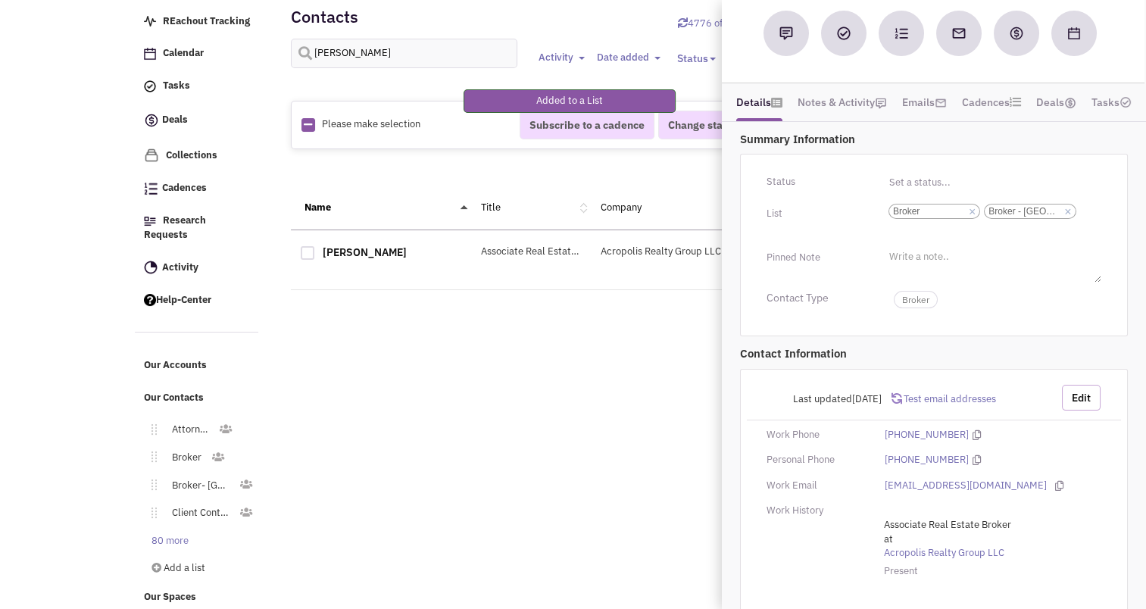
click at [1081, 385] on button "Edit" at bounding box center [1081, 398] width 39 height 26
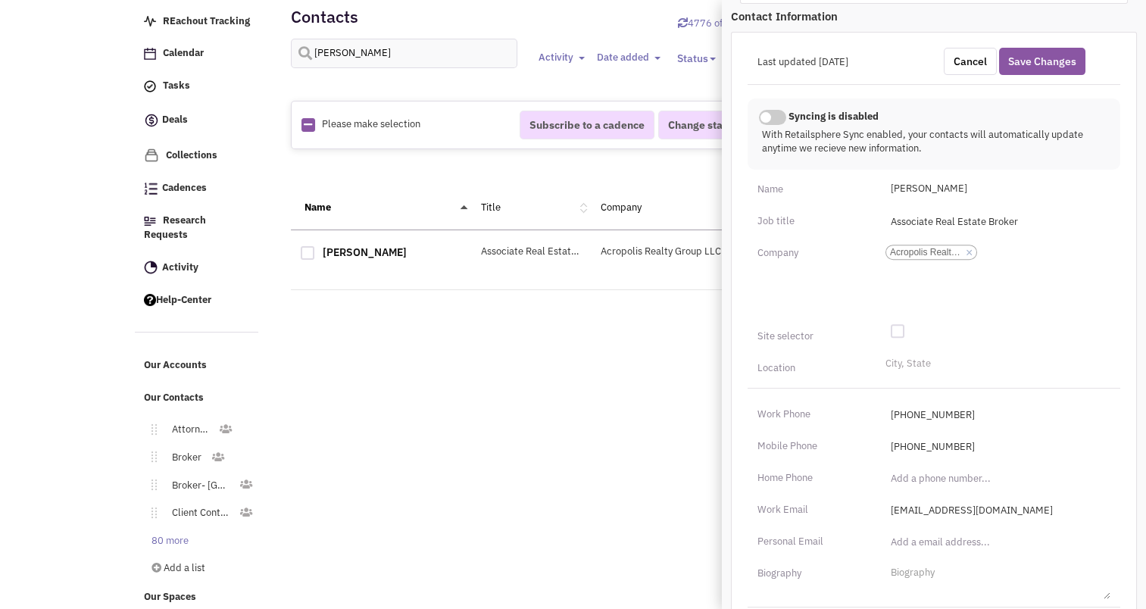
scroll to position [639, 0]
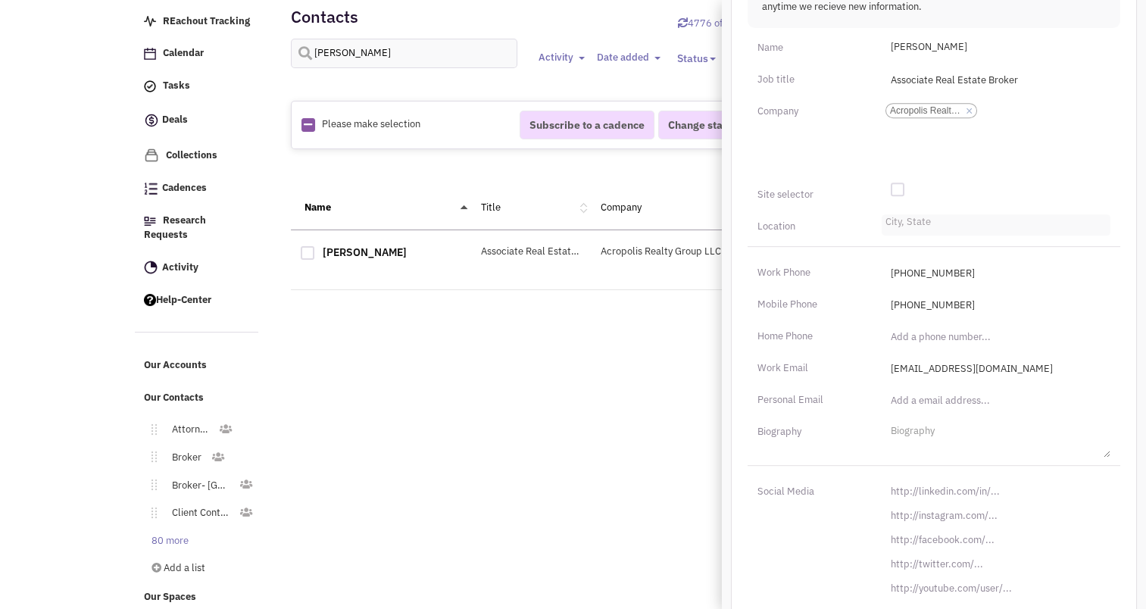
click at [906, 214] on li "City, State" at bounding box center [905, 219] width 49 height 11
click at [0, 0] on select "City, State" at bounding box center [0, 0] width 0 height 0
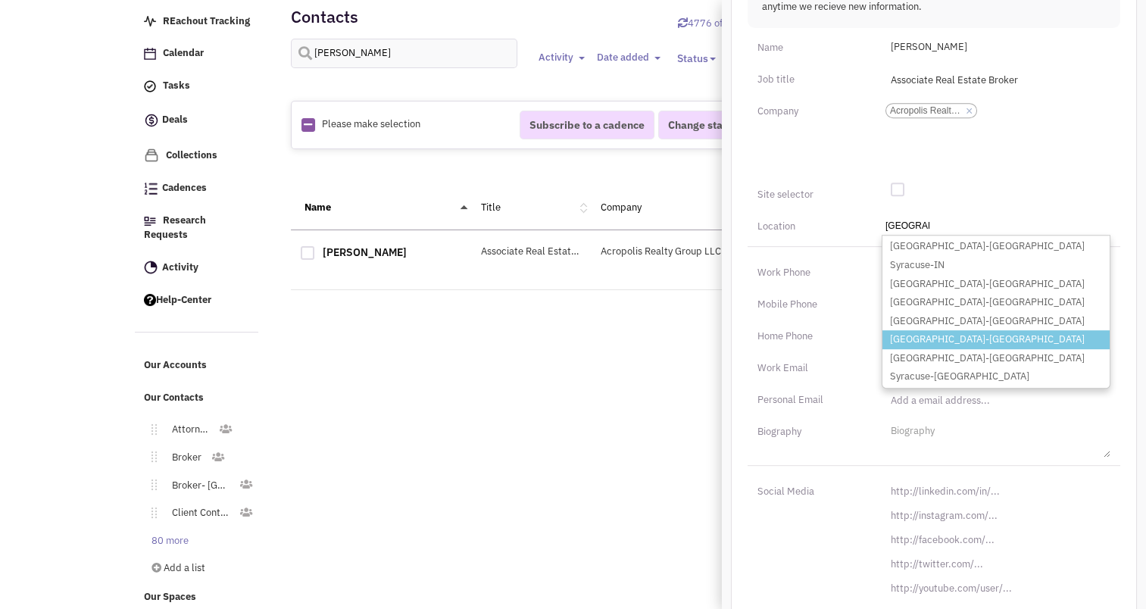
type input "Syracuse"
click at [917, 330] on li "Syracuse-NY" at bounding box center [995, 339] width 227 height 19
click at [0, 0] on select "City, State Syracuse East Syracuse-NY Syracuse-IN Syracuse-KS Syracuse-MO Syrac…" at bounding box center [0, 0] width 0 height 0
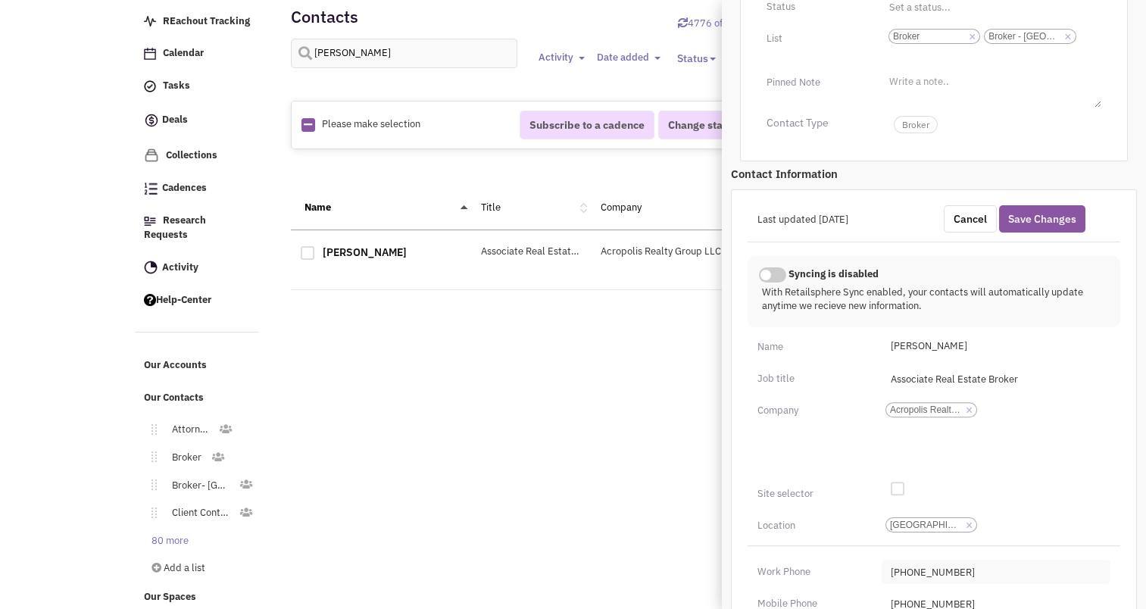
scroll to position [339, 0]
click at [1056, 206] on button "Save Changes" at bounding box center [1042, 219] width 86 height 27
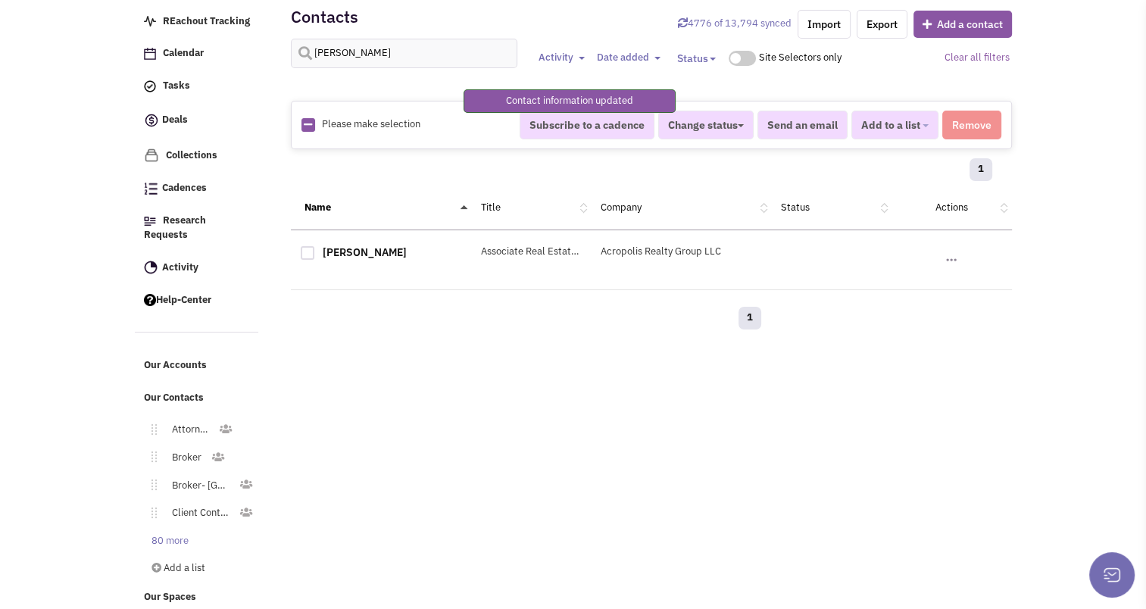
scroll to position [179, 0]
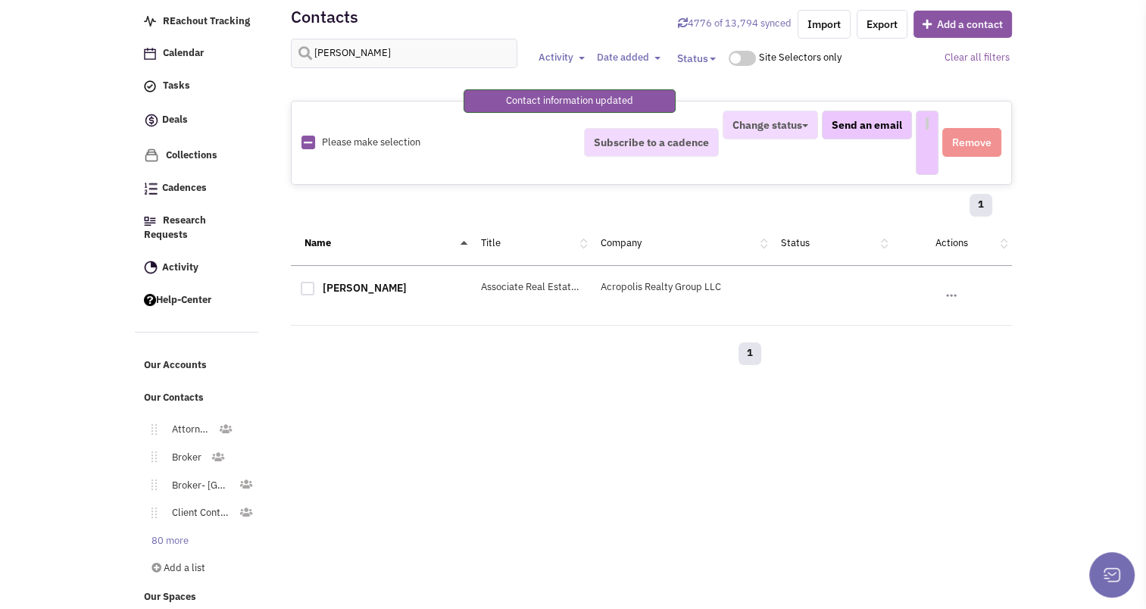
select select
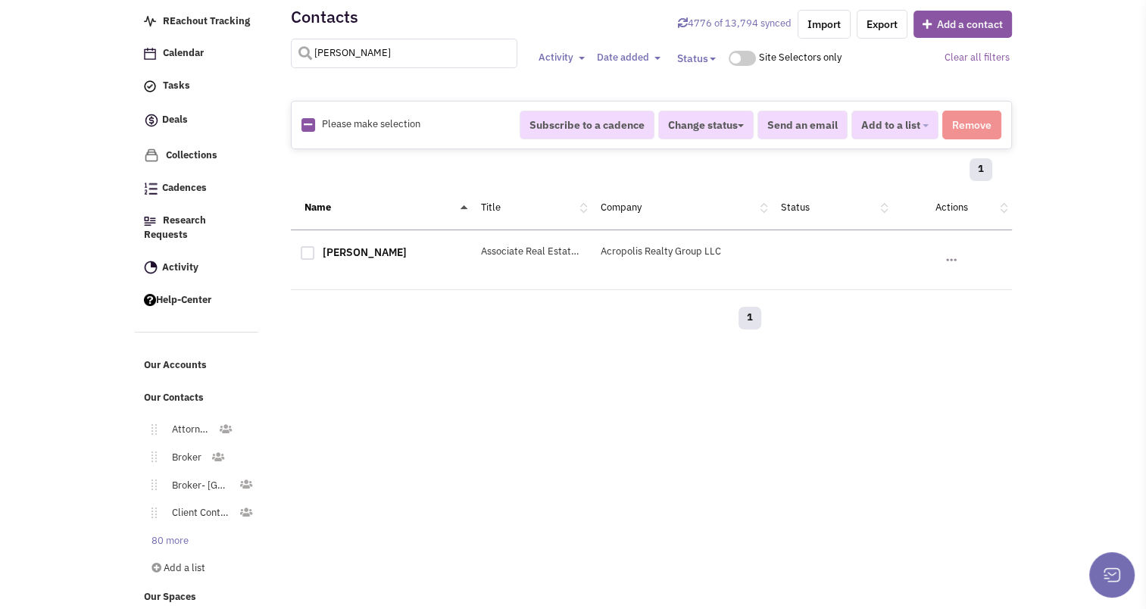
click at [378, 60] on input "jonathan lasala" at bounding box center [404, 54] width 227 height 30
type input "j"
type input "heavner"
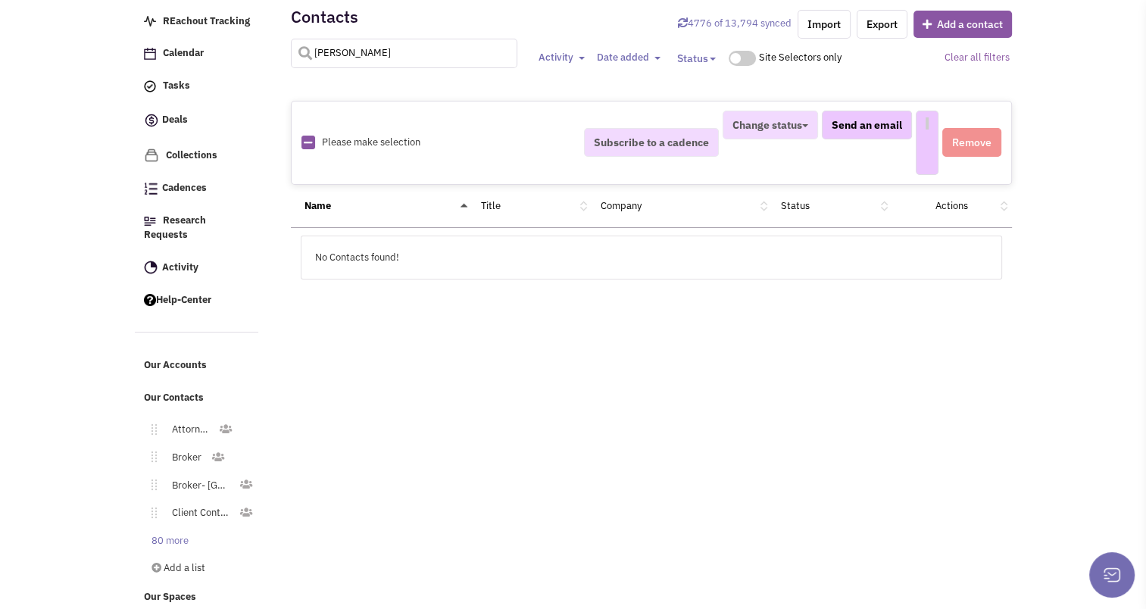
select select
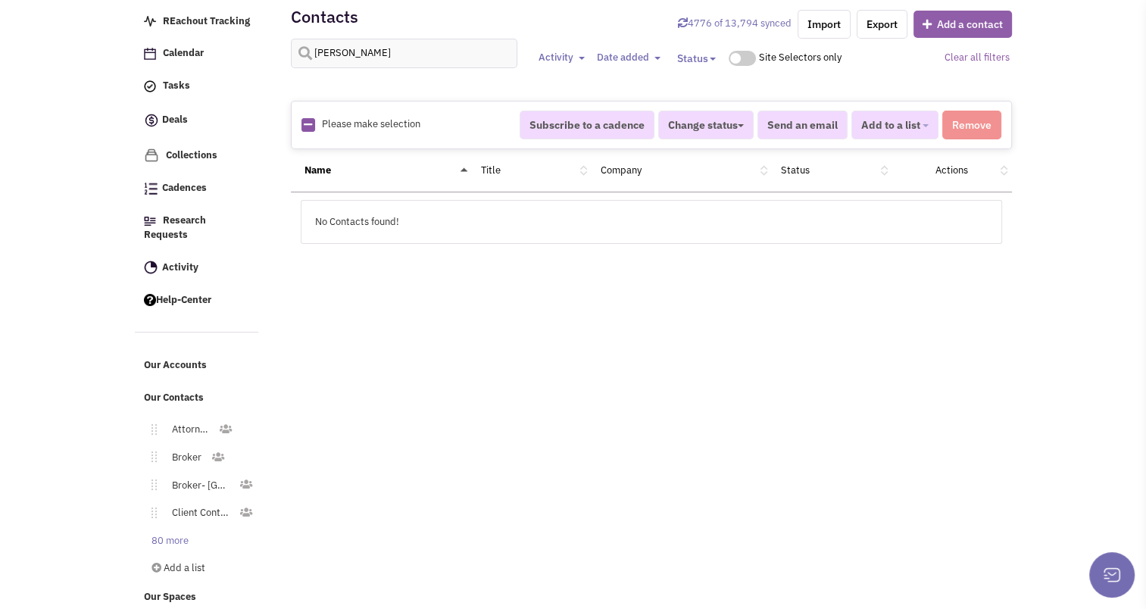
click at [948, 32] on button "Add a contact" at bounding box center [962, 24] width 98 height 27
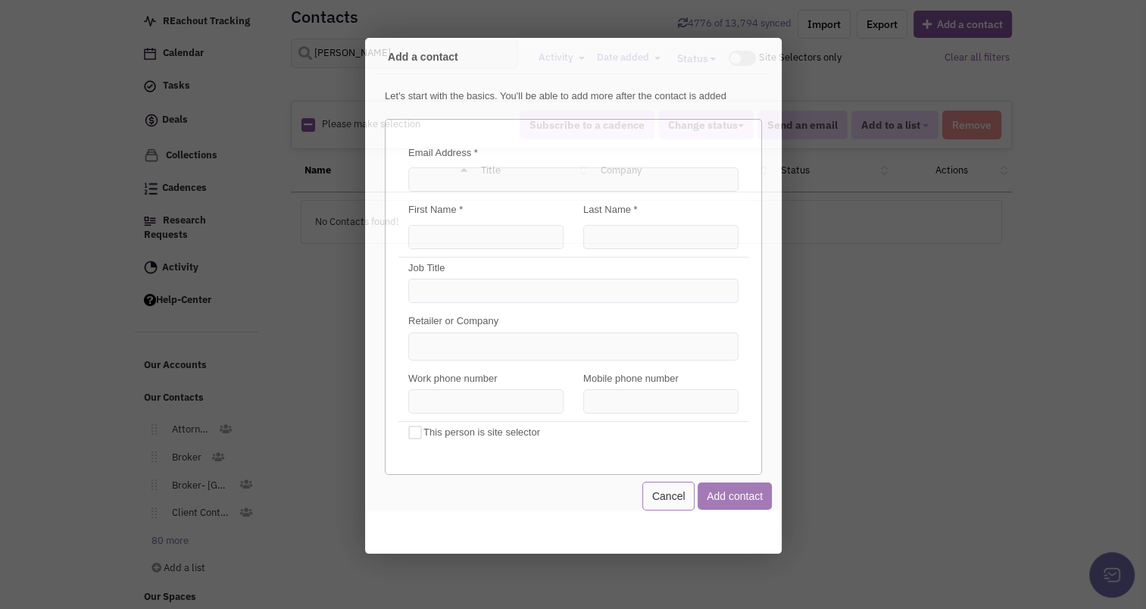
scroll to position [0, 0]
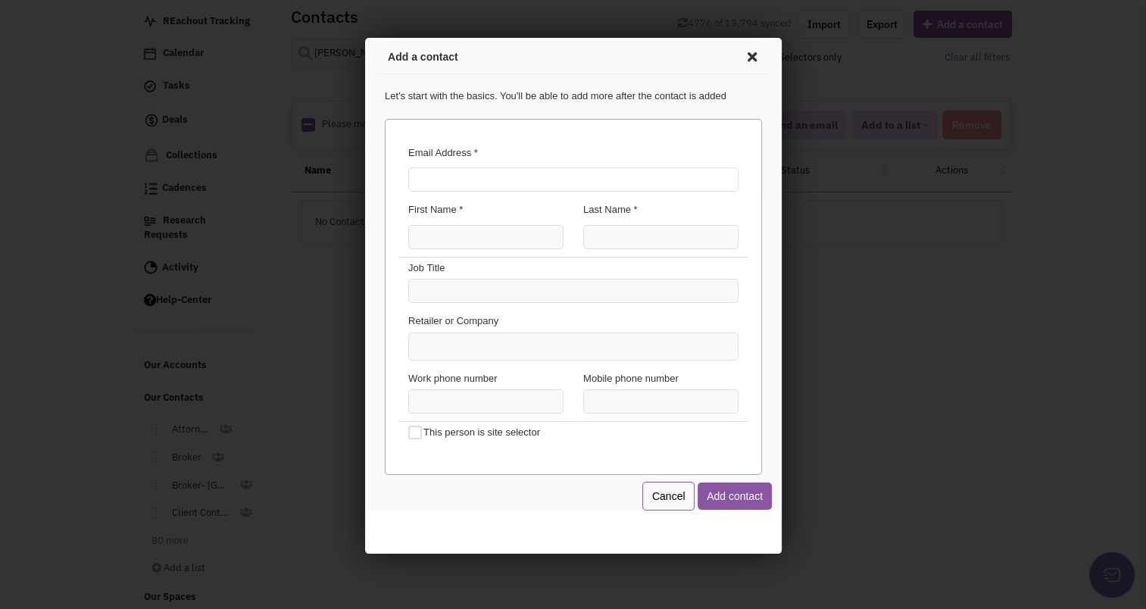
click at [463, 182] on input "Email Address *" at bounding box center [570, 177] width 330 height 24
drag, startPoint x: 116, startPoint y: 491, endPoint x: 56, endPoint y: 420, distance: 93.0
click at [56, 420] on div at bounding box center [573, 304] width 1146 height 609
click at [456, 170] on input "Email Address *" at bounding box center [570, 177] width 330 height 24
type input "rob@retailadvisors.us"
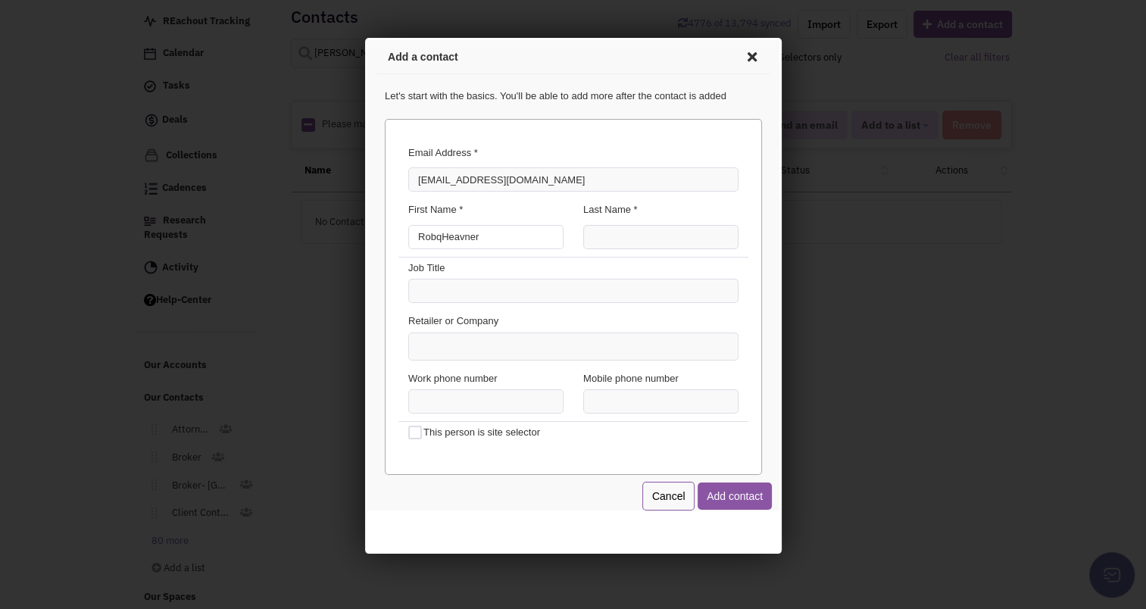
type input "RobqHeavner"
type input "R"
type input "Rob"
type input "Heavner"
type input "P"
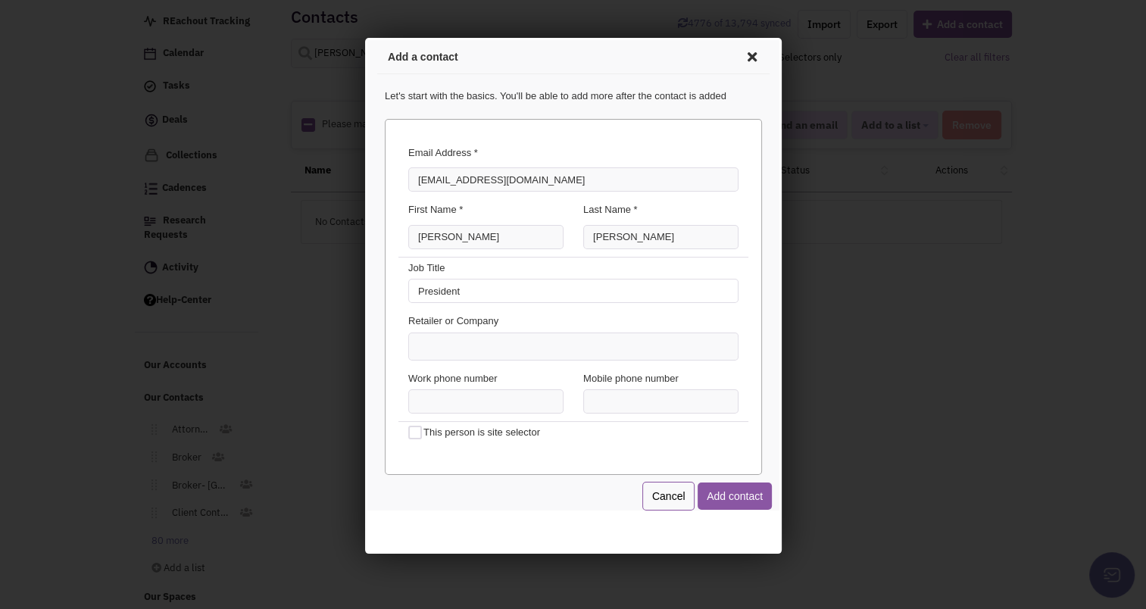
type input "President"
type input "Real Advisors"
type input "I"
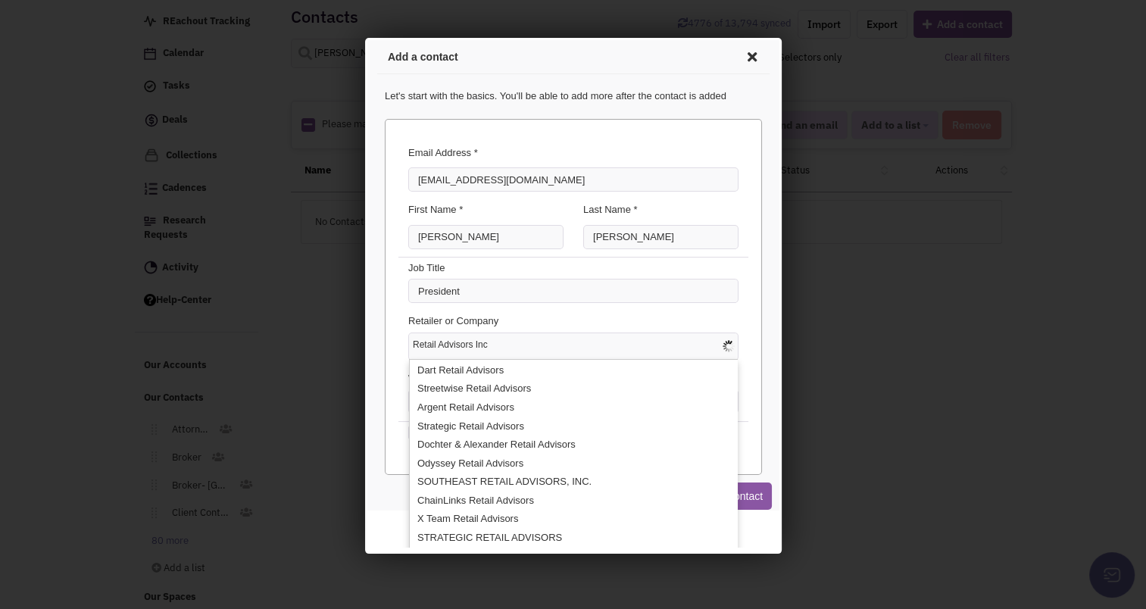
type input "Retail Advisors Inc."
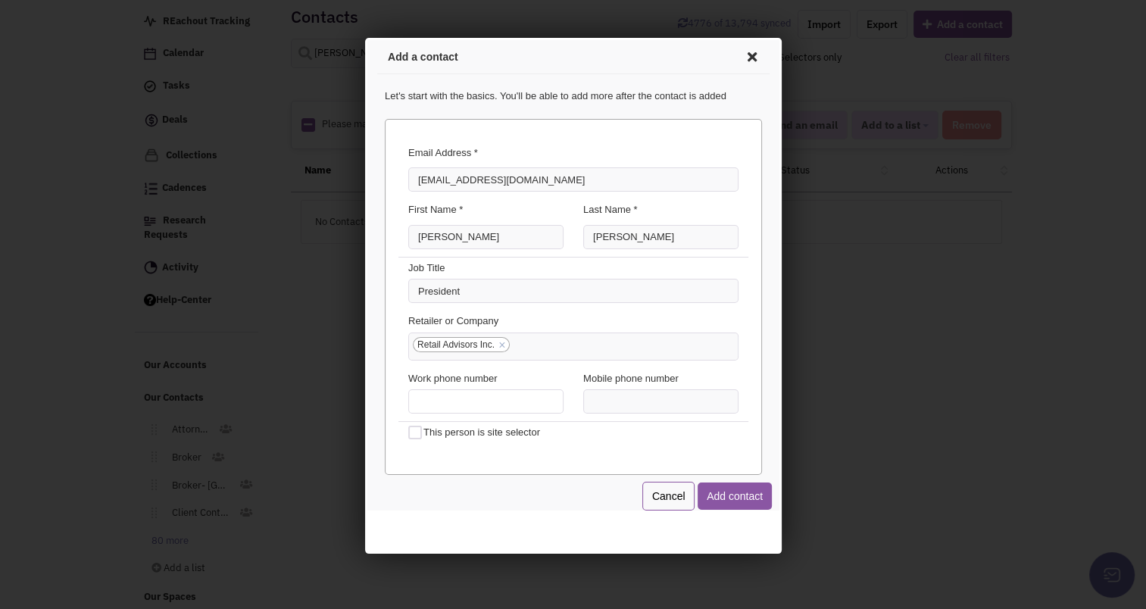
type input "(___) ___-____"
click at [453, 393] on input "(___) ___-____" at bounding box center [482, 399] width 155 height 24
click at [401, 397] on div at bounding box center [482, 399] width 175 height 24
click at [411, 397] on input "(___) ___-____" at bounding box center [482, 399] width 155 height 24
type input "(757) 898-7890"
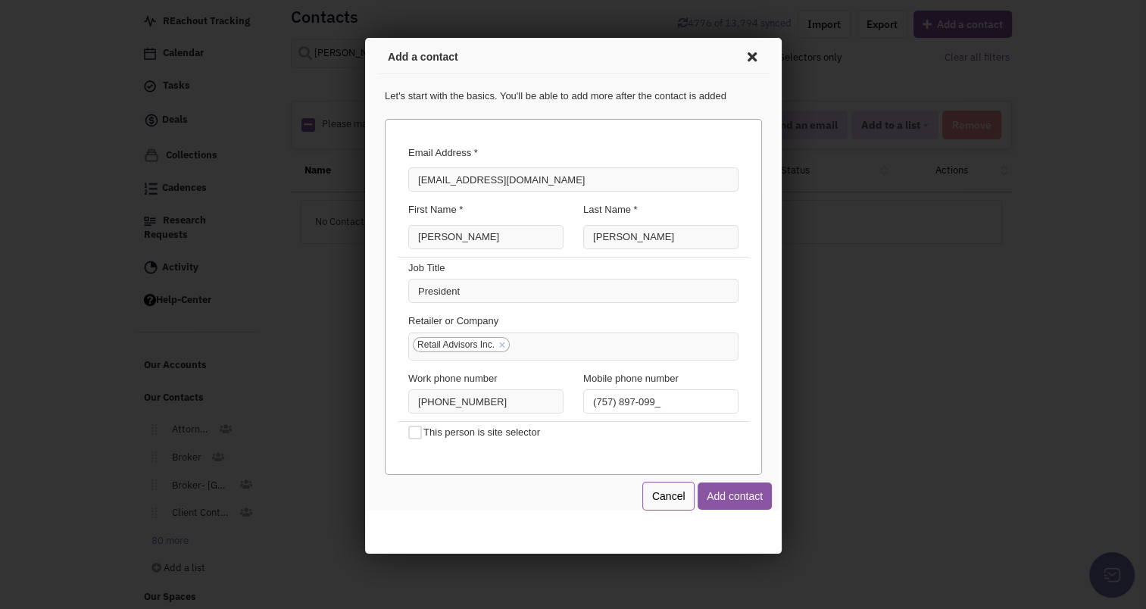
type input "(757) 897-0994"
click at [740, 501] on button "Add contact" at bounding box center [731, 493] width 74 height 27
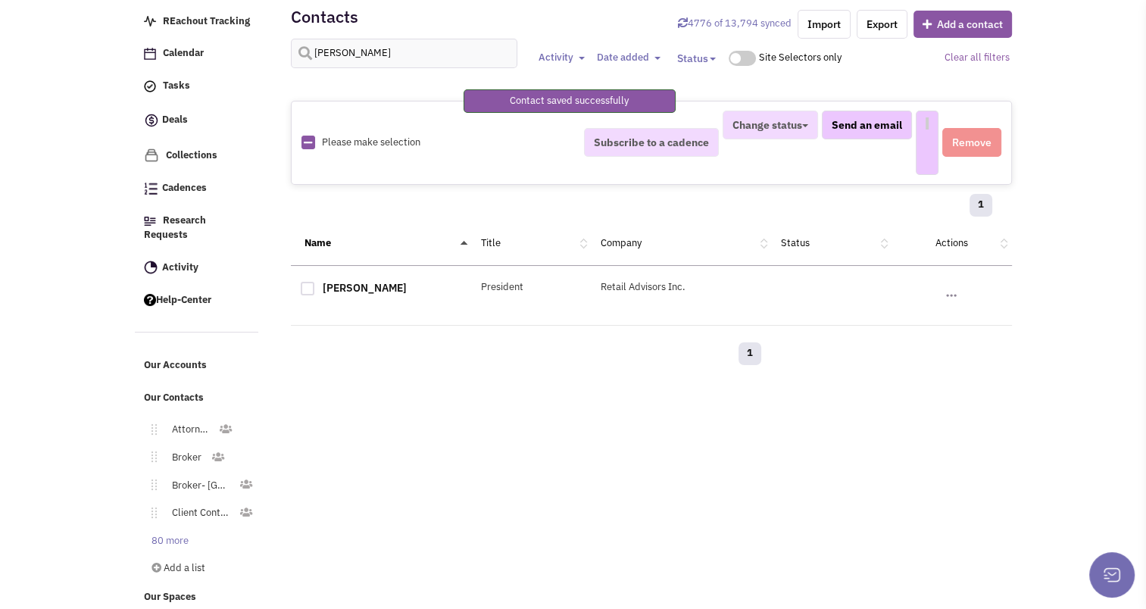
select select
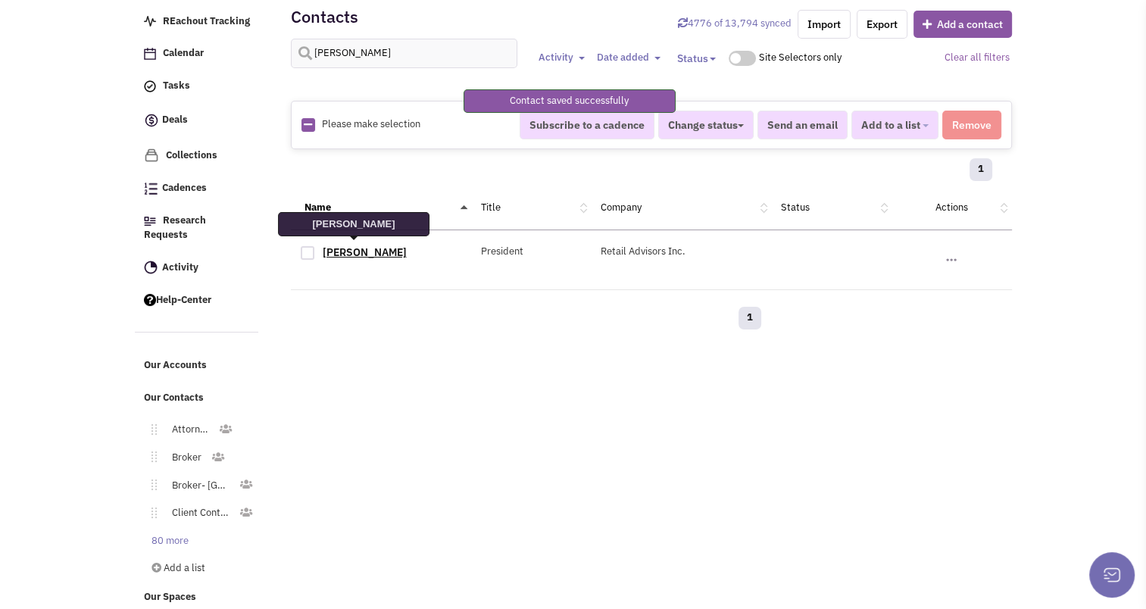
click at [351, 251] on link "Rob Heavner" at bounding box center [365, 252] width 84 height 14
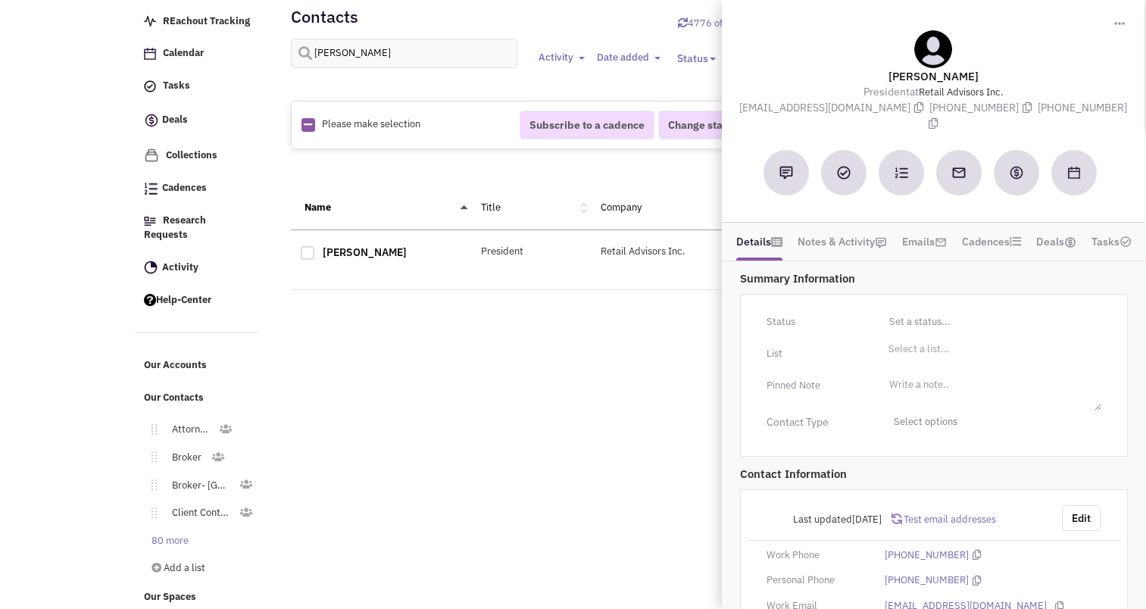
click at [913, 343] on div "List Select a list... Select a list..." at bounding box center [934, 354] width 374 height 24
drag, startPoint x: 913, startPoint y: 343, endPoint x: 909, endPoint y: 335, distance: 8.8
click at [909, 342] on li "Select a list..." at bounding box center [916, 347] width 65 height 11
click at [0, 0] on select "Select a list..." at bounding box center [0, 0] width 0 height 0
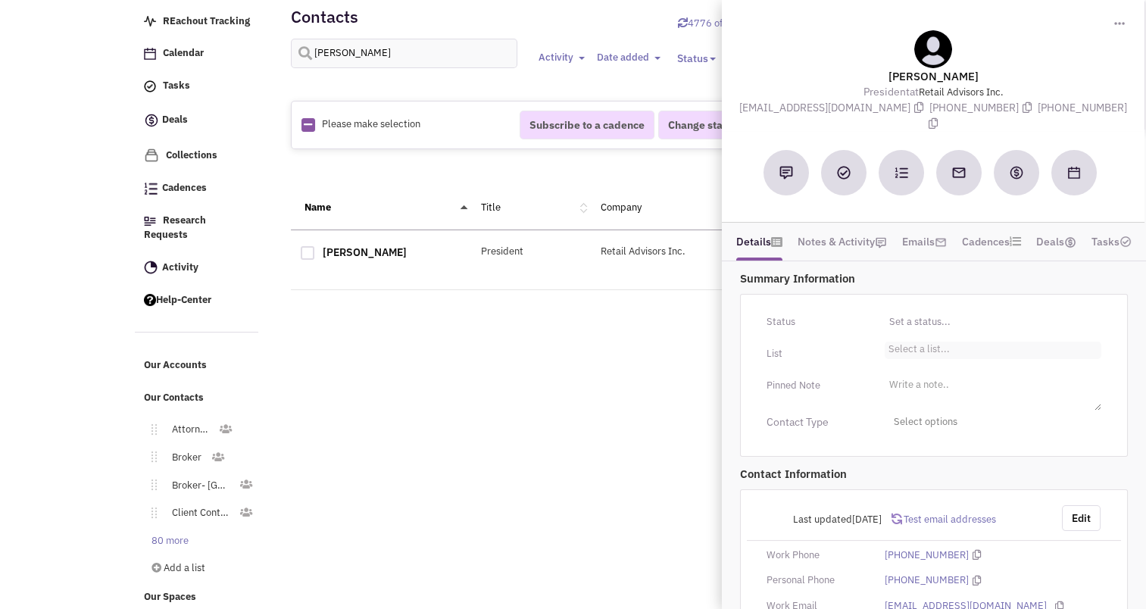
scroll to position [2, 0]
type input "g"
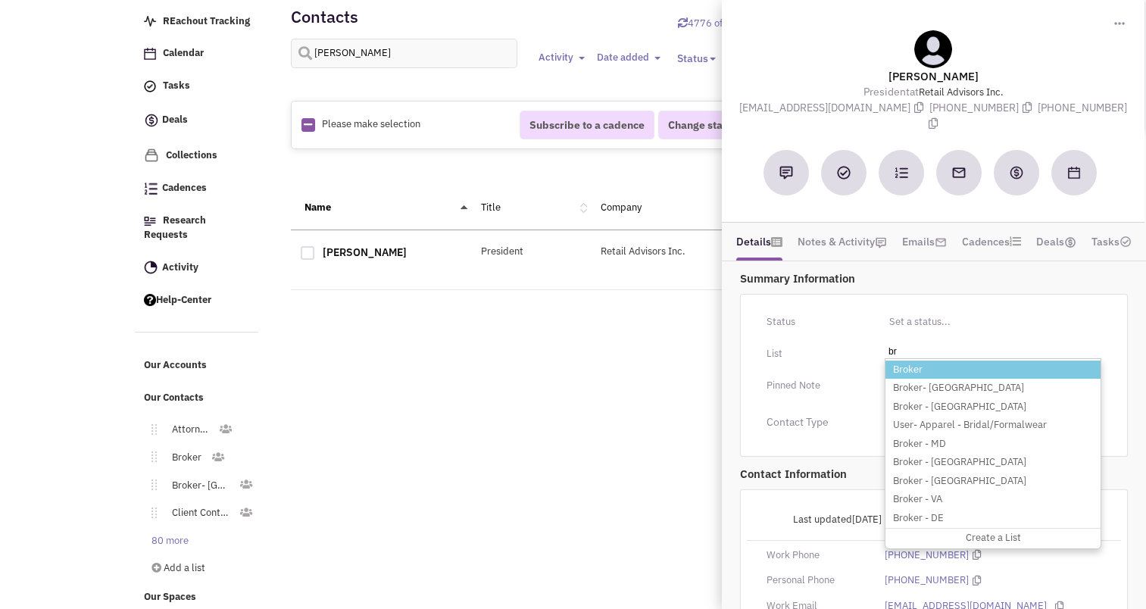
type input "br"
click at [908, 360] on li "Broker" at bounding box center [992, 369] width 215 height 19
click at [0, 0] on select "Select a list..." at bounding box center [0, 0] width 0 height 0
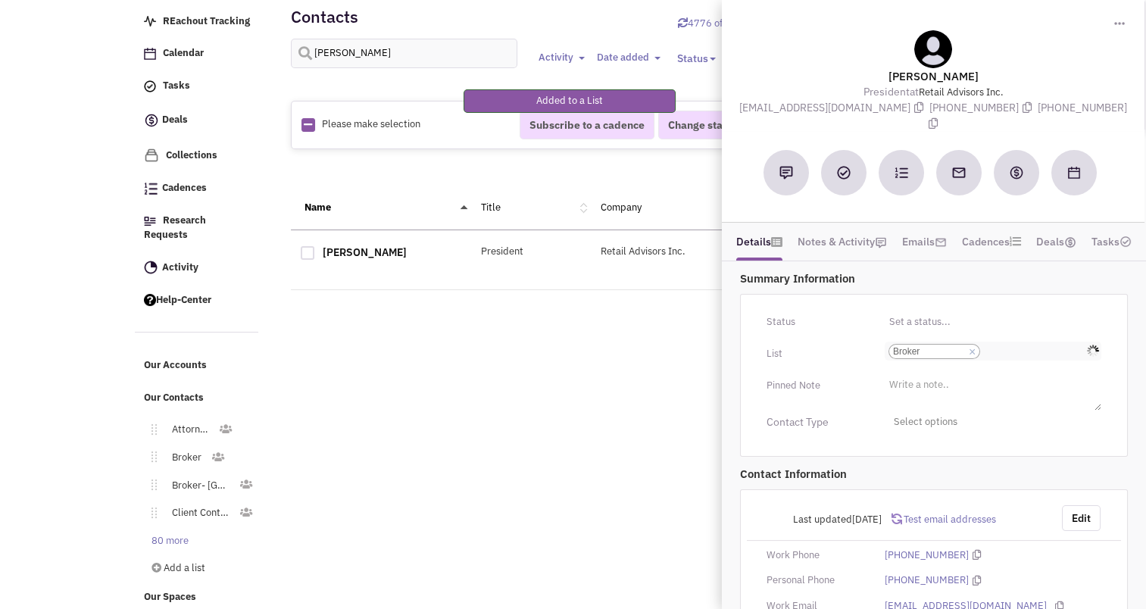
click at [1015, 344] on input "Select a list... Broker Select a list... × Broker" at bounding box center [1000, 351] width 33 height 15
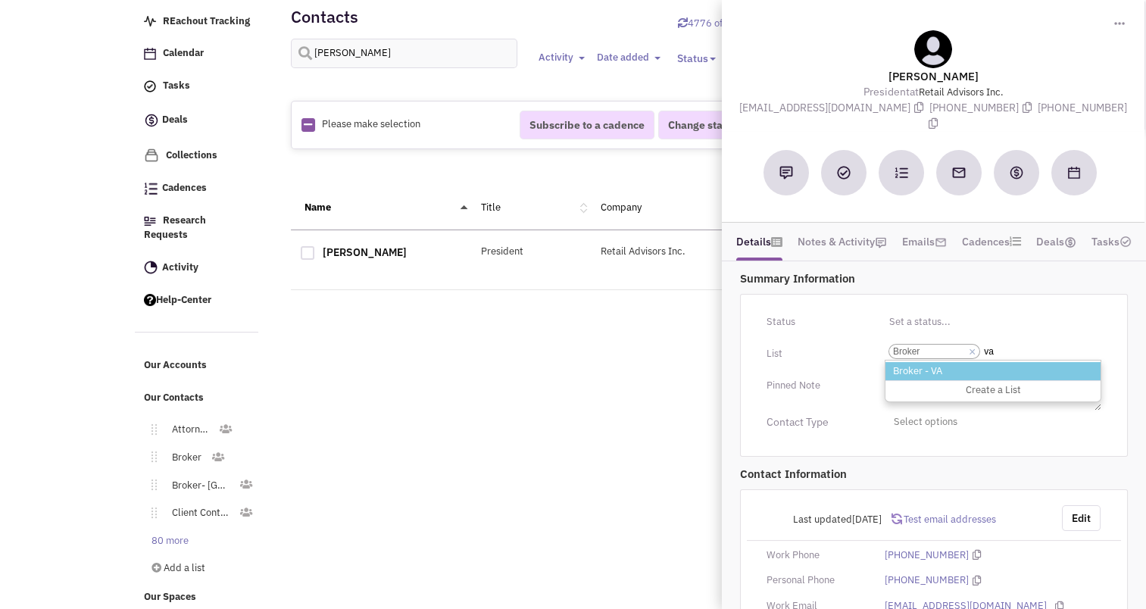
type input "va"
click at [958, 362] on li "Broker - VA" at bounding box center [992, 371] width 215 height 19
click at [0, 0] on select "Select a list... Broker" at bounding box center [0, 0] width 0 height 0
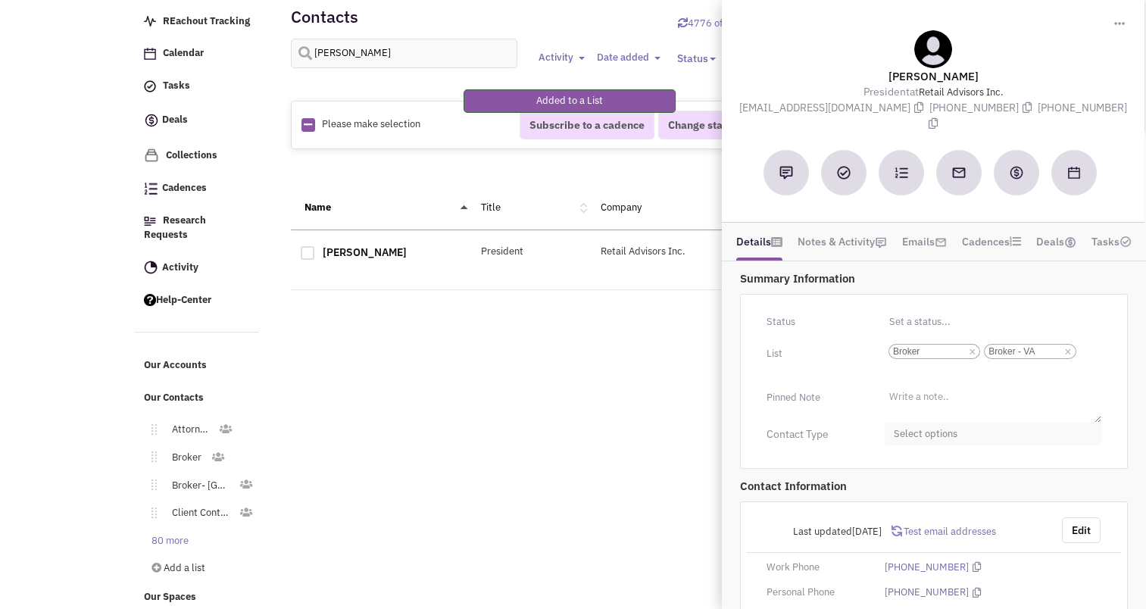
click at [930, 423] on span "Select options" at bounding box center [992, 434] width 217 height 23
click at [903, 487] on div at bounding box center [900, 494] width 14 height 14
checkbox input "true"
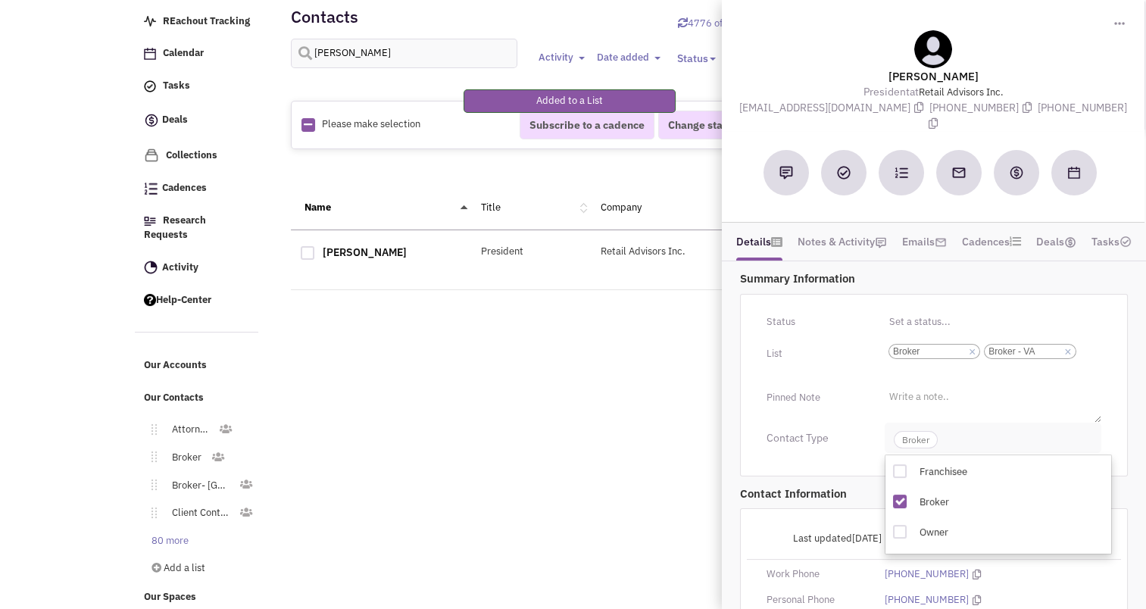
click at [909, 431] on span "Broker" at bounding box center [916, 439] width 44 height 17
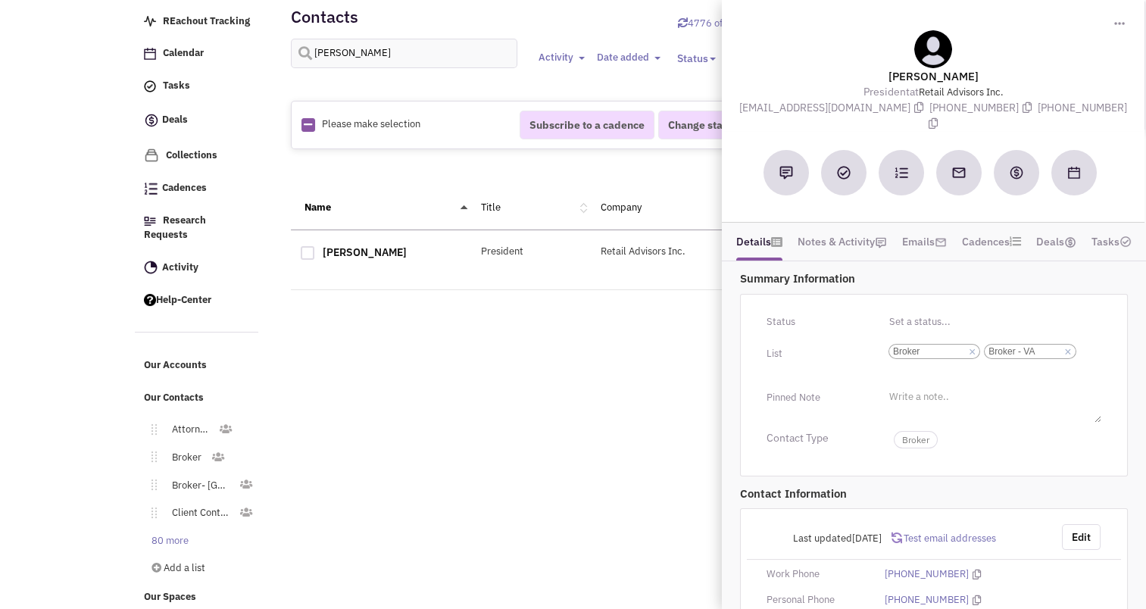
scroll to position [151, 0]
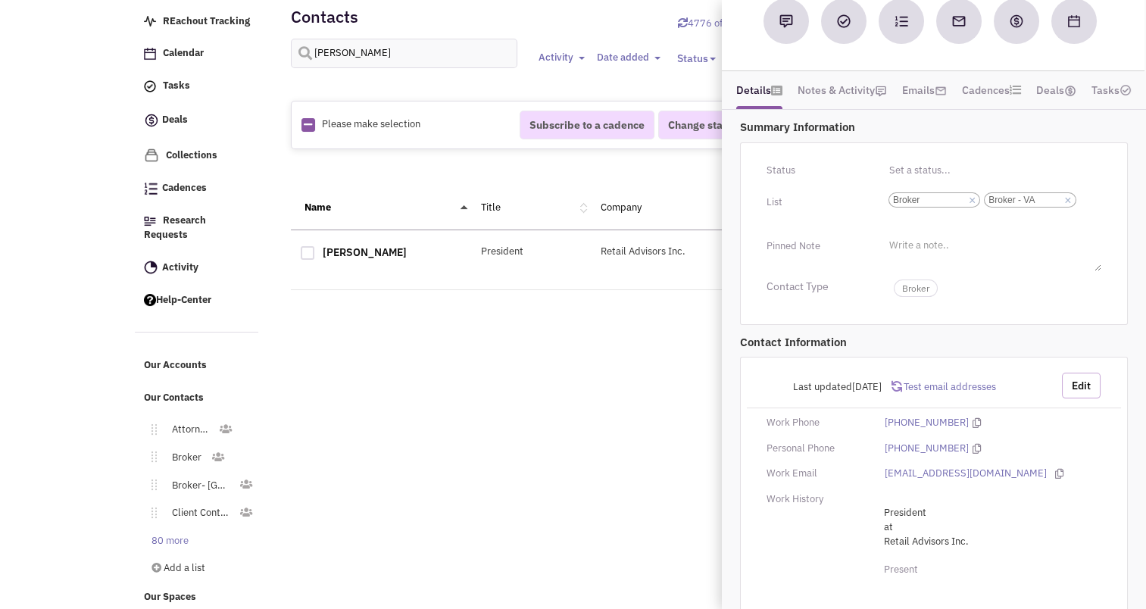
click at [1082, 373] on button "Edit" at bounding box center [1081, 386] width 39 height 26
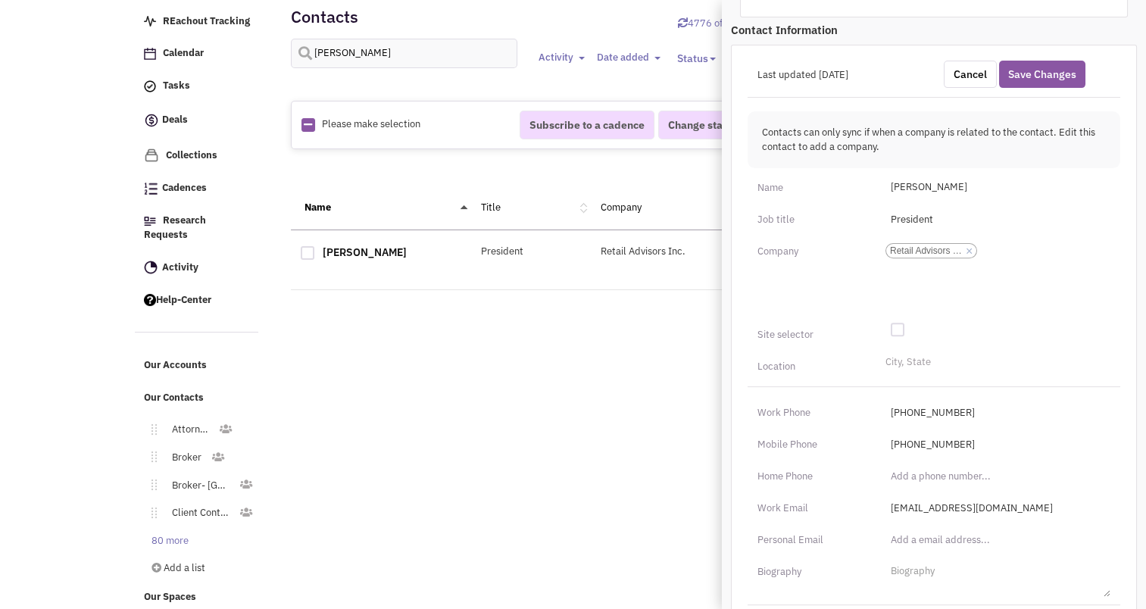
scroll to position [460, 0]
click at [927, 354] on ul "City, State" at bounding box center [995, 364] width 229 height 21
click at [0, 0] on select "City, State" at bounding box center [0, 0] width 0 height 0
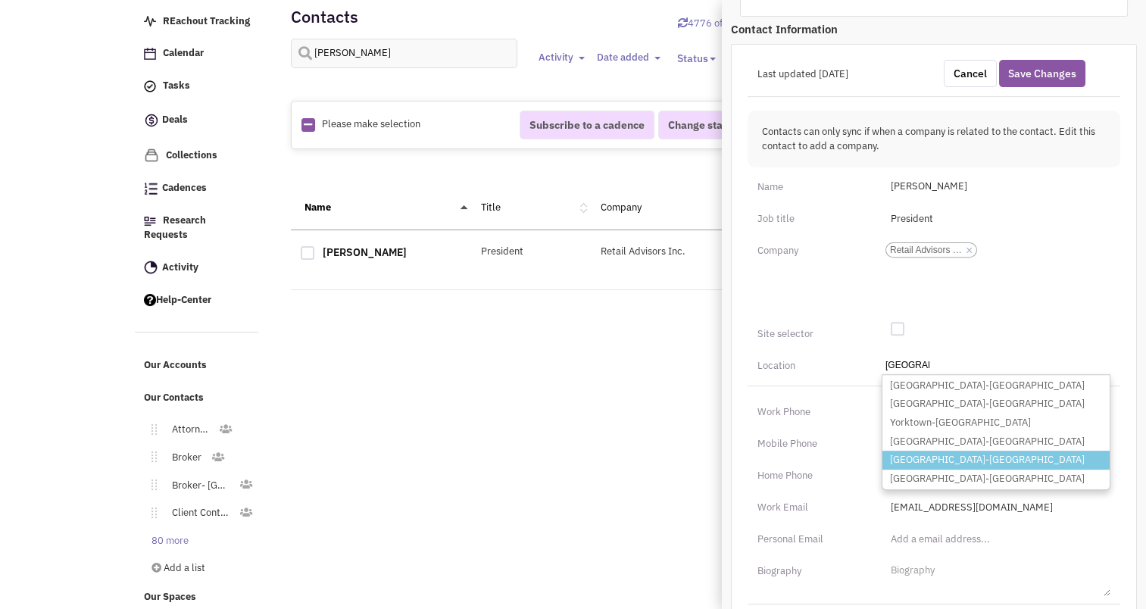
type input "Yorktown"
click at [928, 451] on li "Yorktown-VA" at bounding box center [995, 460] width 227 height 19
click at [0, 0] on select "City, State Yorktown Yorktown-AR Yorktown-IA Yorktown-IN Yorktown-TX Yorktown-V…" at bounding box center [0, 0] width 0 height 0
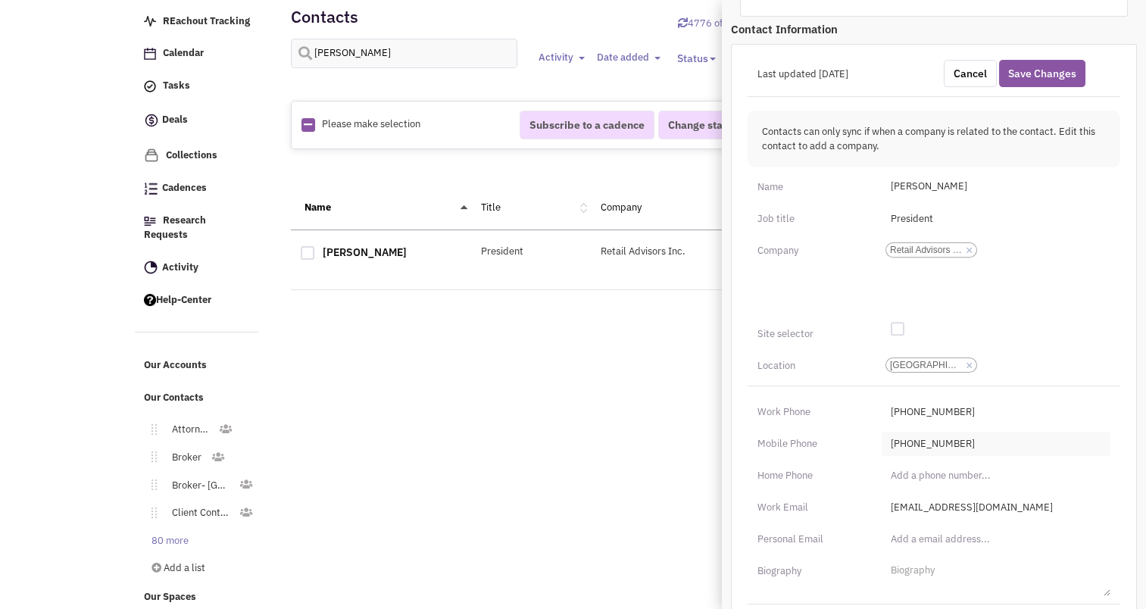
scroll to position [599, 0]
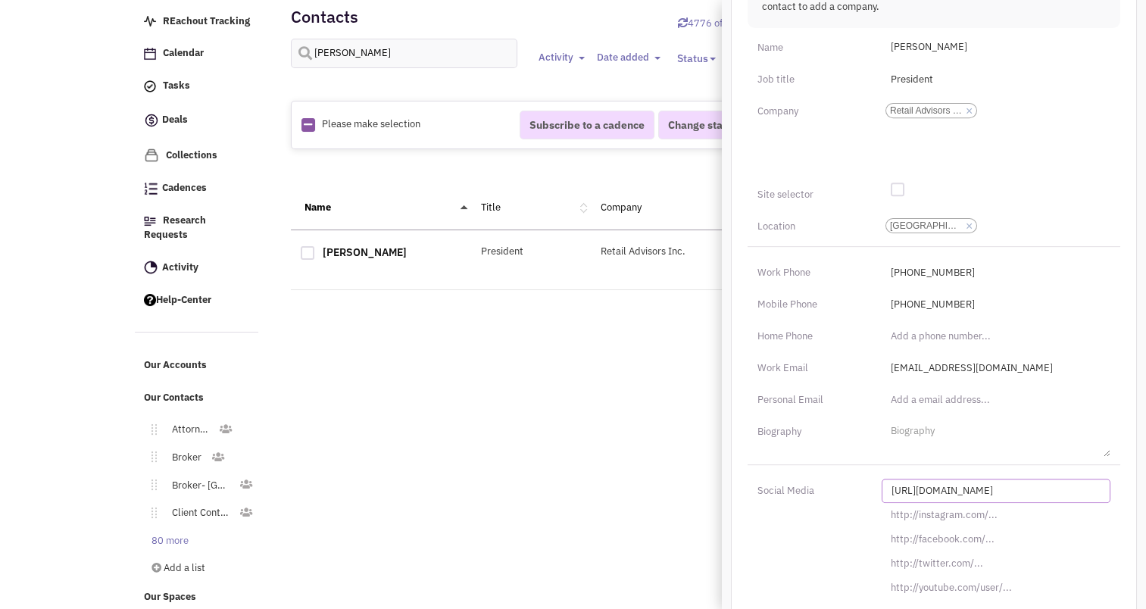
click at [931, 479] on input "http://linkedin.com/in/" at bounding box center [995, 491] width 229 height 24
paste input "s://www.linkedin.com/in/rob-heavner-84691210"
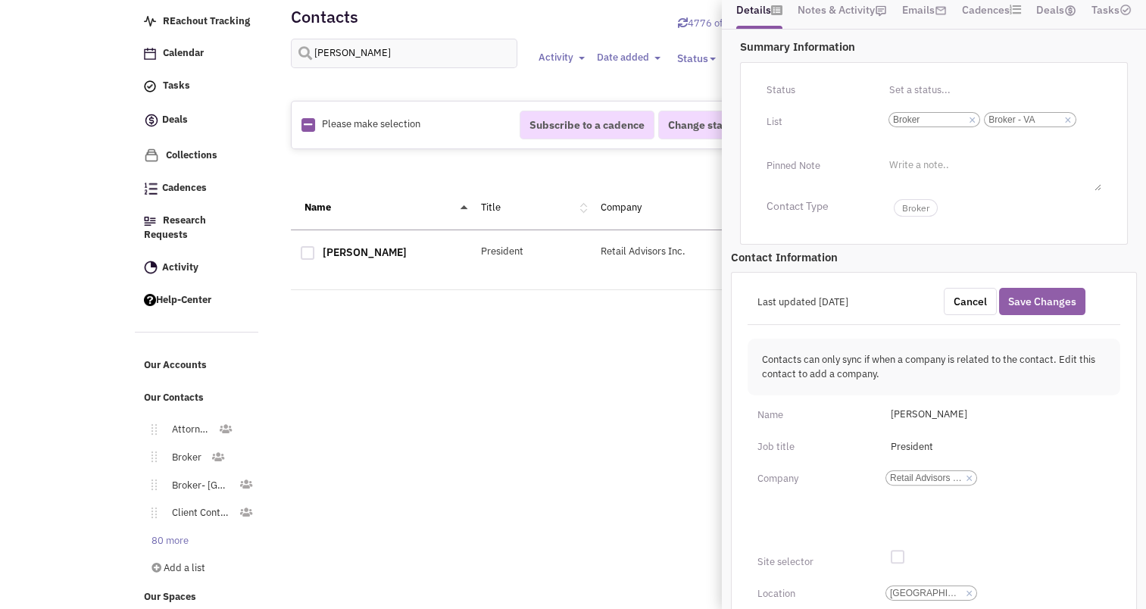
scroll to position [220, 0]
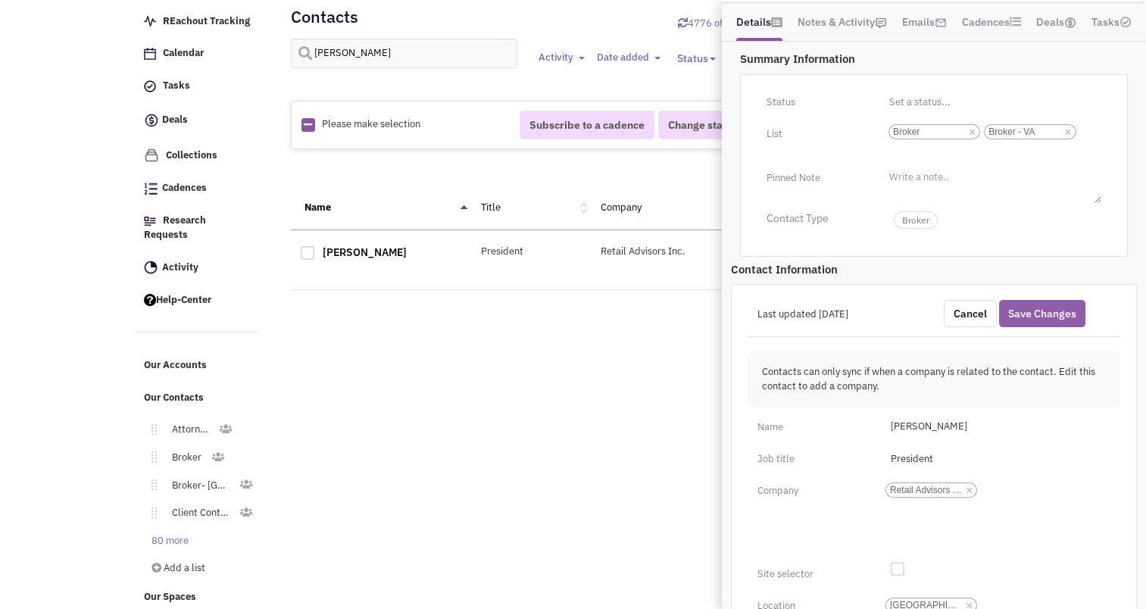
type input "https://www.linkedin.com/in/rob-heavner-84691210/"
click at [1045, 300] on button "Save Changes" at bounding box center [1042, 313] width 86 height 27
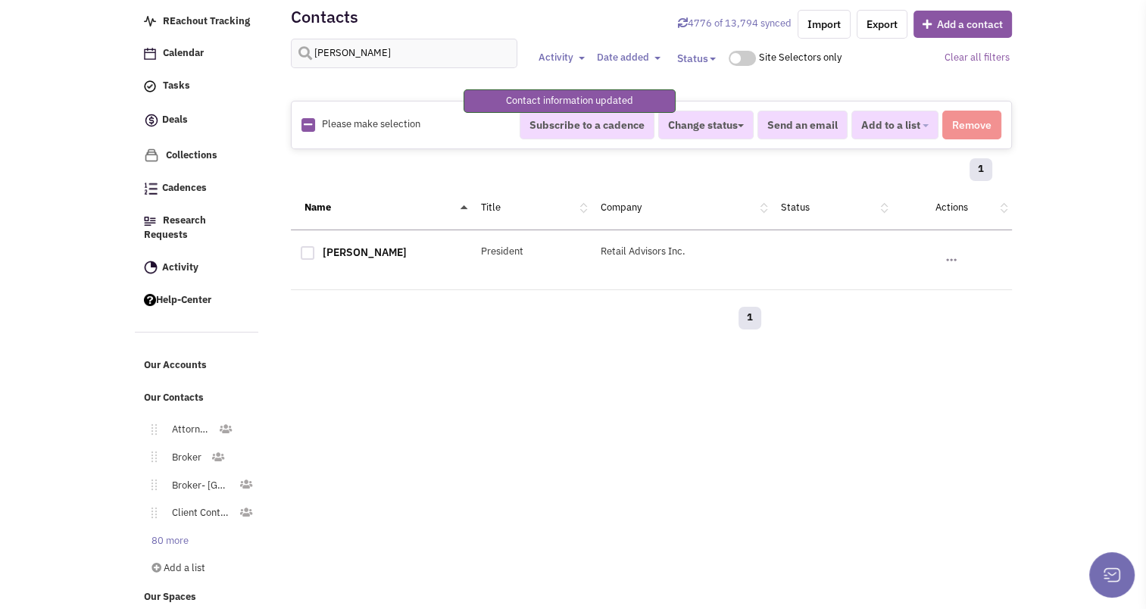
scroll to position [204, 0]
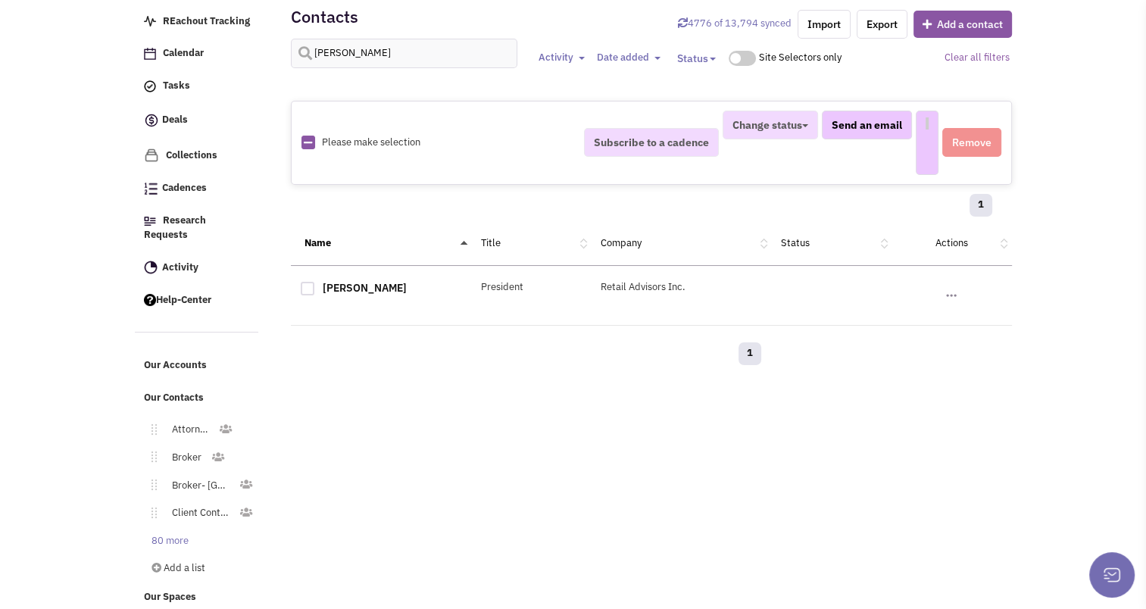
select select
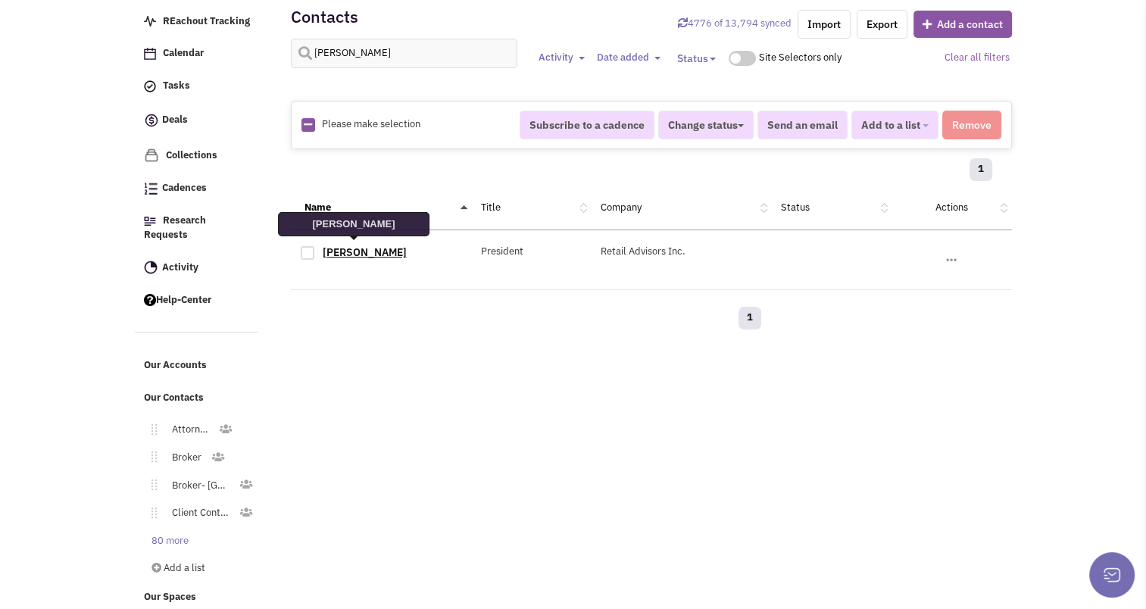
click at [347, 249] on link "Rob Heavner" at bounding box center [365, 252] width 84 height 14
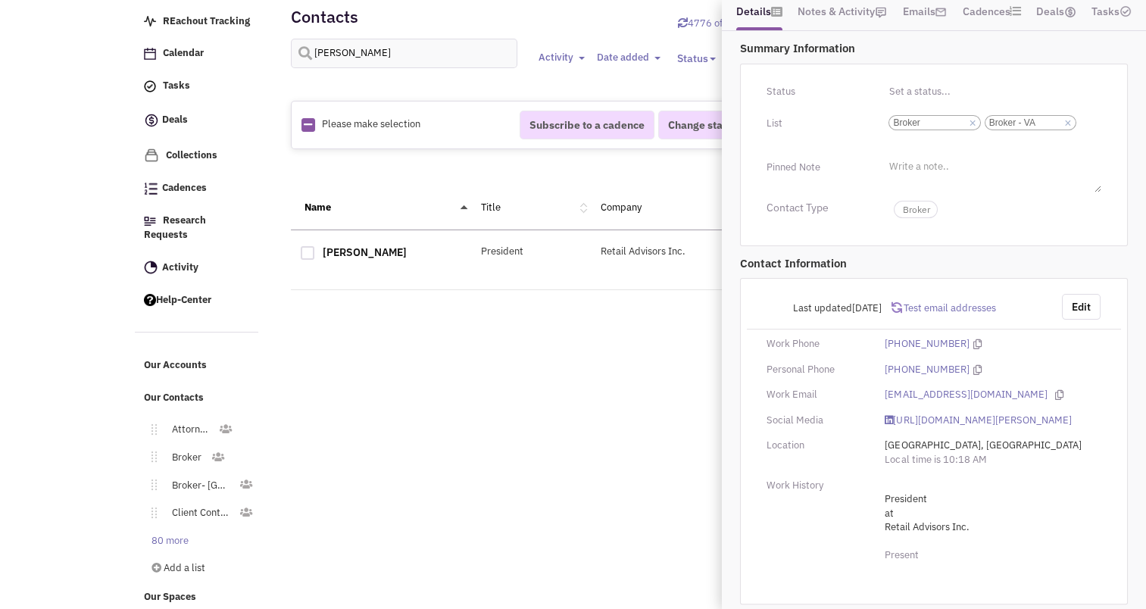
scroll to position [0, 0]
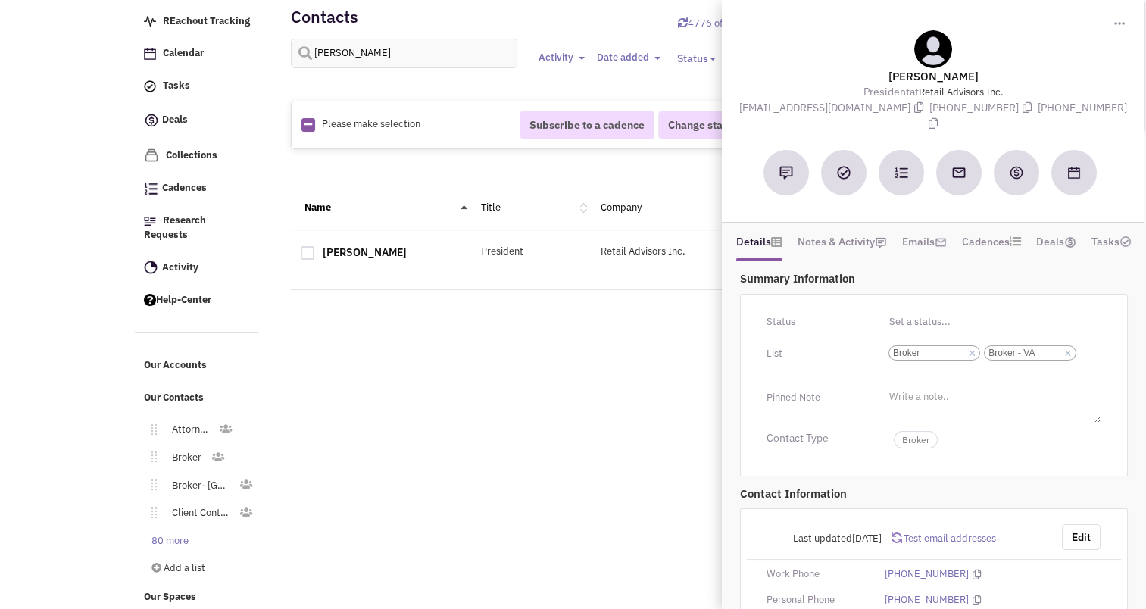
click at [489, 406] on div "Retailsphere Support Message Send REachout Tracking Calendar Tasks Completed Ta…" at bounding box center [573, 300] width 883 height 629
